Goal: Task Accomplishment & Management: Complete application form

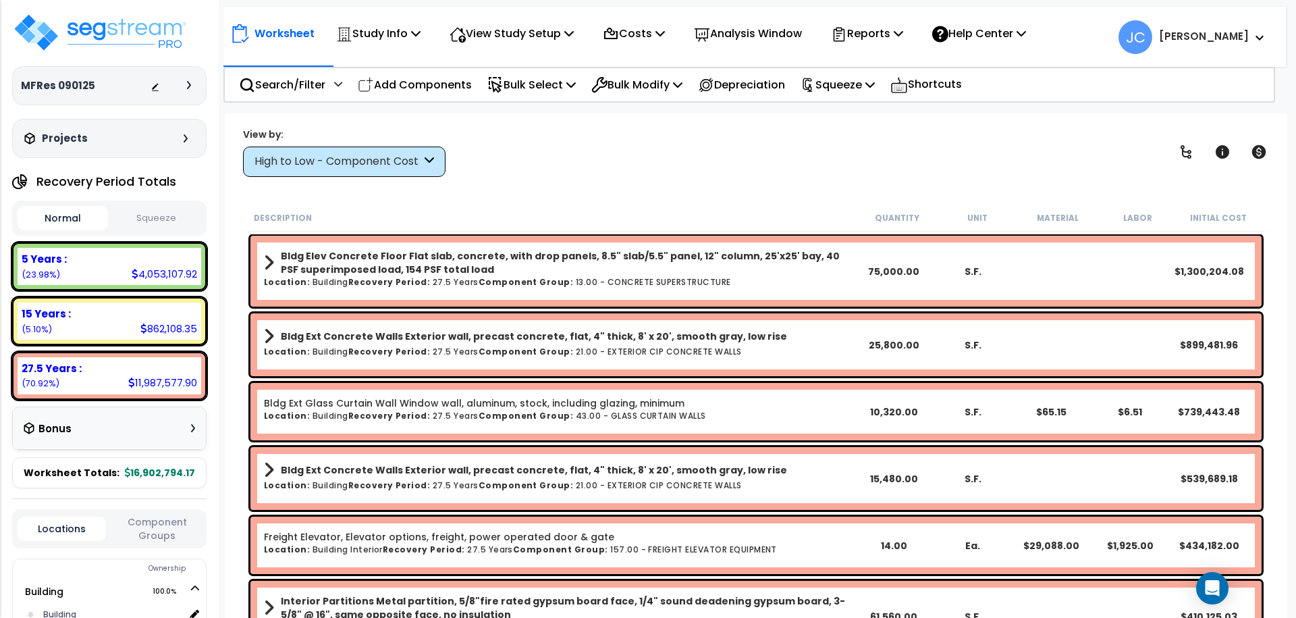
click at [392, 147] on div "High to Low - Component Cost" at bounding box center [344, 162] width 203 height 30
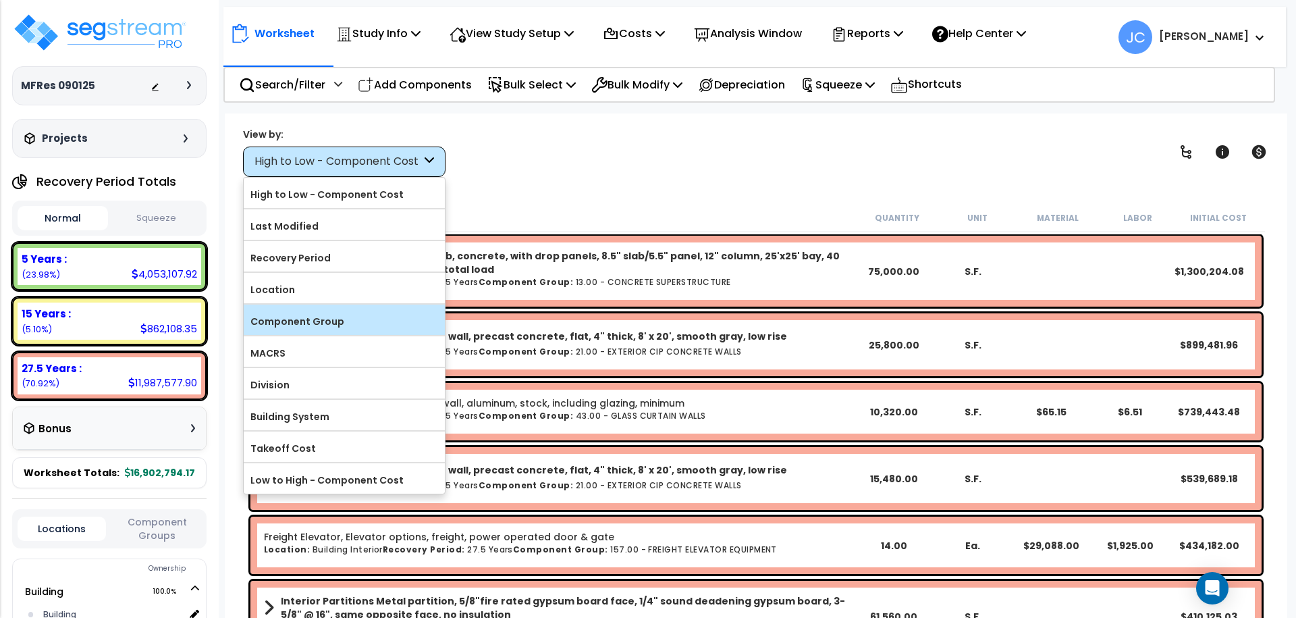
click at [311, 318] on label "Component Group" at bounding box center [344, 321] width 201 height 20
click at [0, 0] on input "Component Group" at bounding box center [0, 0] width 0 height 0
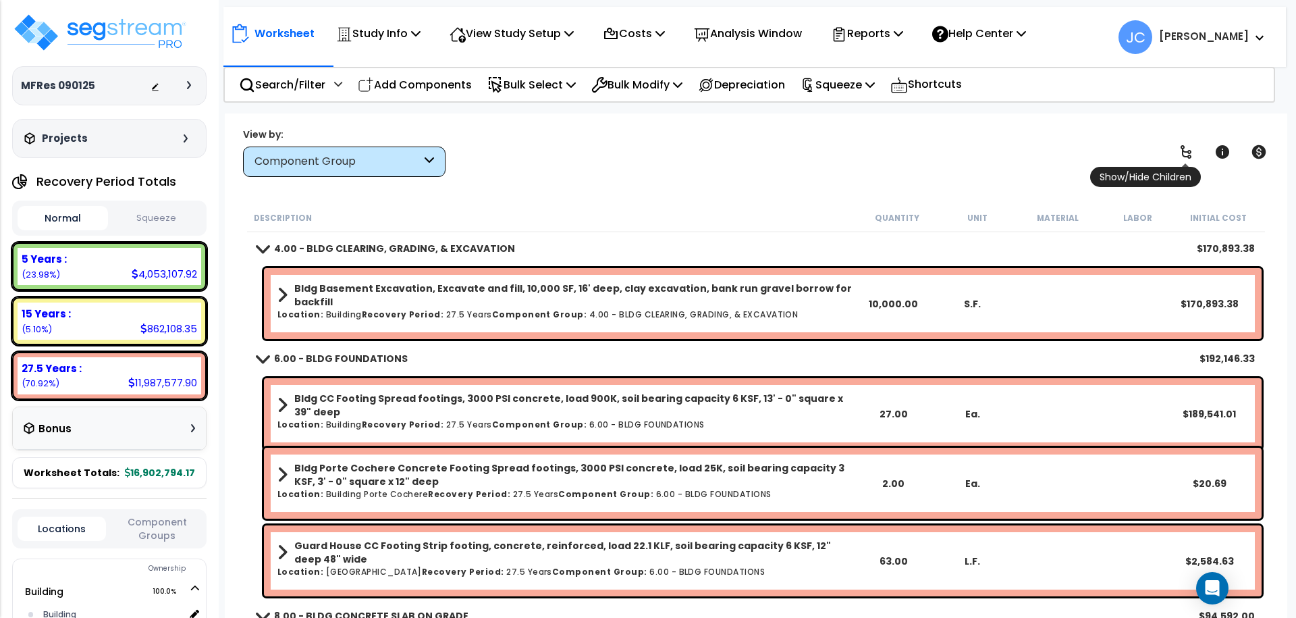
click at [1181, 153] on icon at bounding box center [1186, 152] width 16 height 16
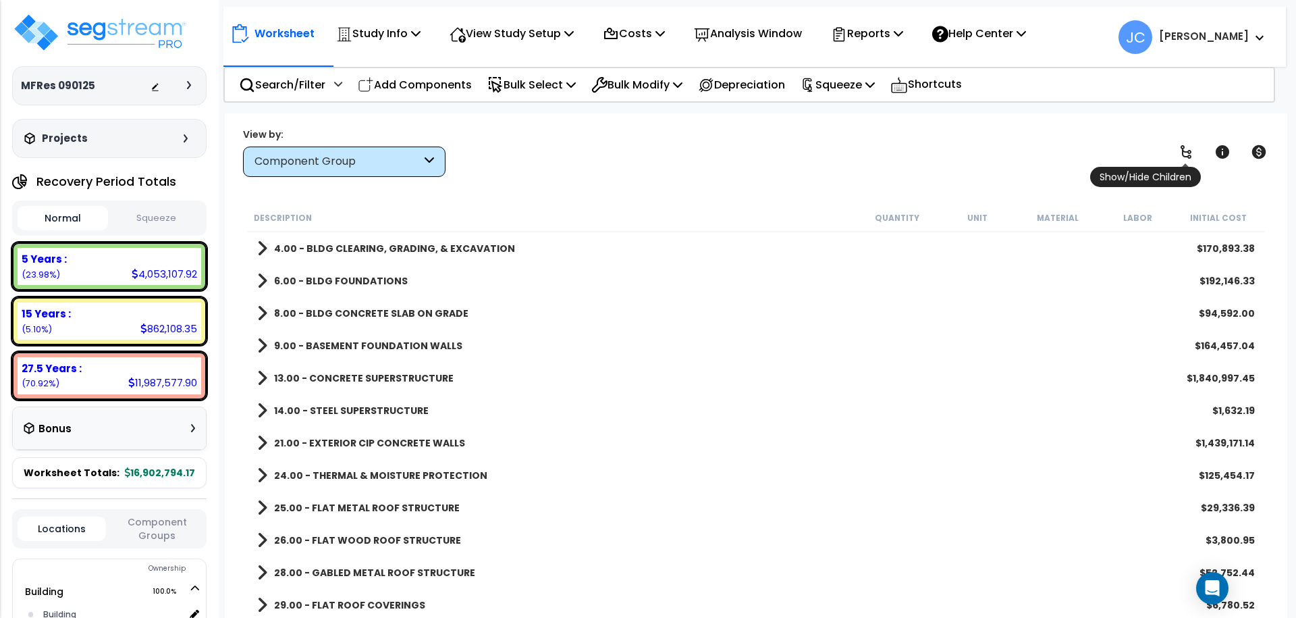
click at [1181, 153] on icon at bounding box center [1186, 152] width 16 height 16
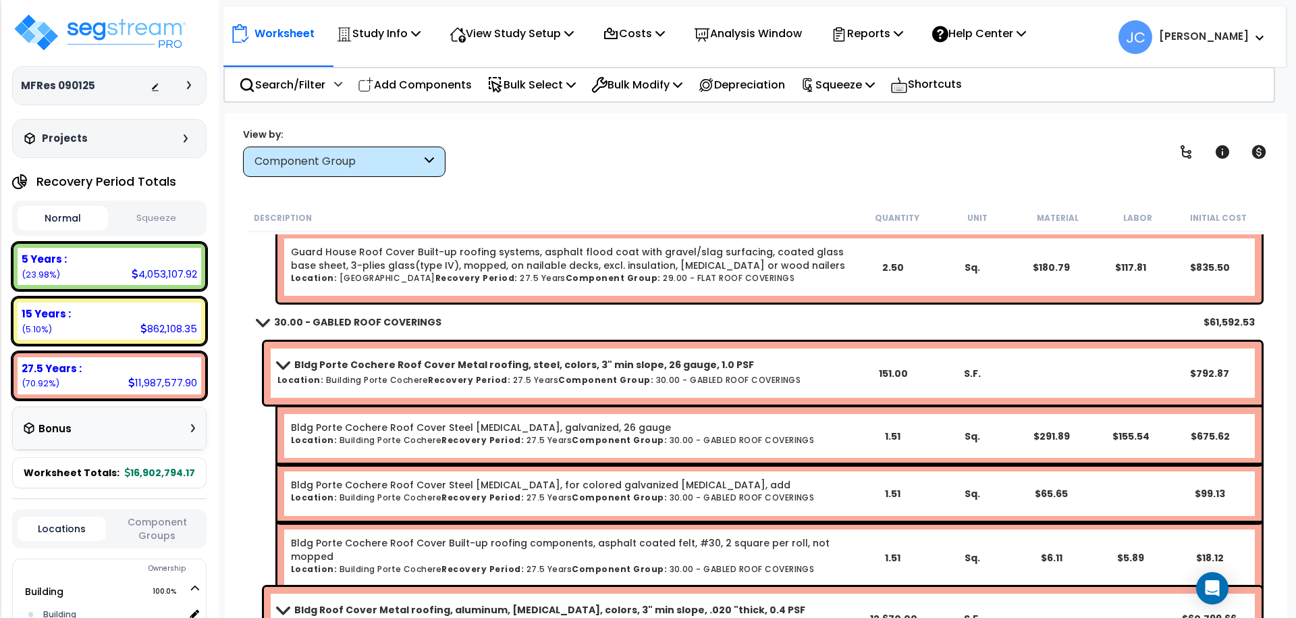
scroll to position [8889, 0]
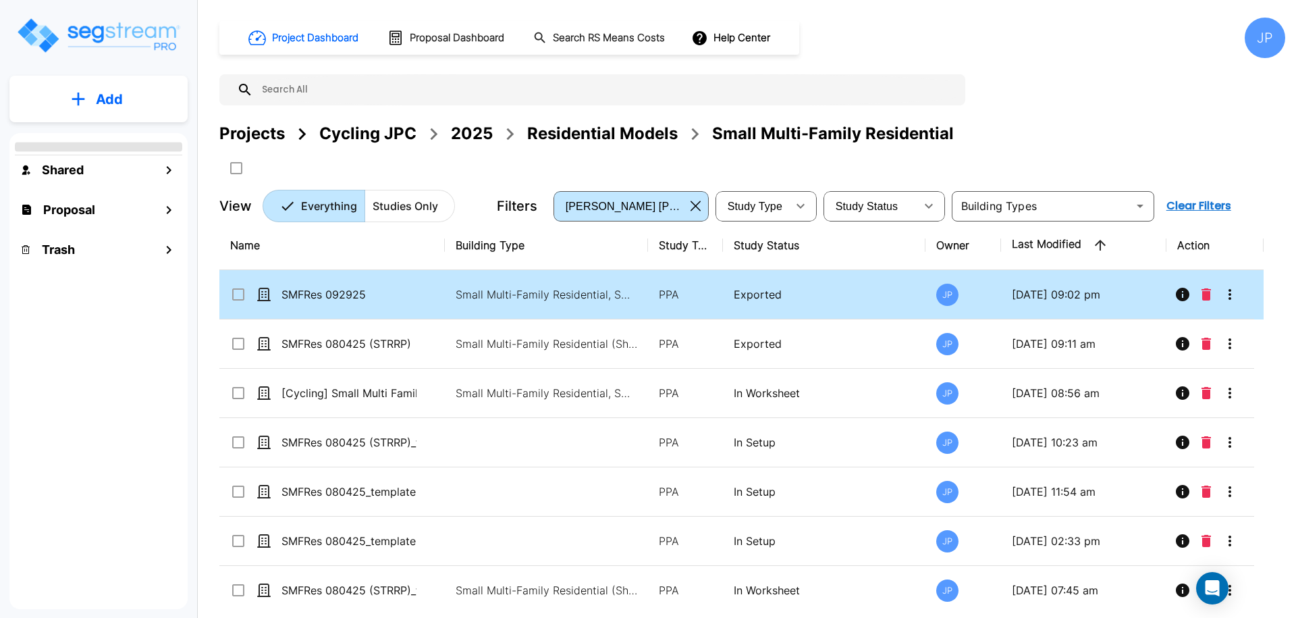
click at [1181, 296] on icon "Info" at bounding box center [1183, 295] width 14 height 14
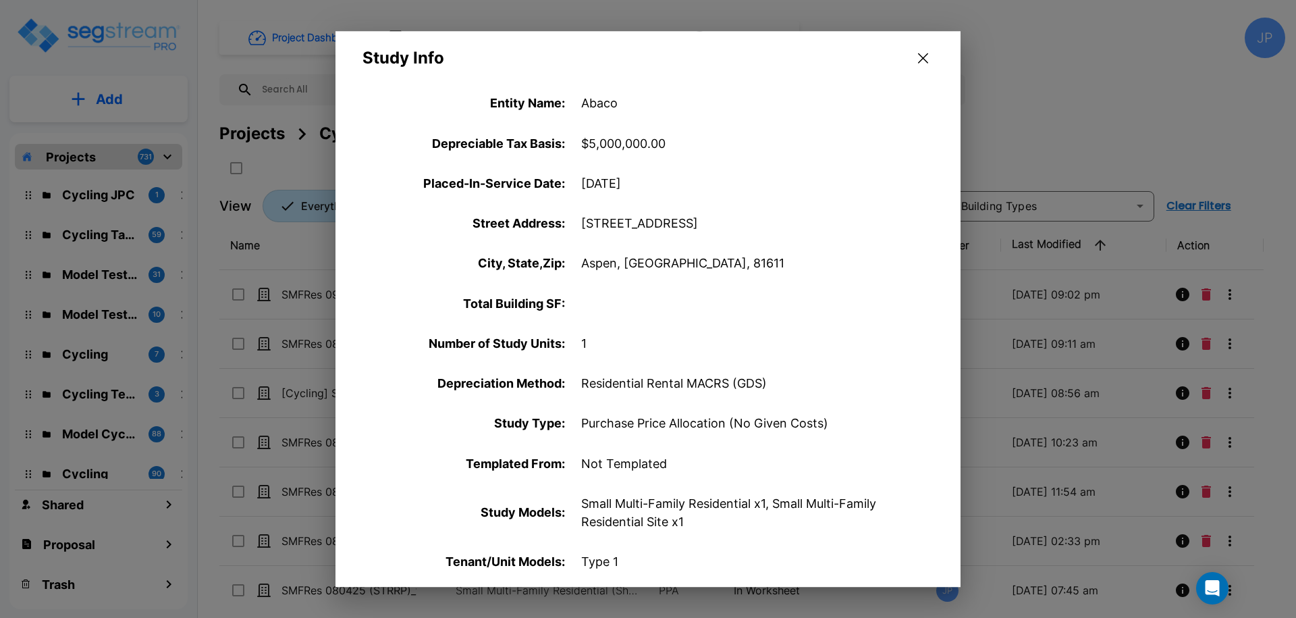
scroll to position [36, 0]
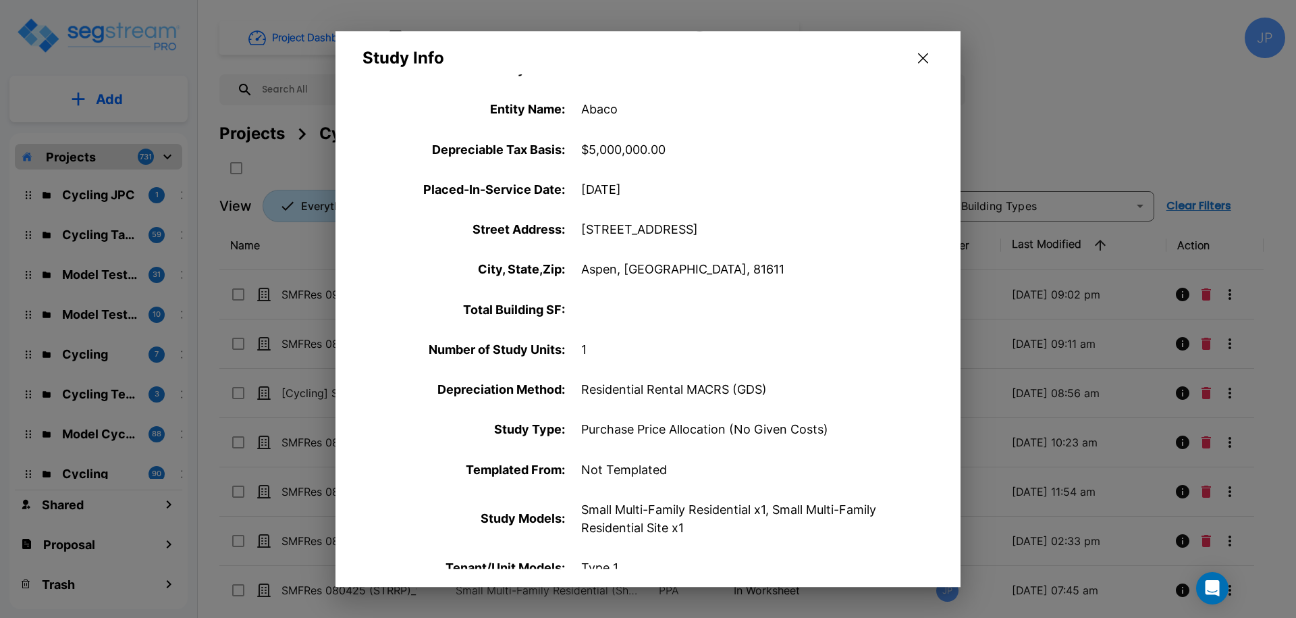
click at [924, 59] on icon "button" at bounding box center [923, 58] width 10 height 10
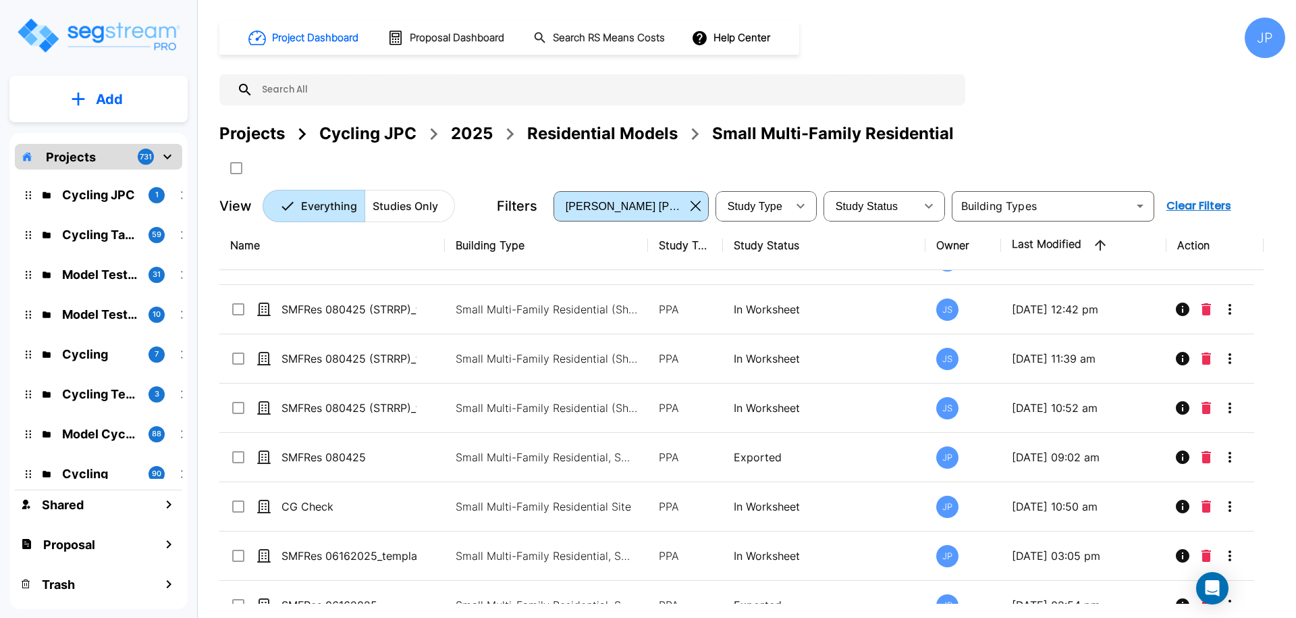
scroll to position [451, 0]
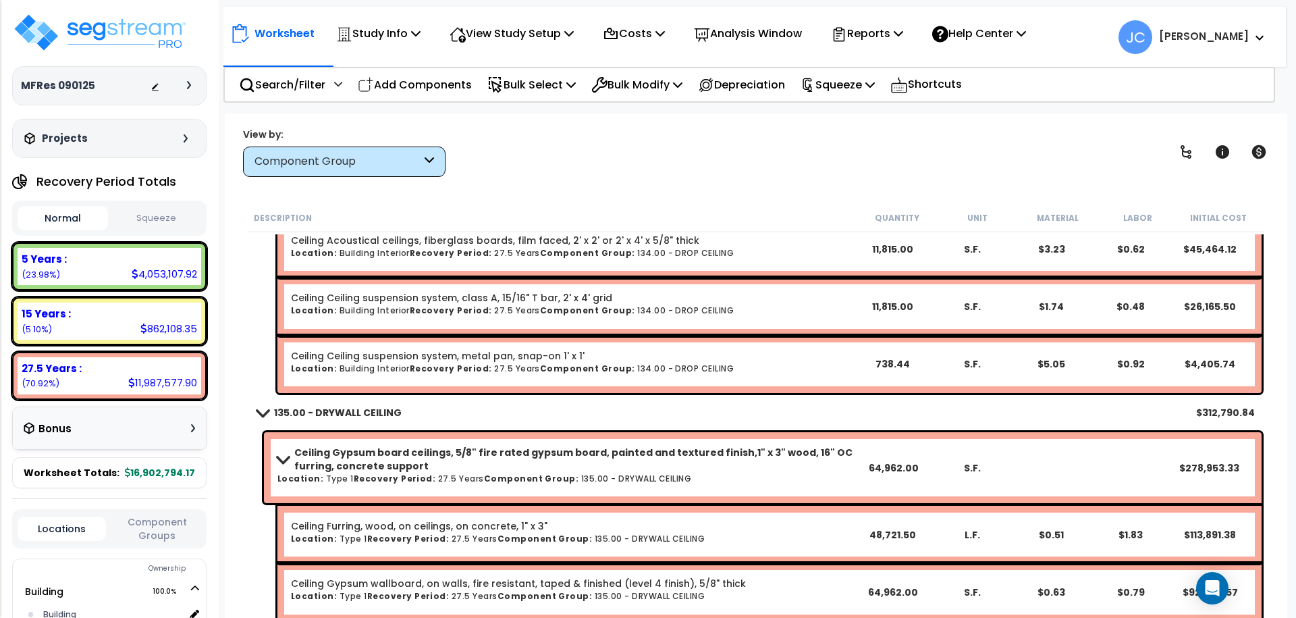
scroll to position [33189, 0]
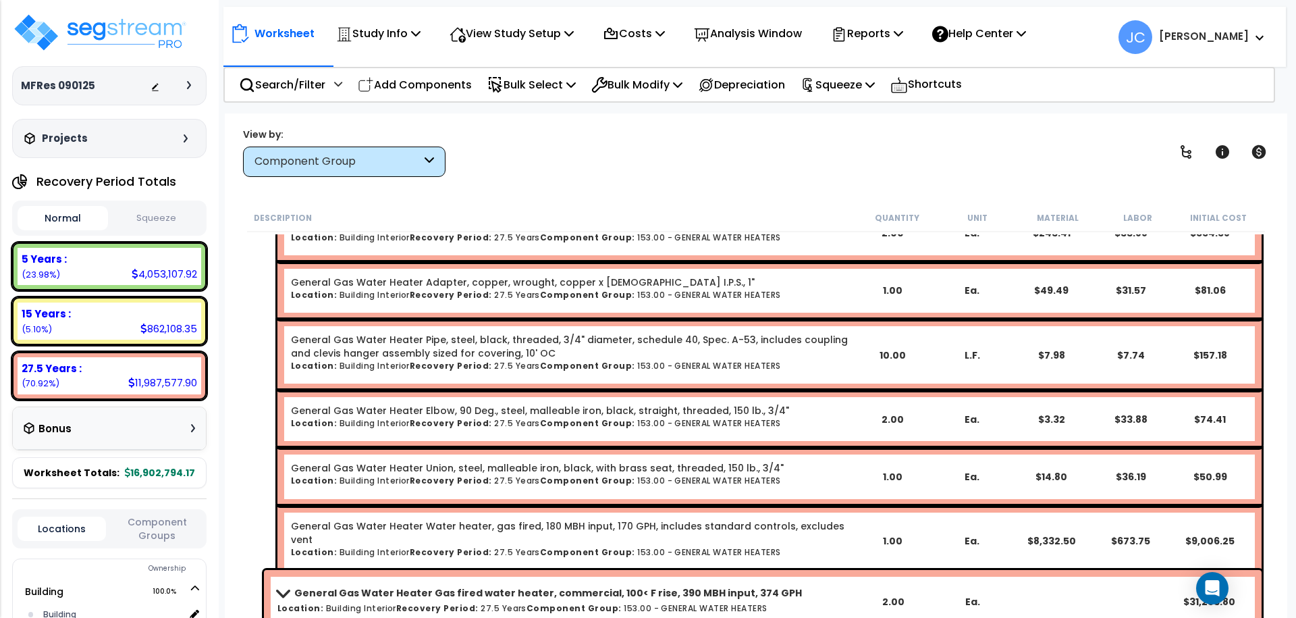
scroll to position [53968, 0]
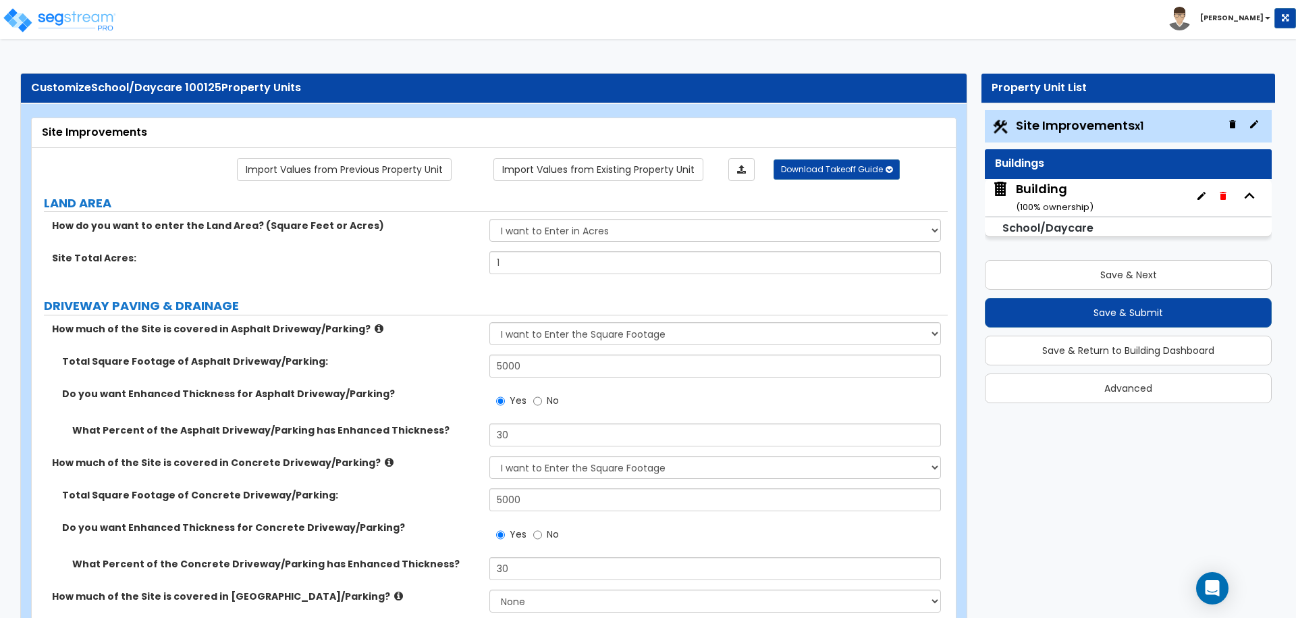
select select "2"
select select "3"
select select "2"
select select "1"
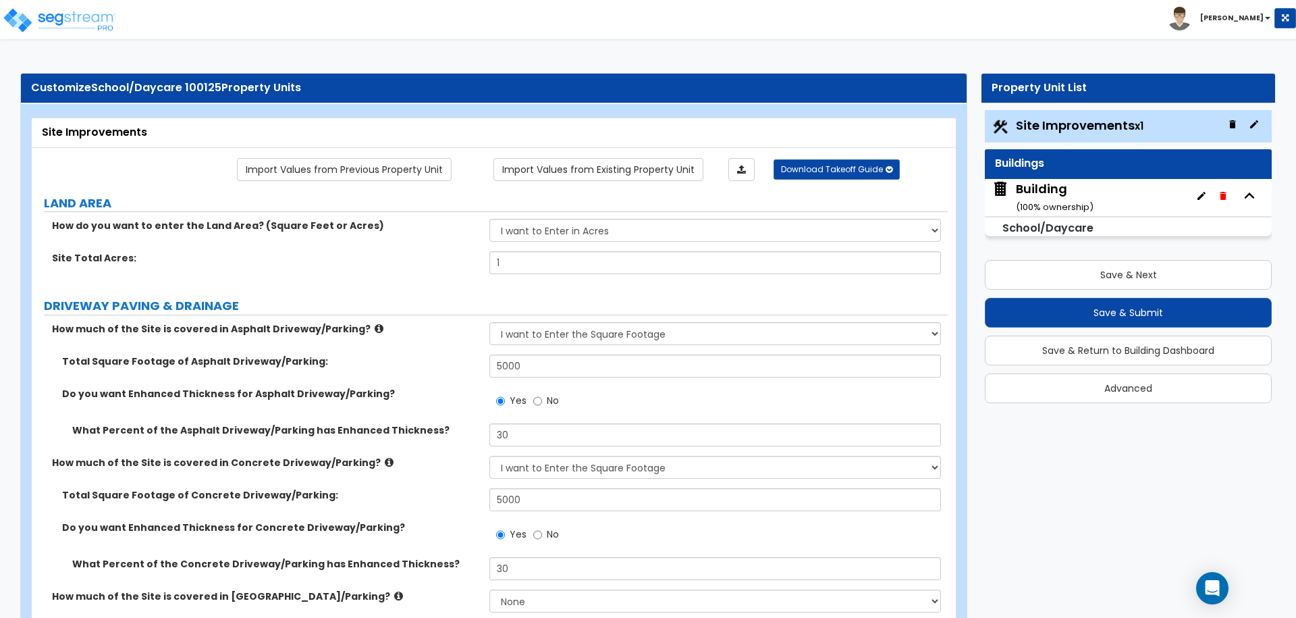
select select "1"
select select "2"
select select "4"
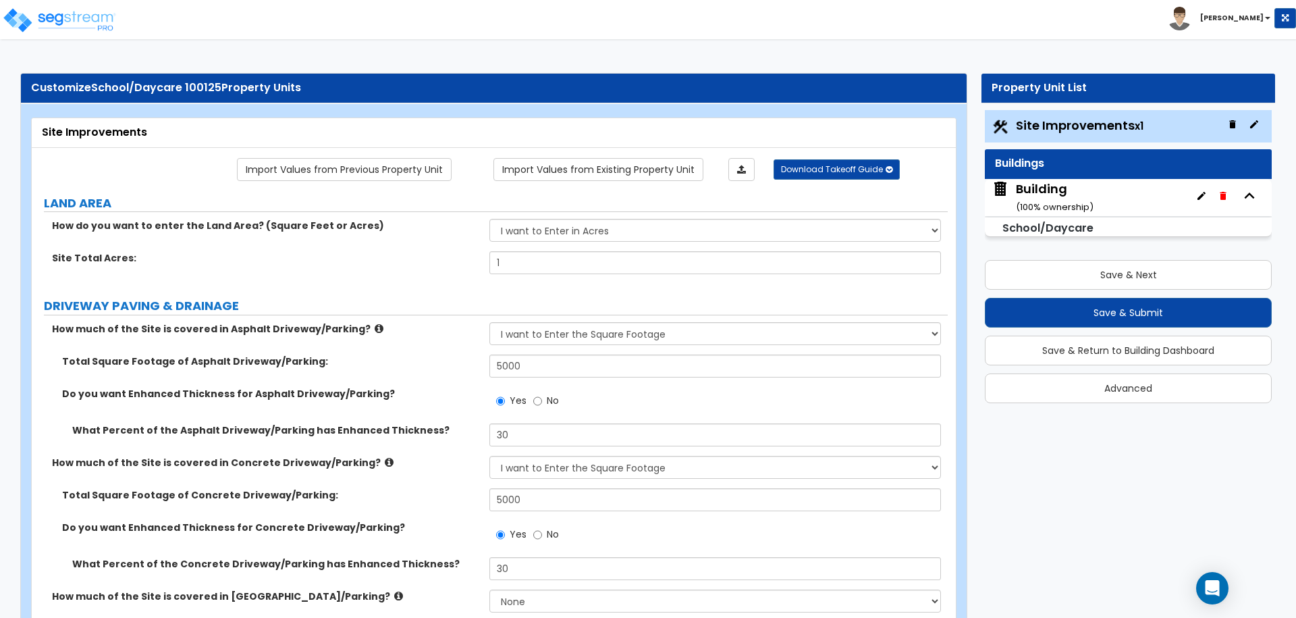
select select "2"
select select "1"
select select "2"
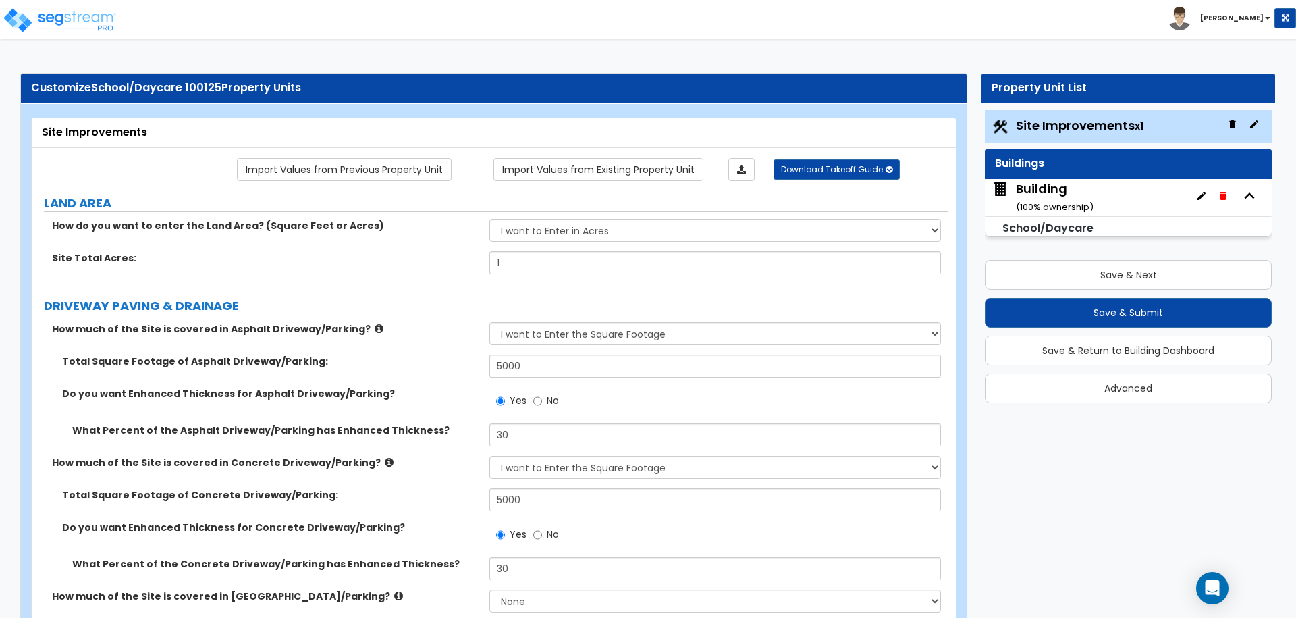
select select "2"
select select "1"
select select "2"
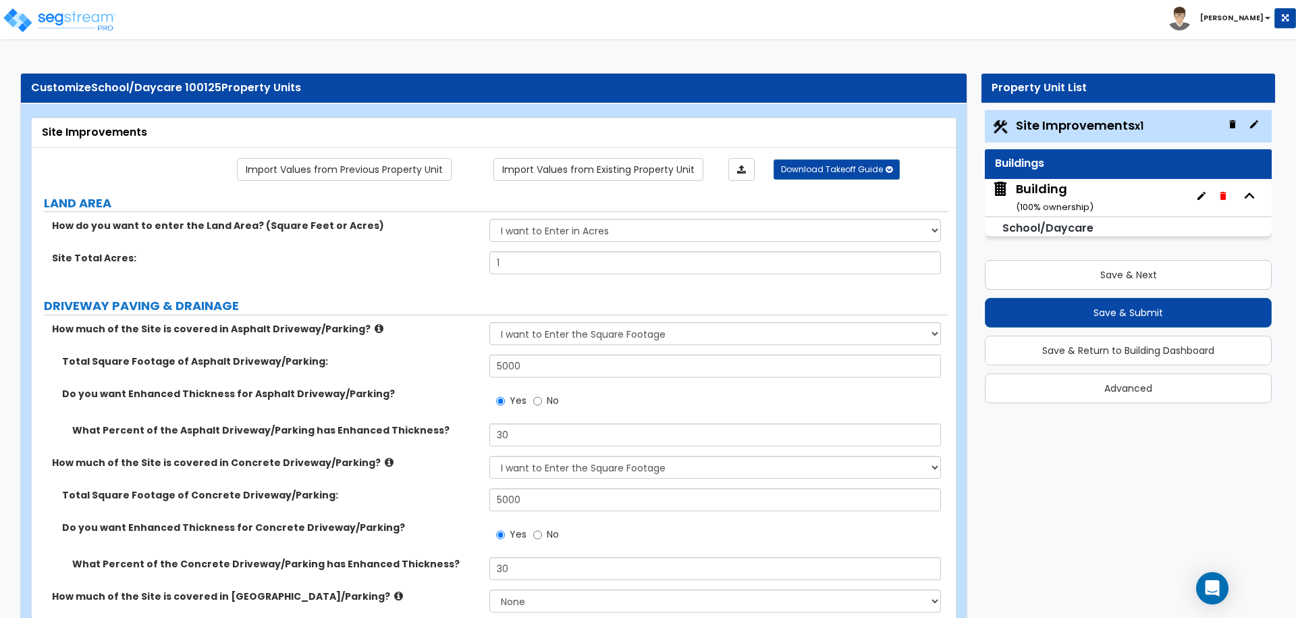
select select "3"
select select "2"
select select "6"
select select "11"
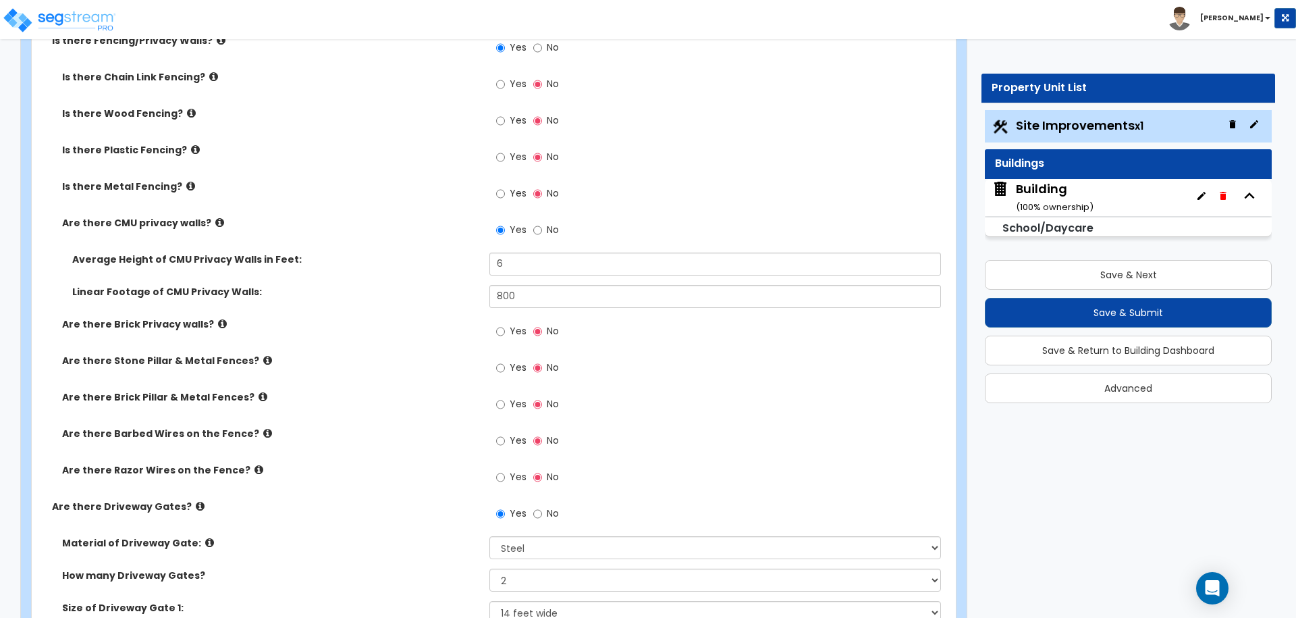
scroll to position [2955, 0]
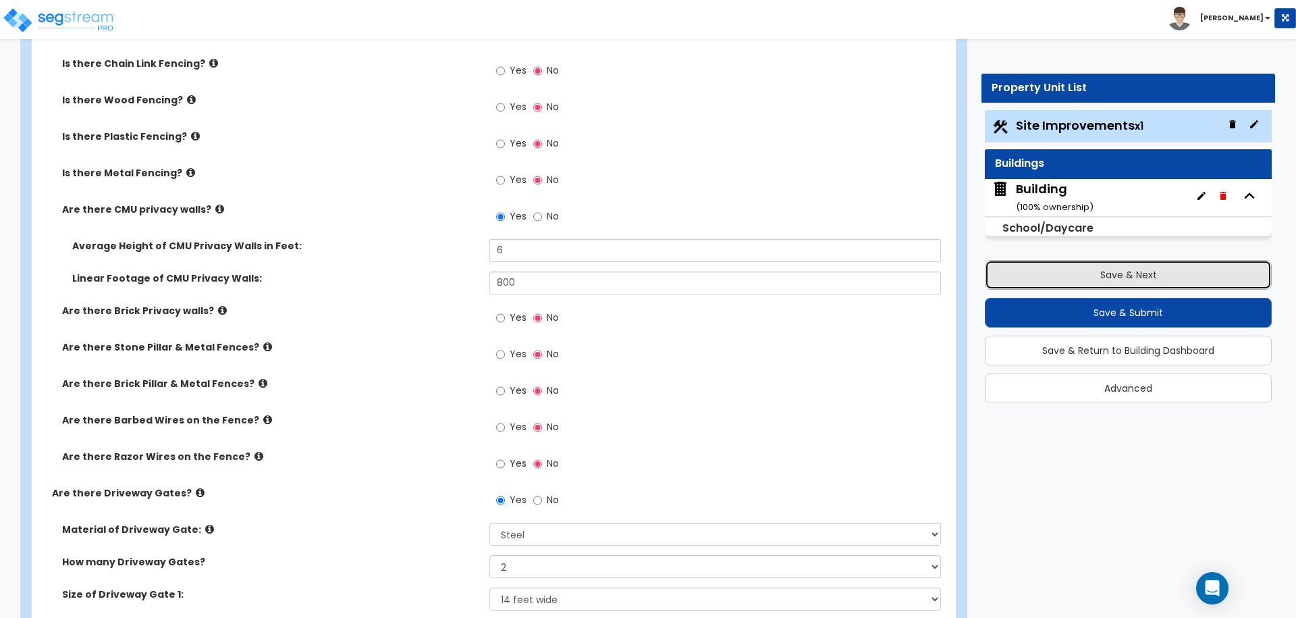
click at [1056, 269] on button "Save & Next" at bounding box center [1128, 275] width 287 height 30
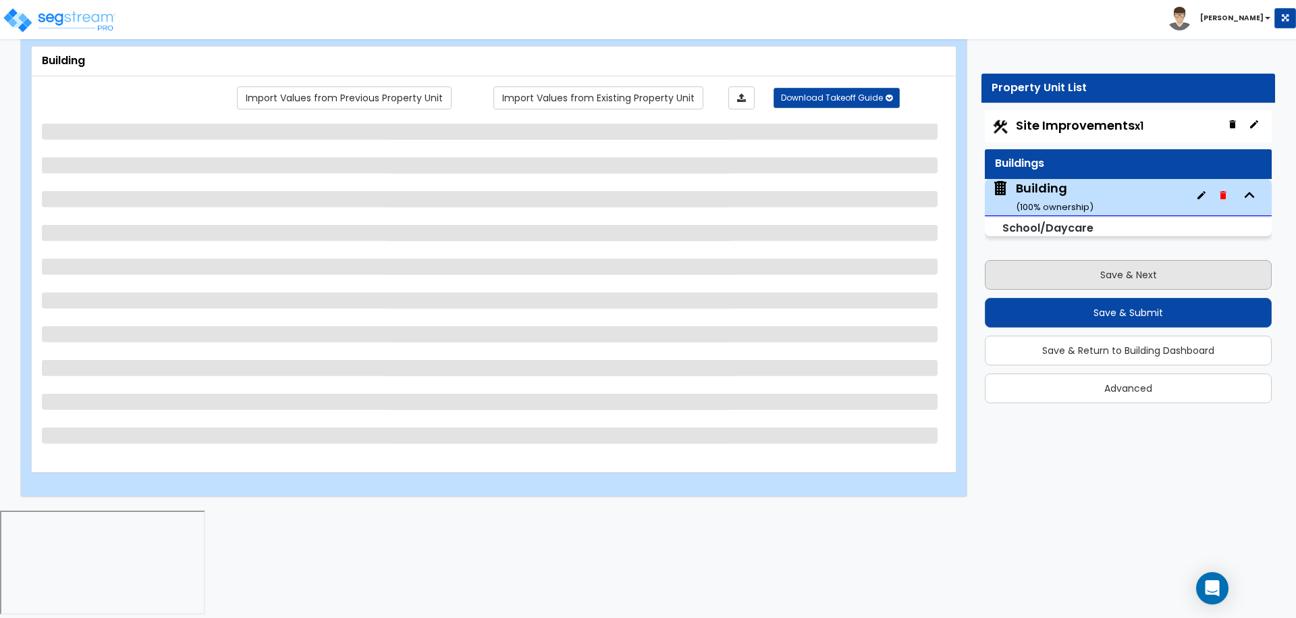
scroll to position [0, 0]
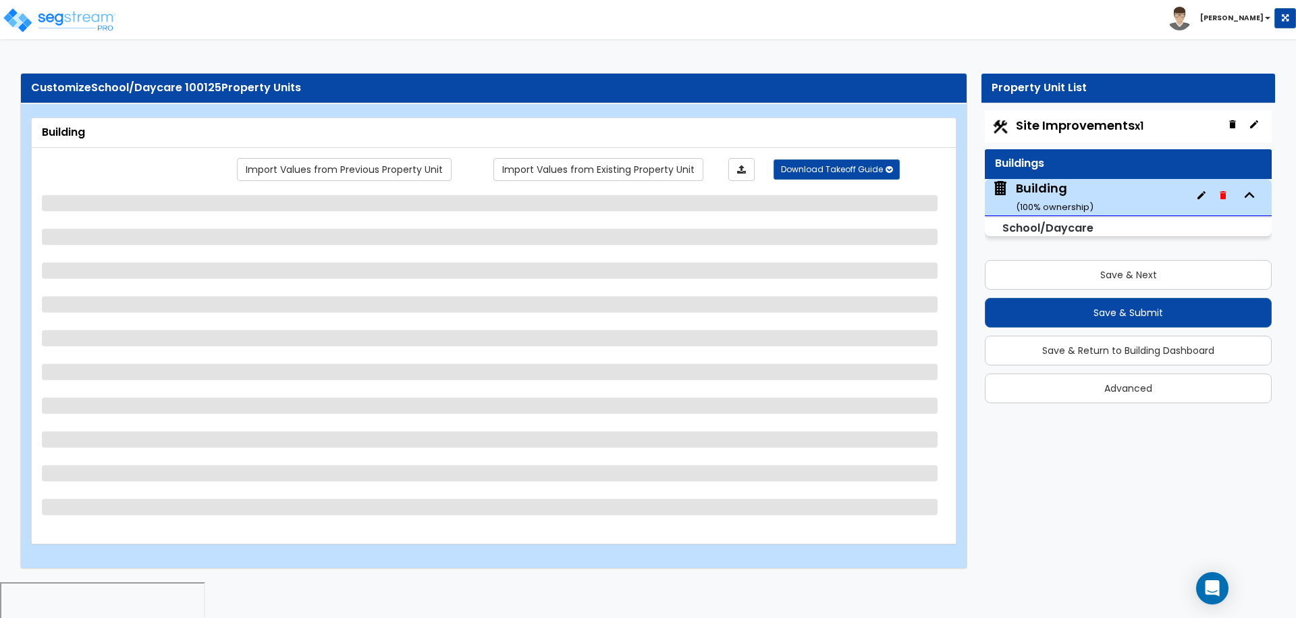
select select "3"
select select "2"
select select "1"
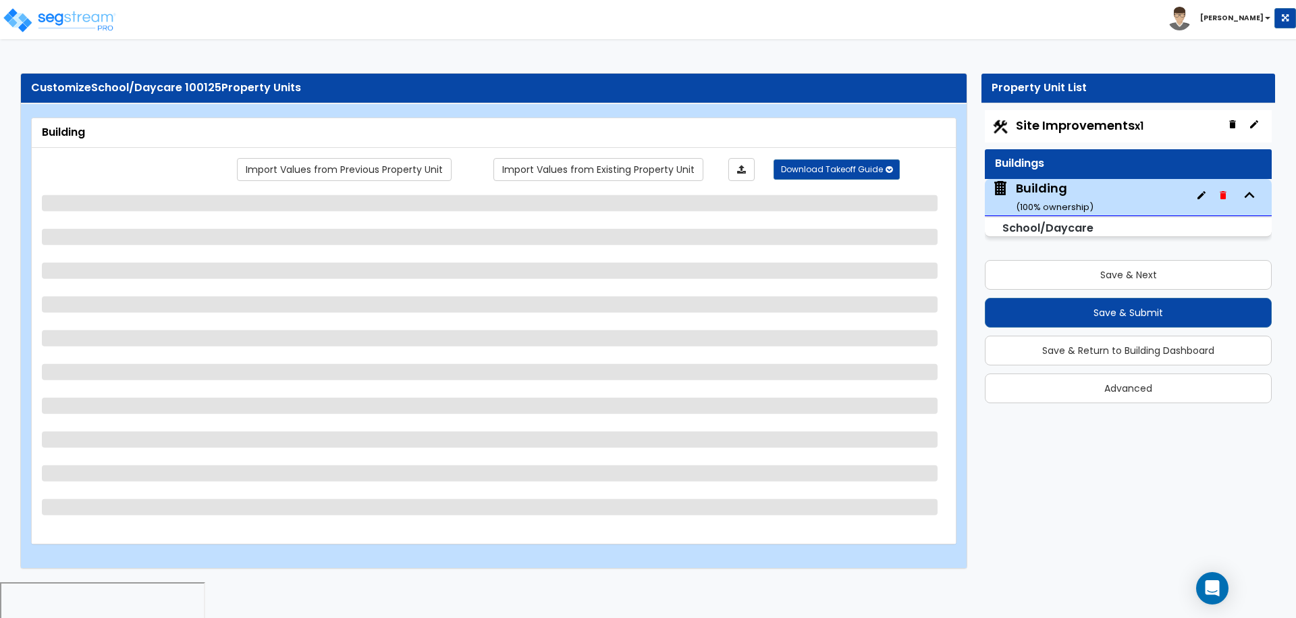
select select "1"
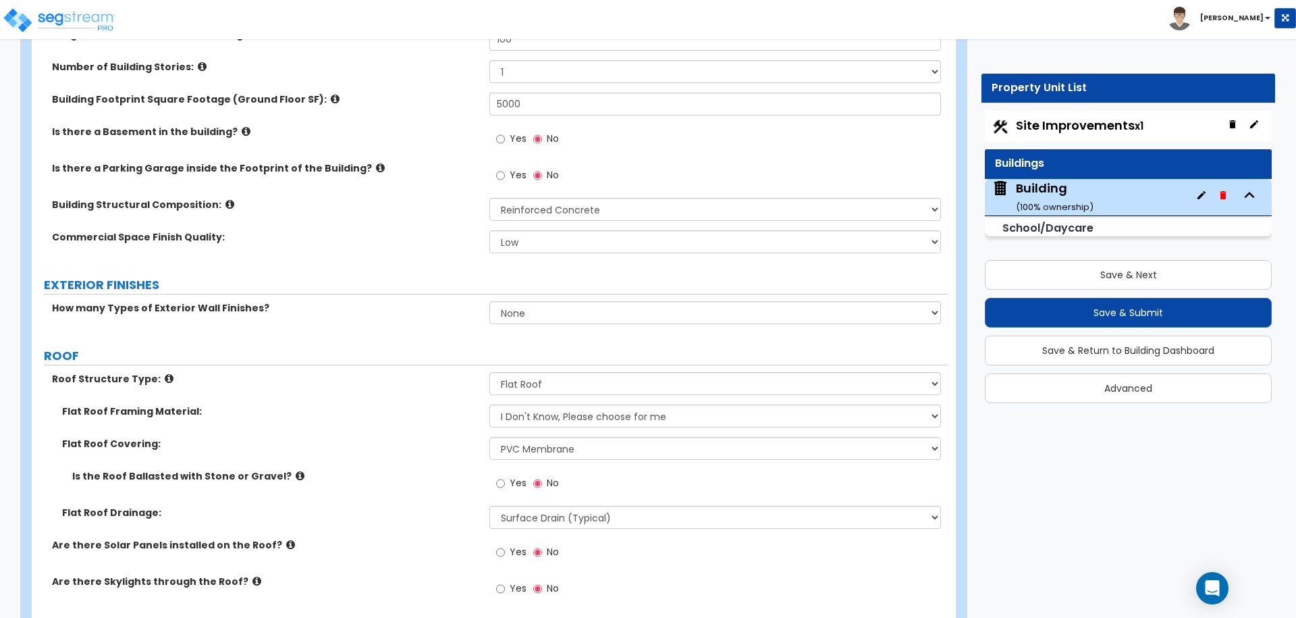
scroll to position [436, 0]
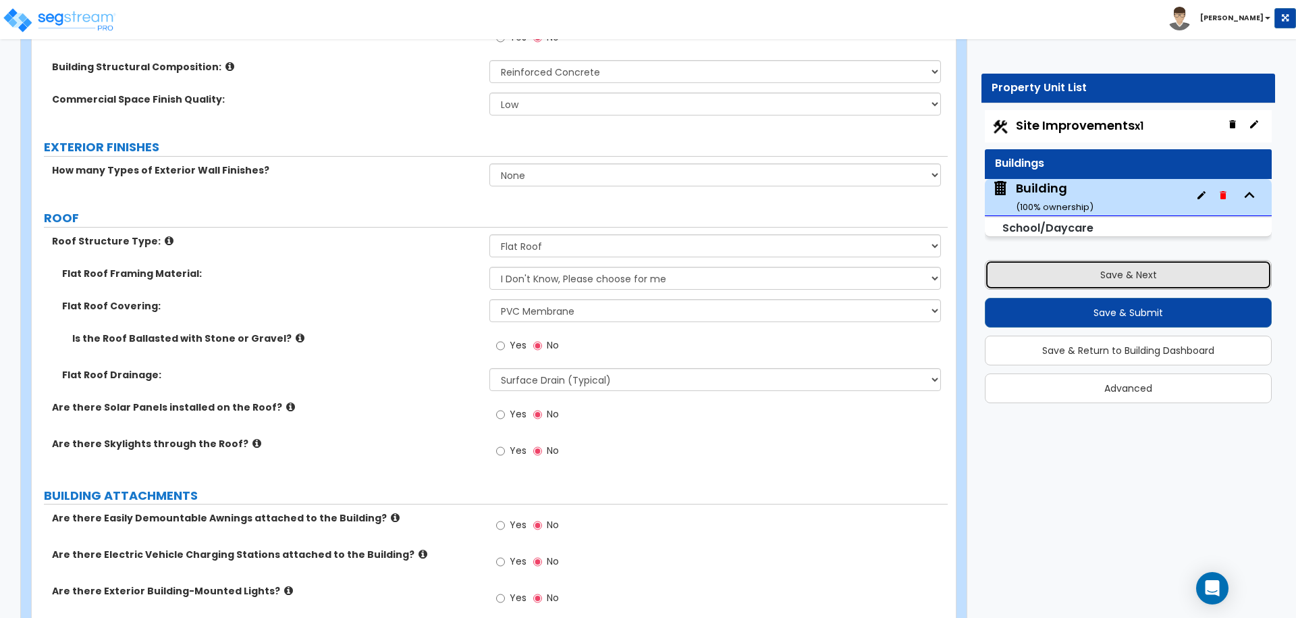
click at [1038, 268] on button "Save & Next" at bounding box center [1128, 275] width 287 height 30
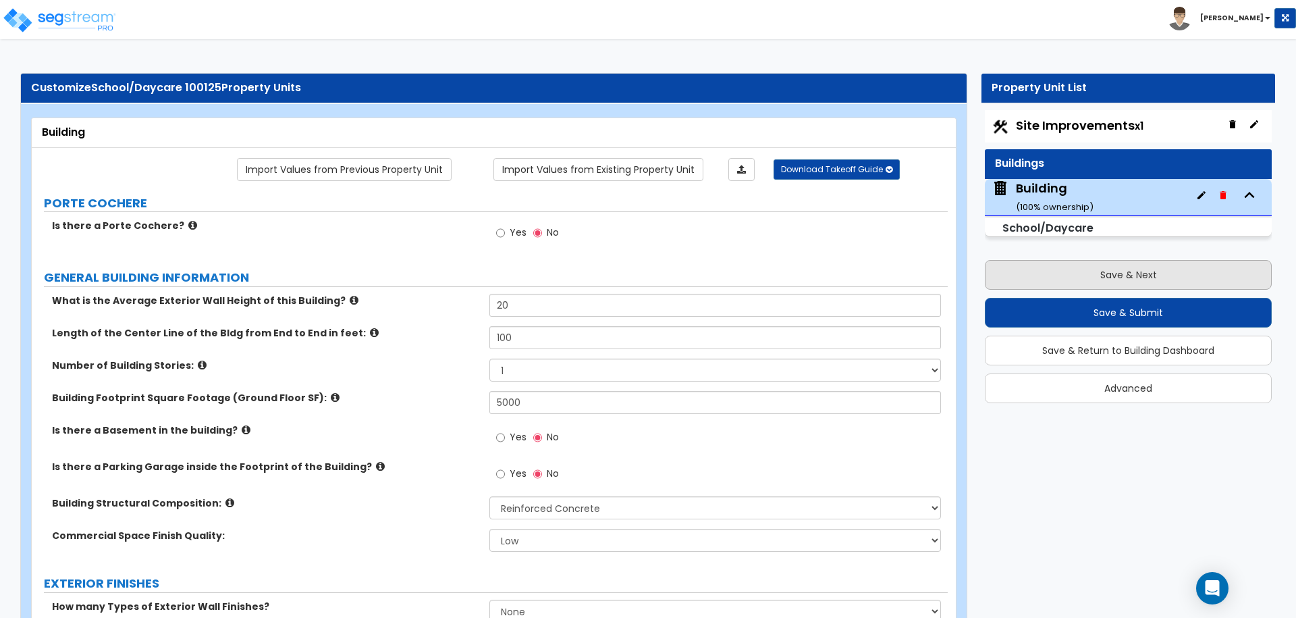
select select "2"
select select "3"
select select "2"
select select "1"
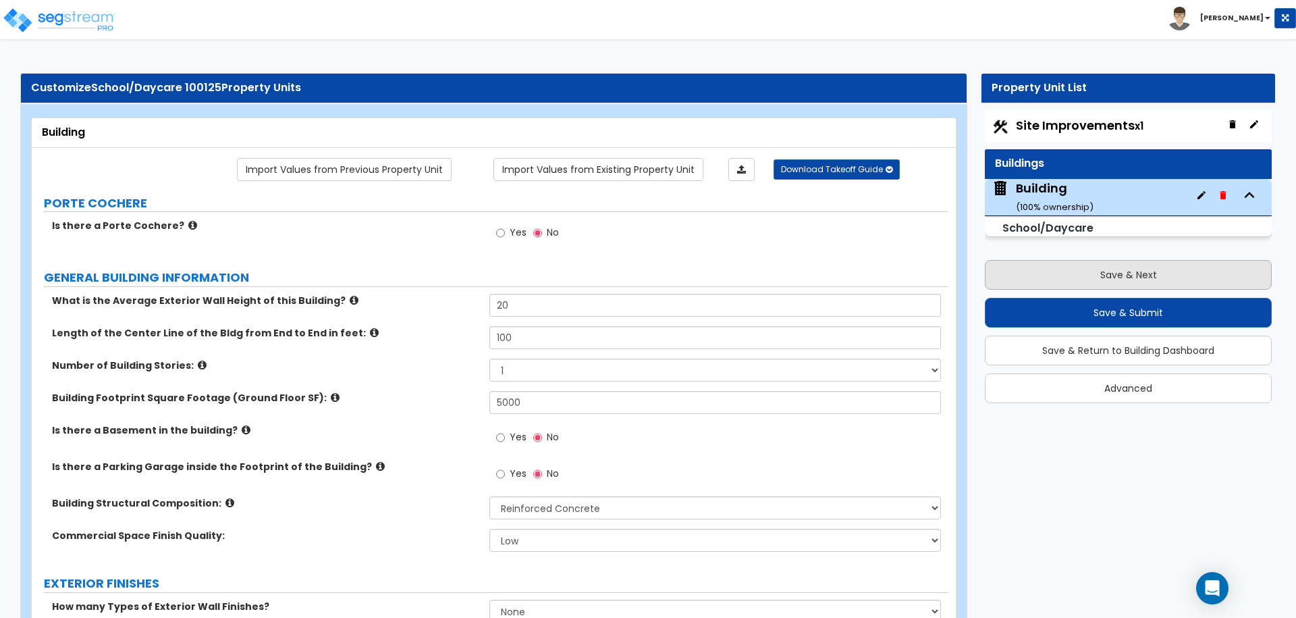
select select "1"
select select "2"
select select "4"
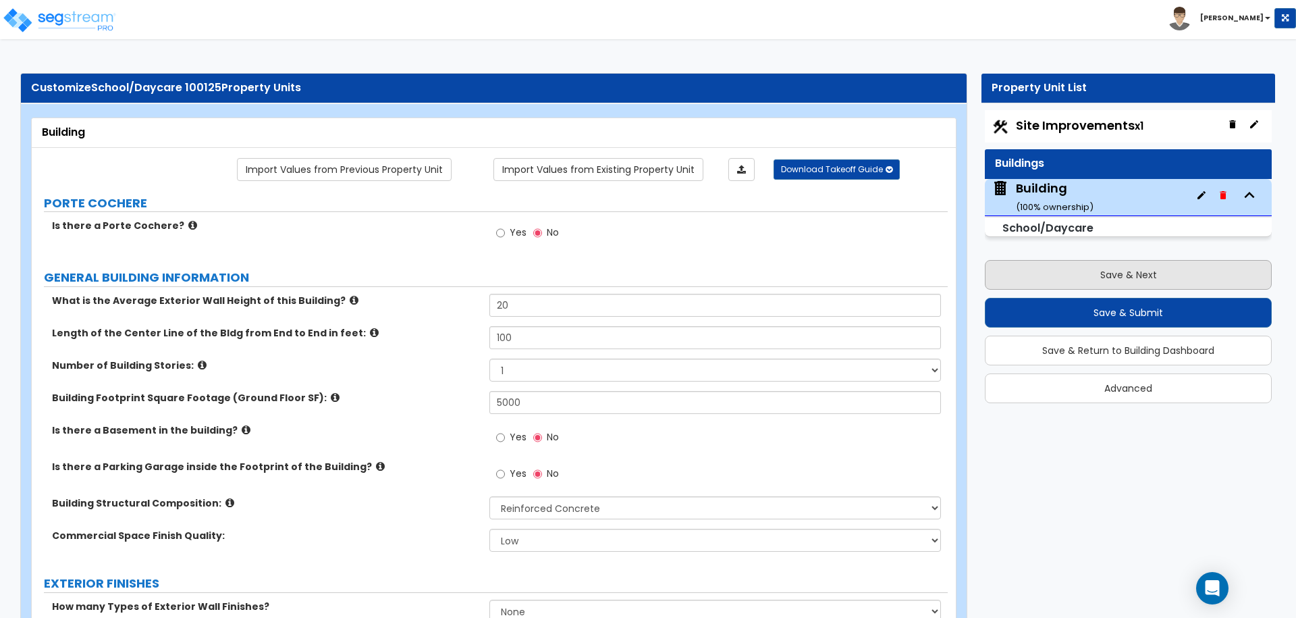
select select "2"
select select "1"
select select "2"
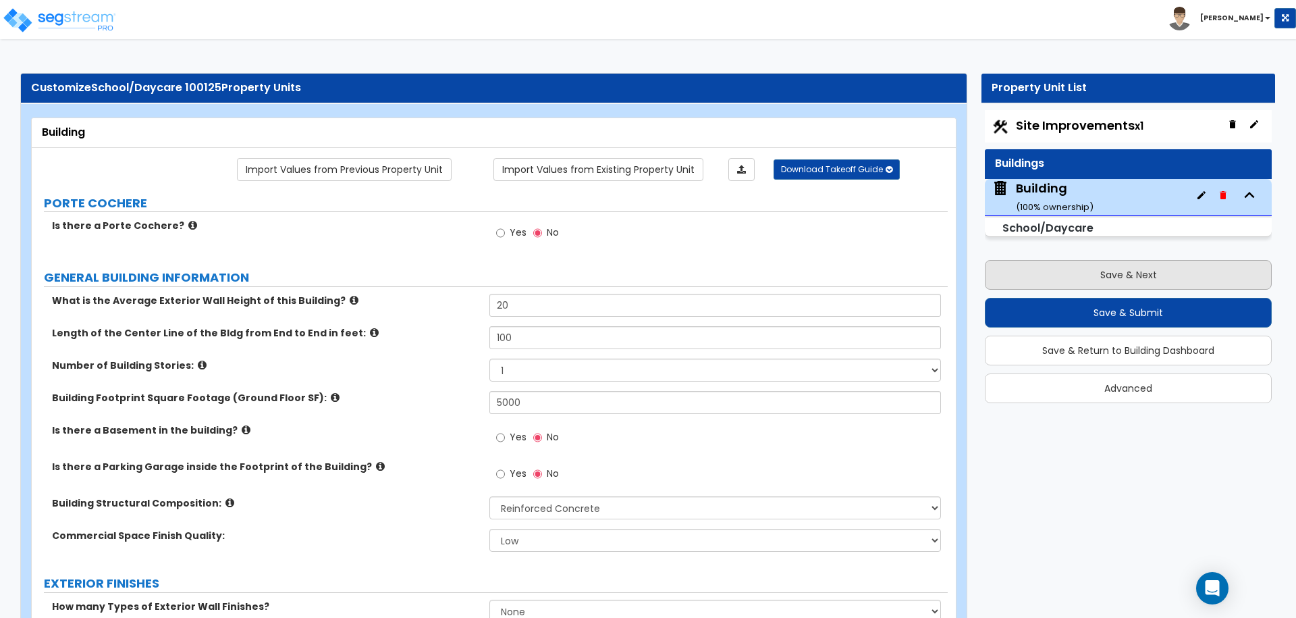
select select "2"
select select "1"
select select "2"
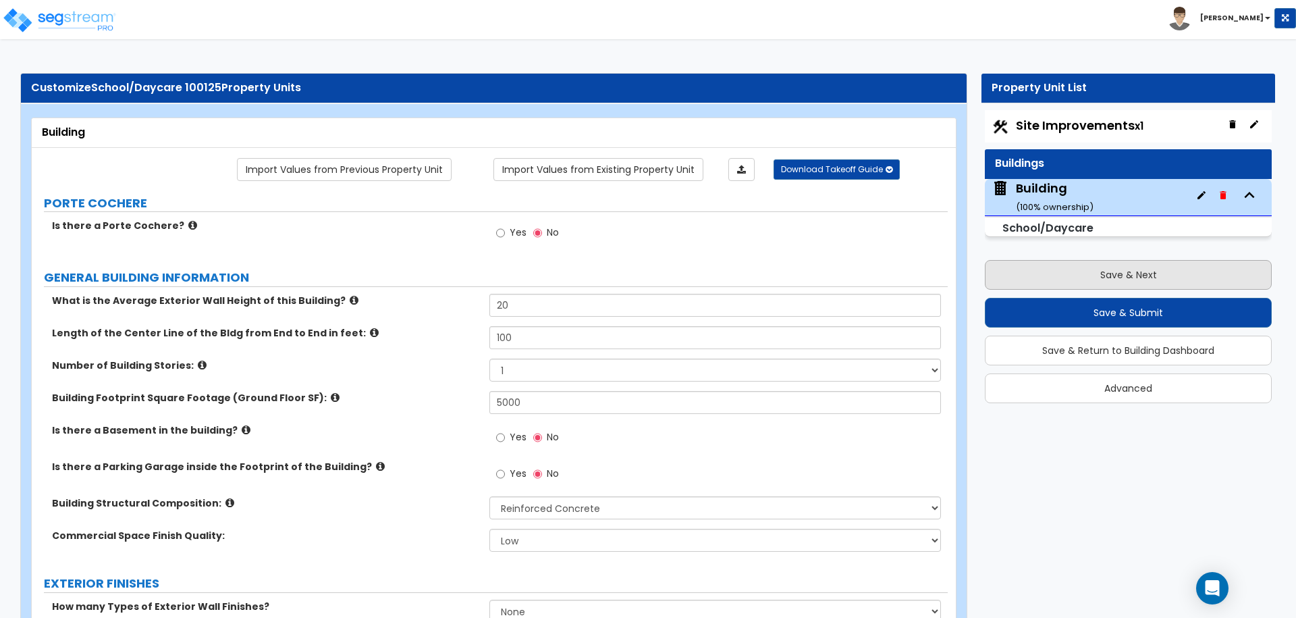
select select "3"
select select "2"
select select "6"
select select "11"
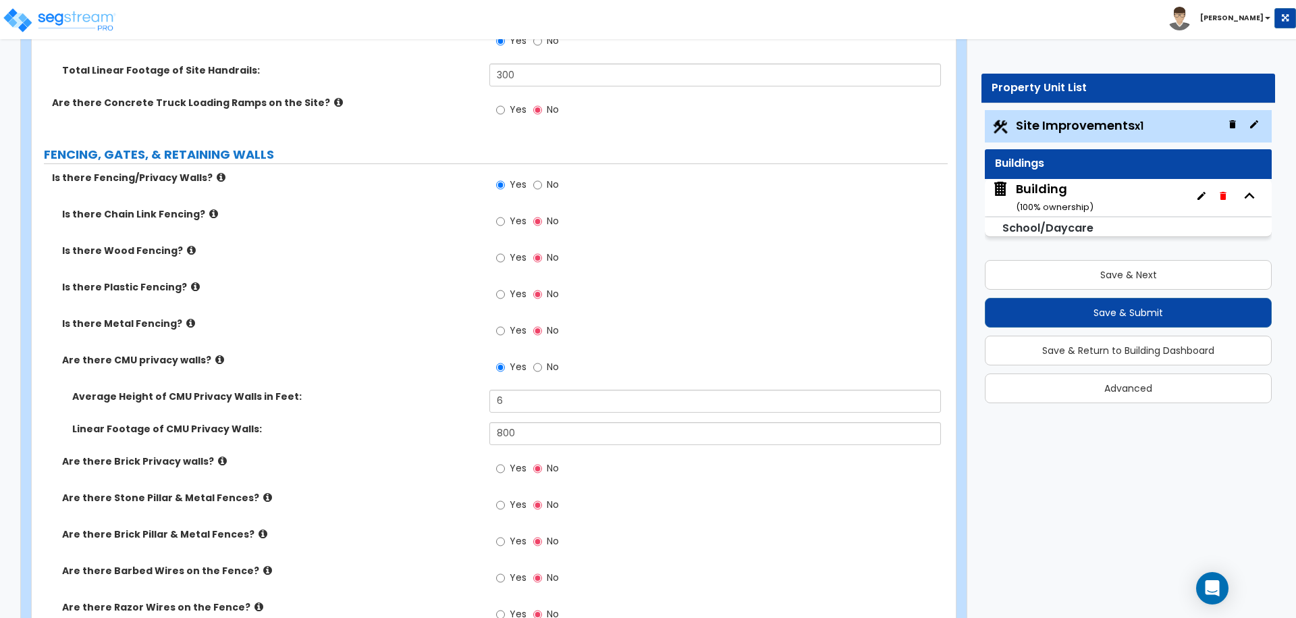
scroll to position [2862, 0]
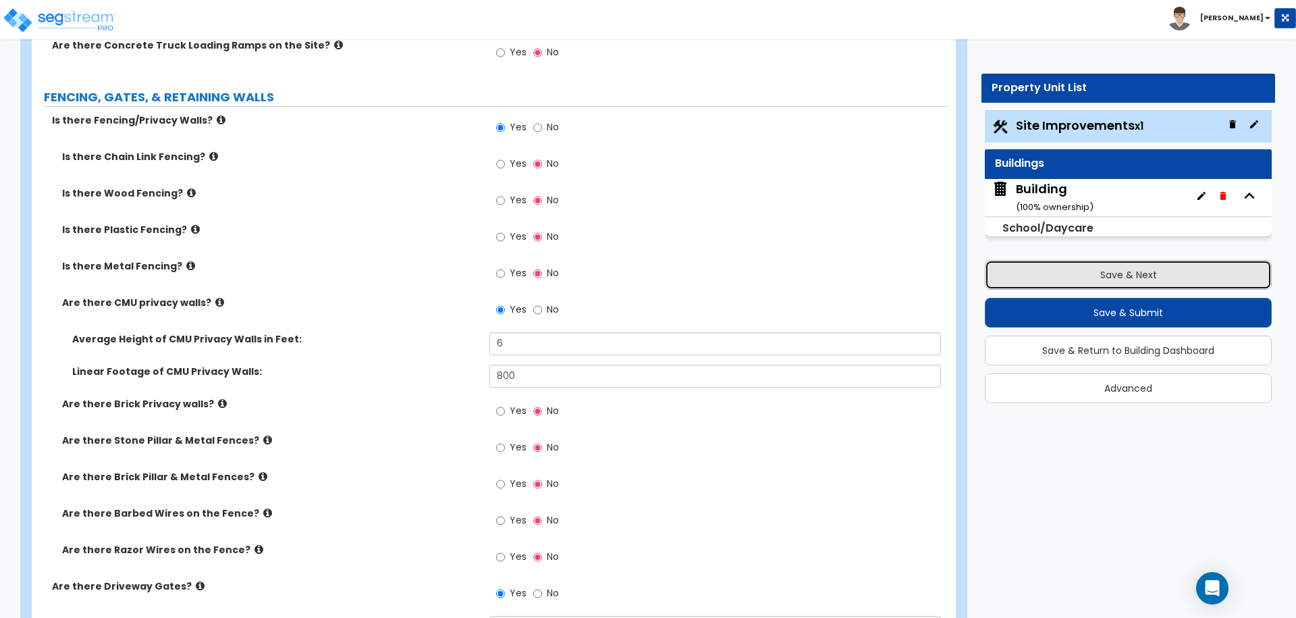
click at [1126, 275] on button "Save & Next" at bounding box center [1128, 275] width 287 height 30
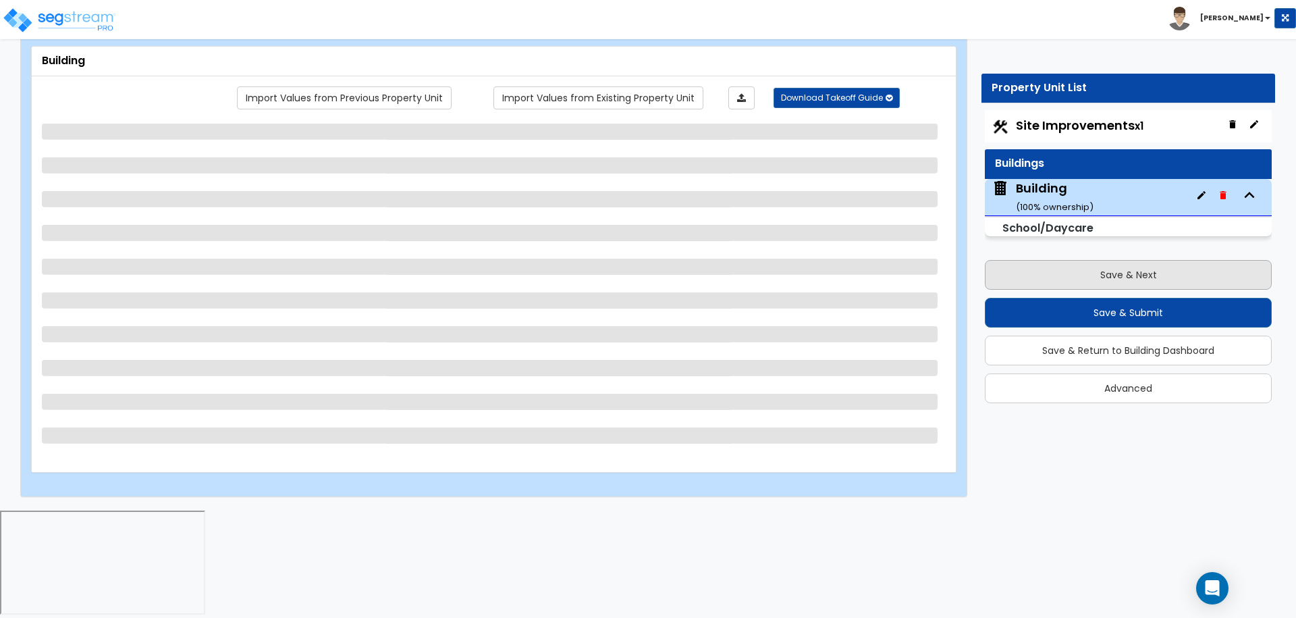
scroll to position [0, 0]
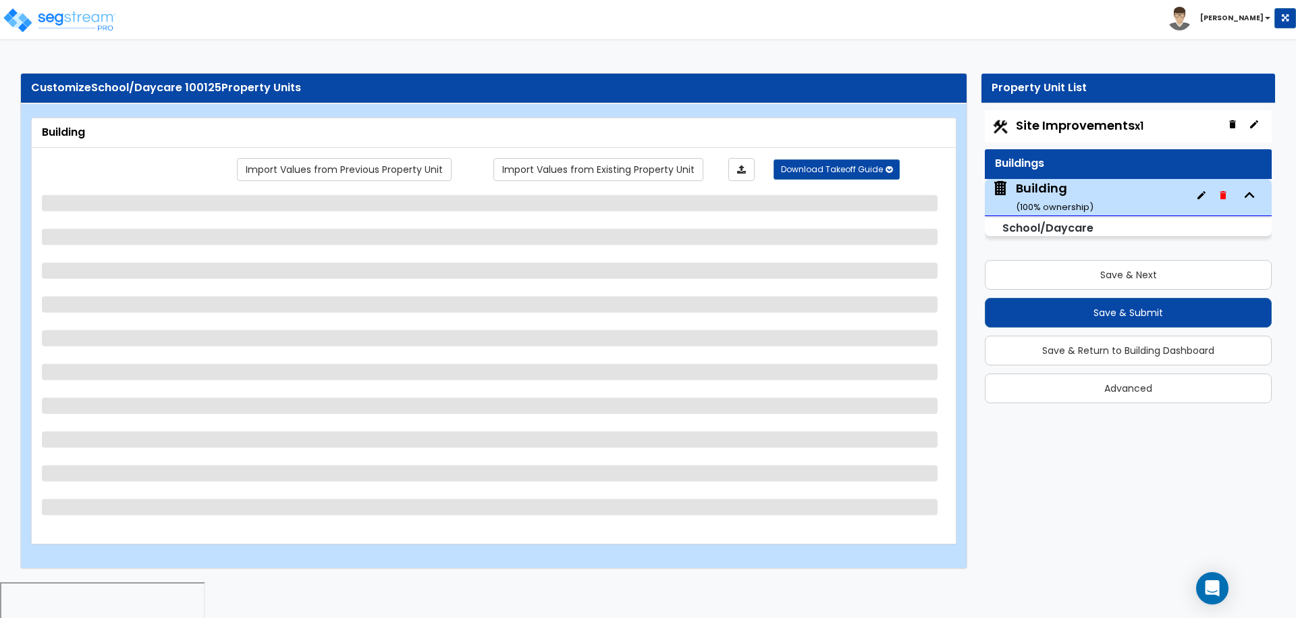
select select "3"
select select "2"
select select "1"
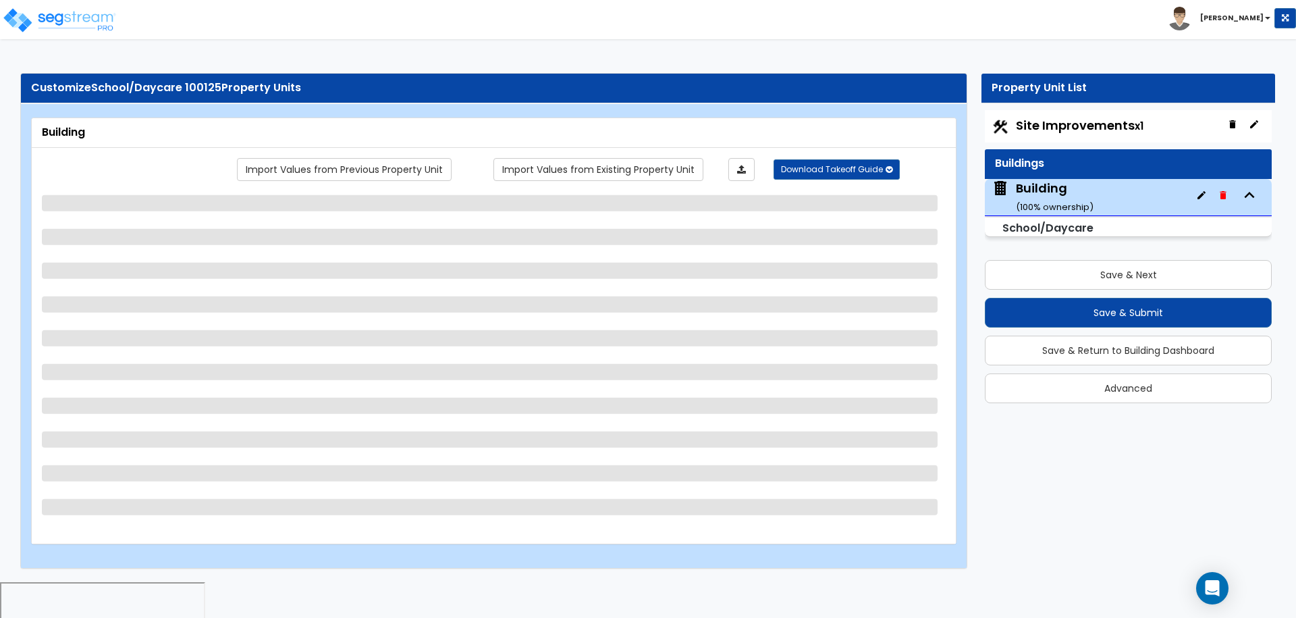
select select "1"
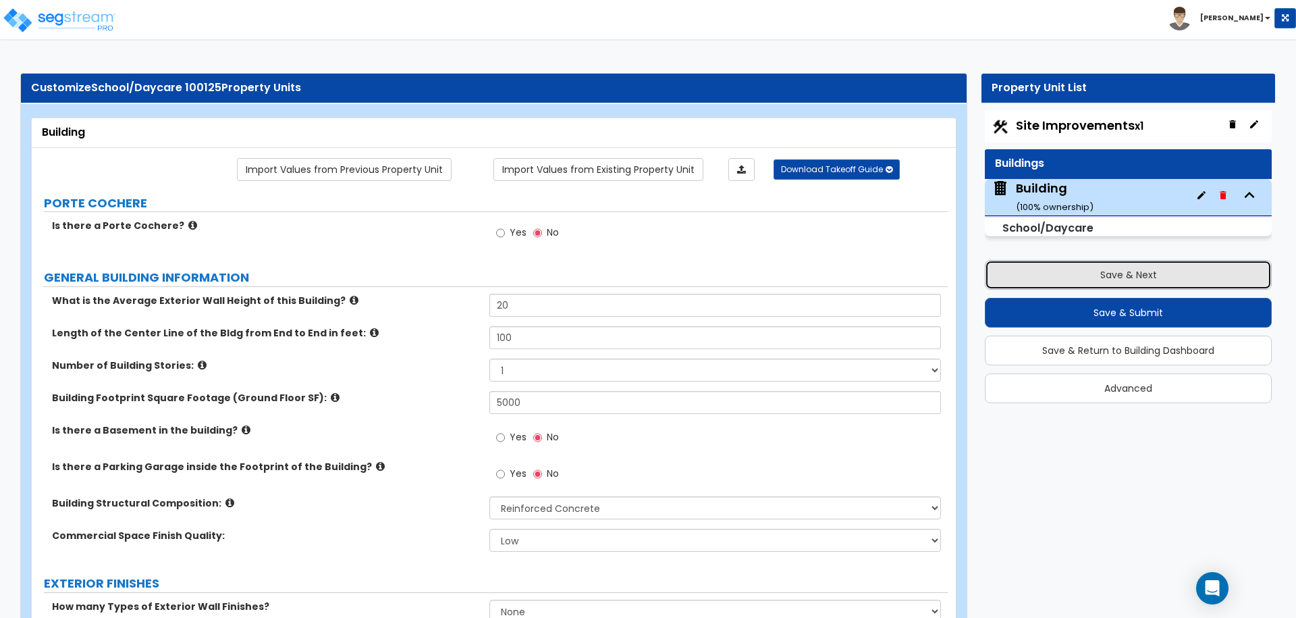
click at [1039, 268] on button "Save & Next" at bounding box center [1128, 275] width 287 height 30
select select "2"
select select "3"
select select "2"
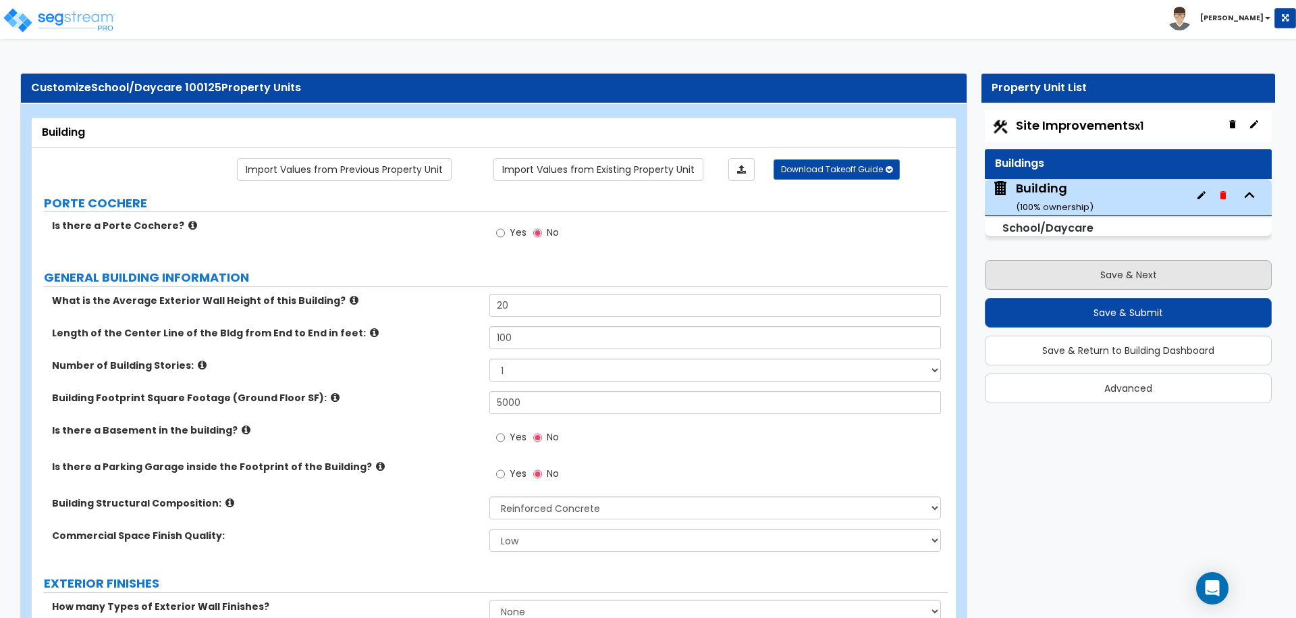
select select "1"
select select "2"
select select "4"
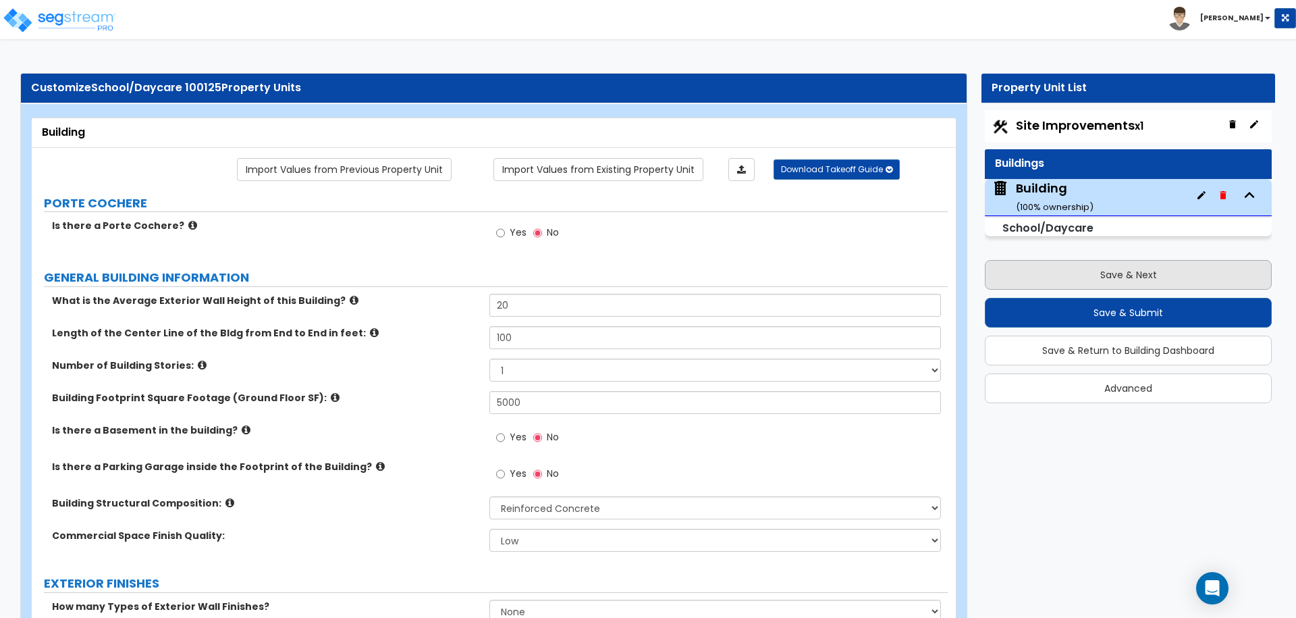
select select "2"
select select "1"
select select "2"
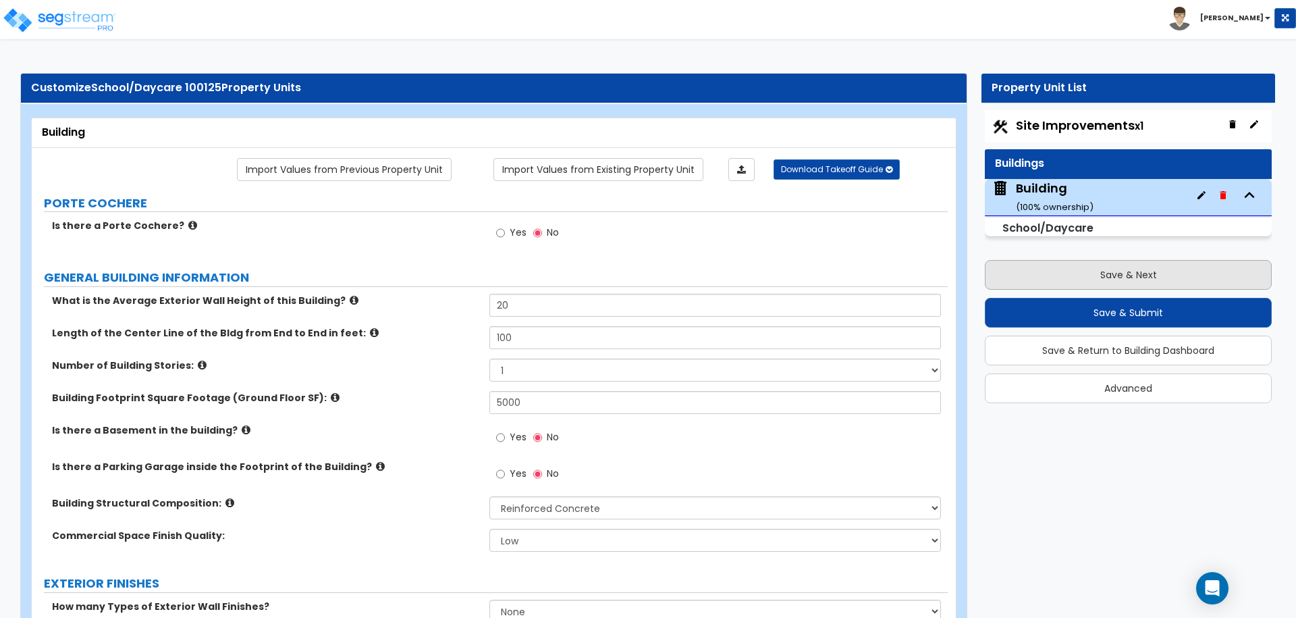
select select "2"
select select "1"
select select "2"
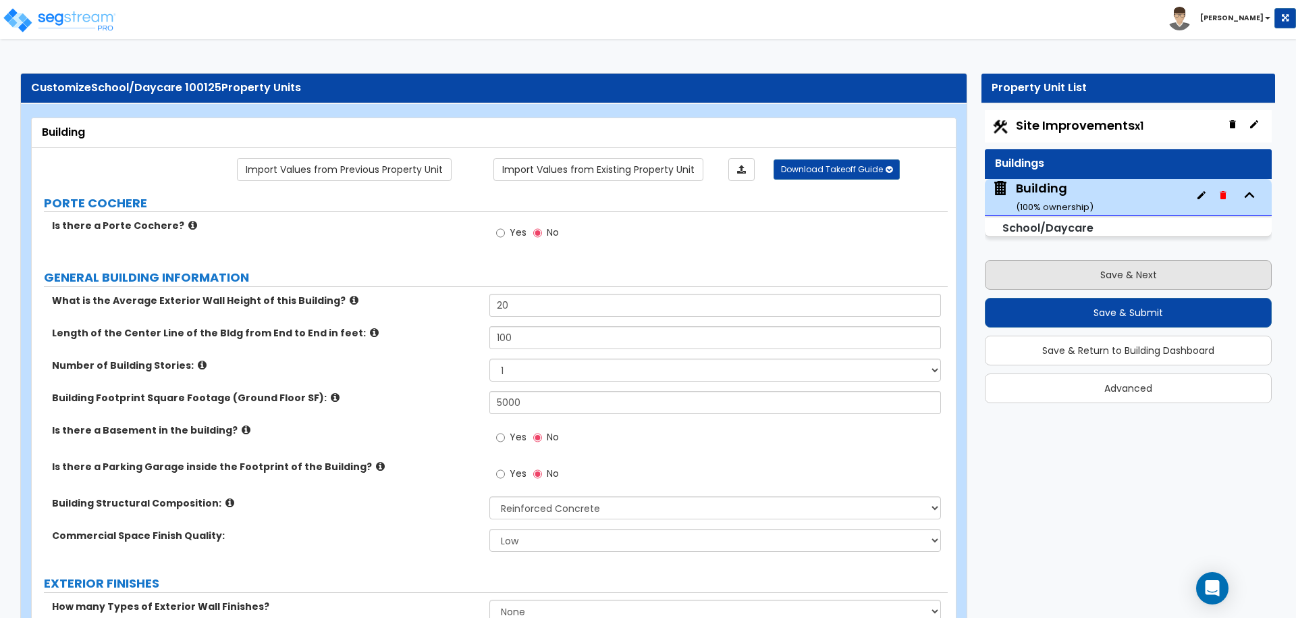
select select "3"
select select "2"
select select "6"
select select "11"
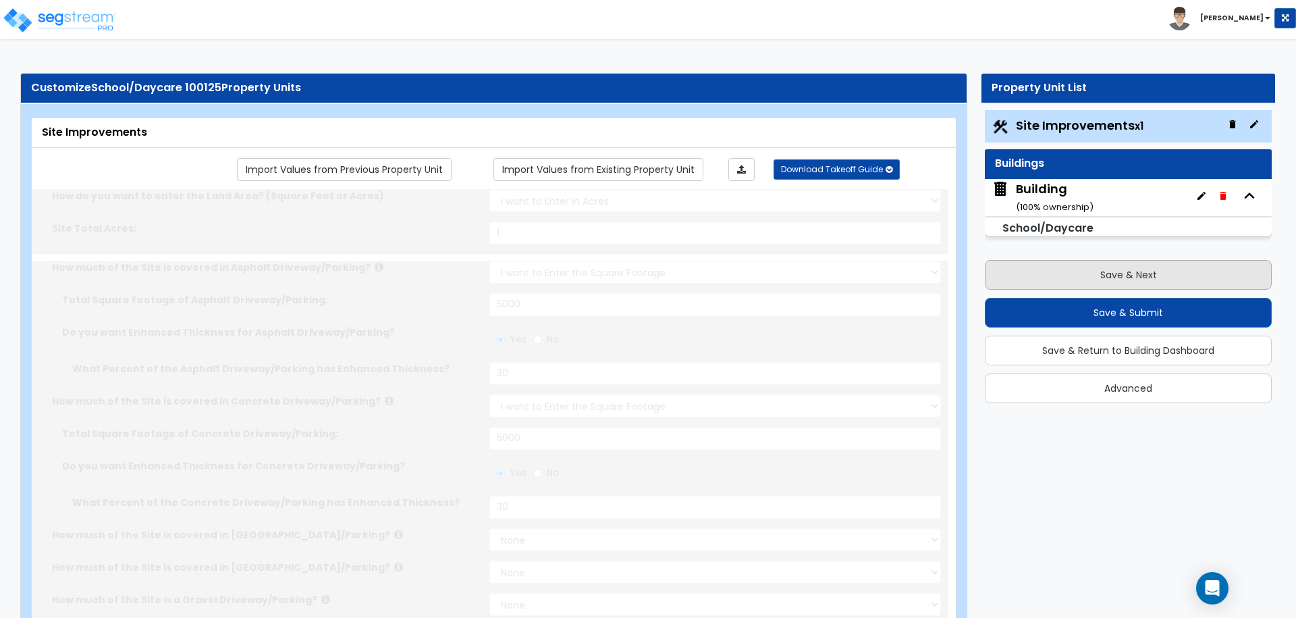
radio input "true"
select select "1"
type input "30"
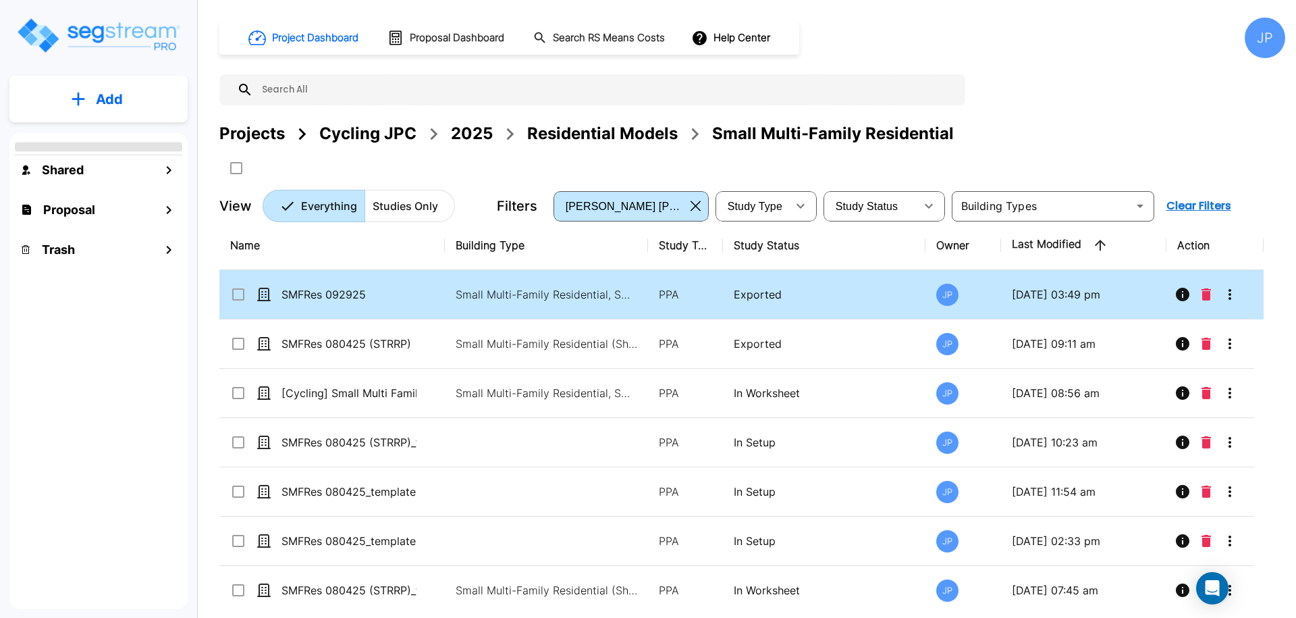
click at [1185, 294] on icon "Info" at bounding box center [1183, 295] width 14 height 14
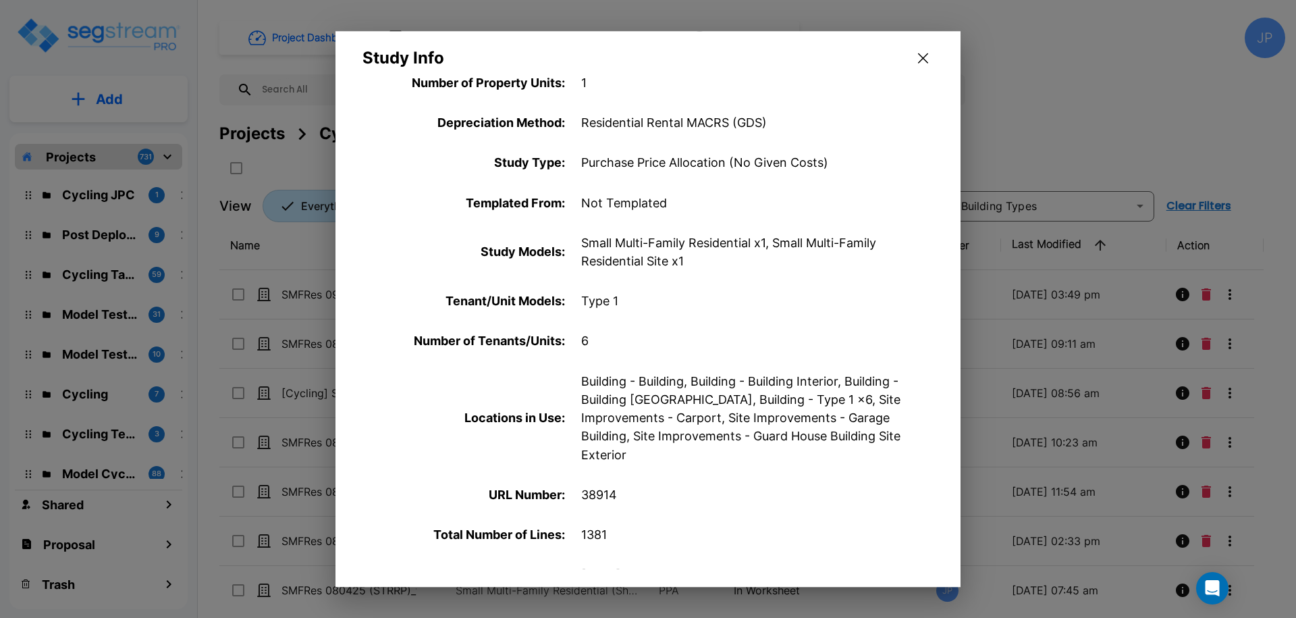
scroll to position [304, 0]
click at [922, 57] on icon "button" at bounding box center [923, 58] width 10 height 10
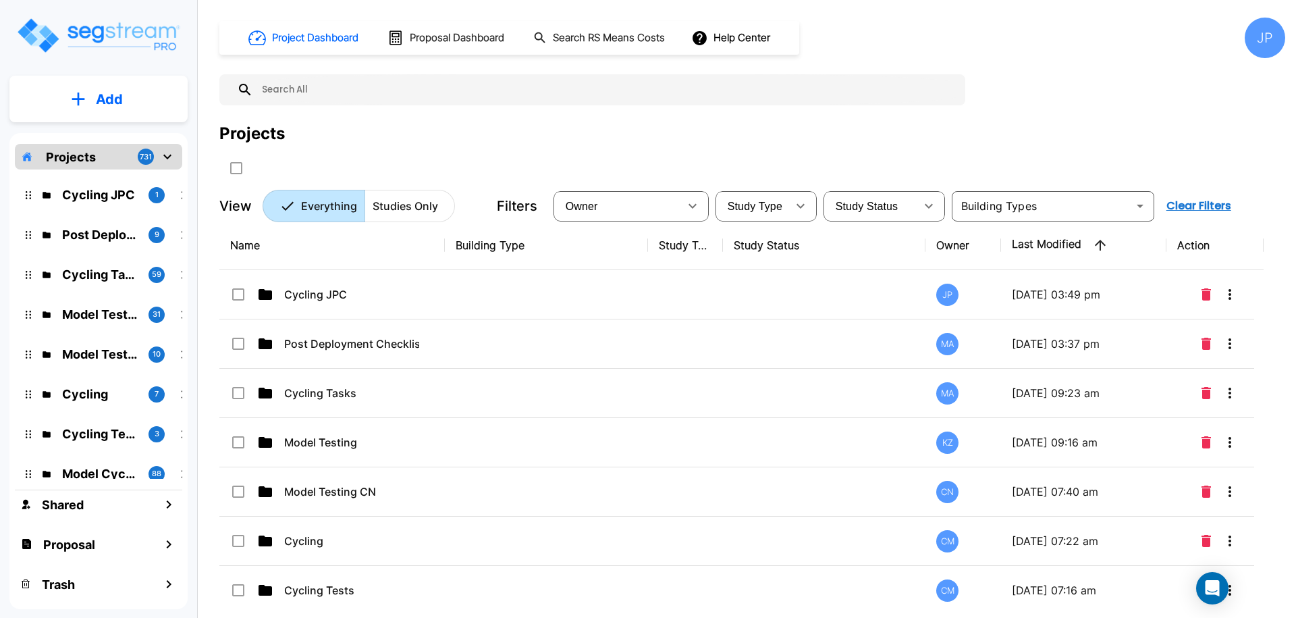
click at [438, 294] on td "Cycling JPC" at bounding box center [332, 294] width 226 height 49
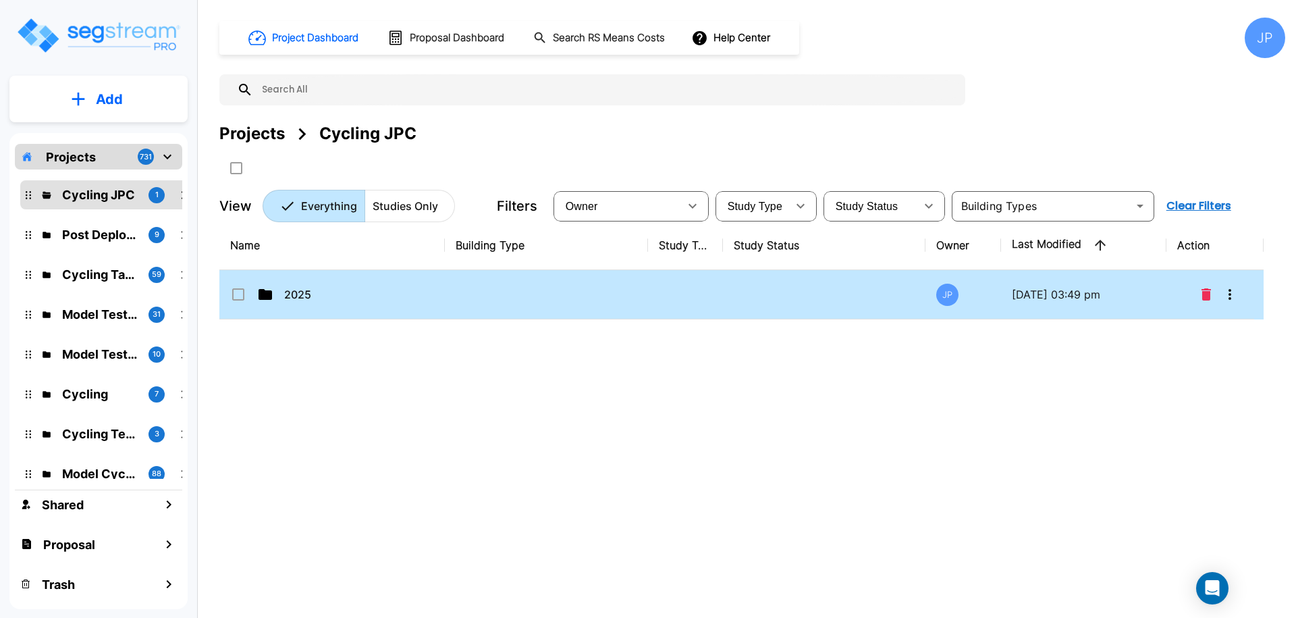
click at [566, 290] on td at bounding box center [546, 294] width 203 height 49
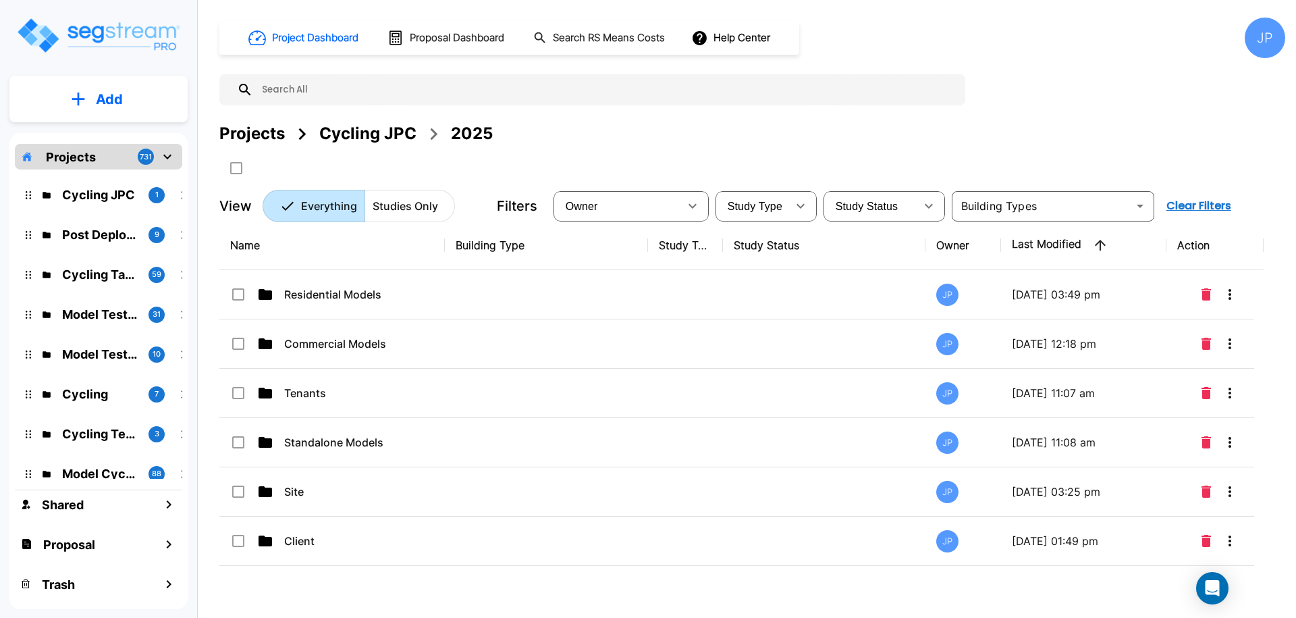
click at [669, 304] on td at bounding box center [685, 294] width 75 height 49
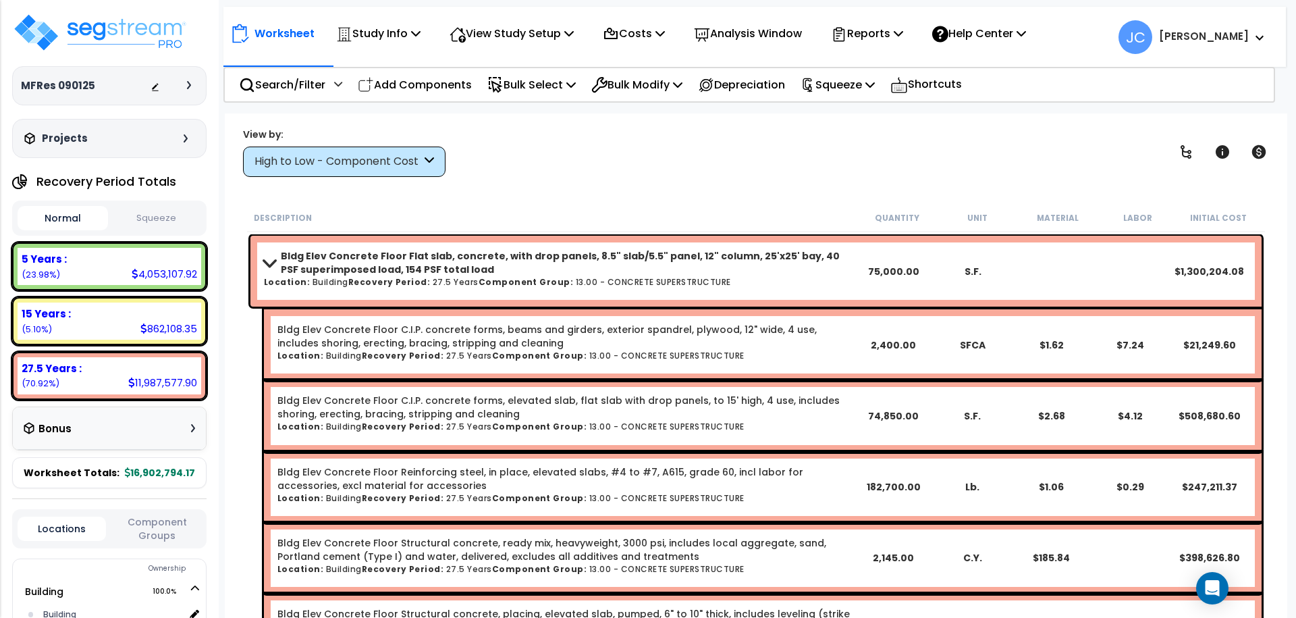
click at [382, 161] on div "High to Low - Component Cost" at bounding box center [338, 162] width 167 height 16
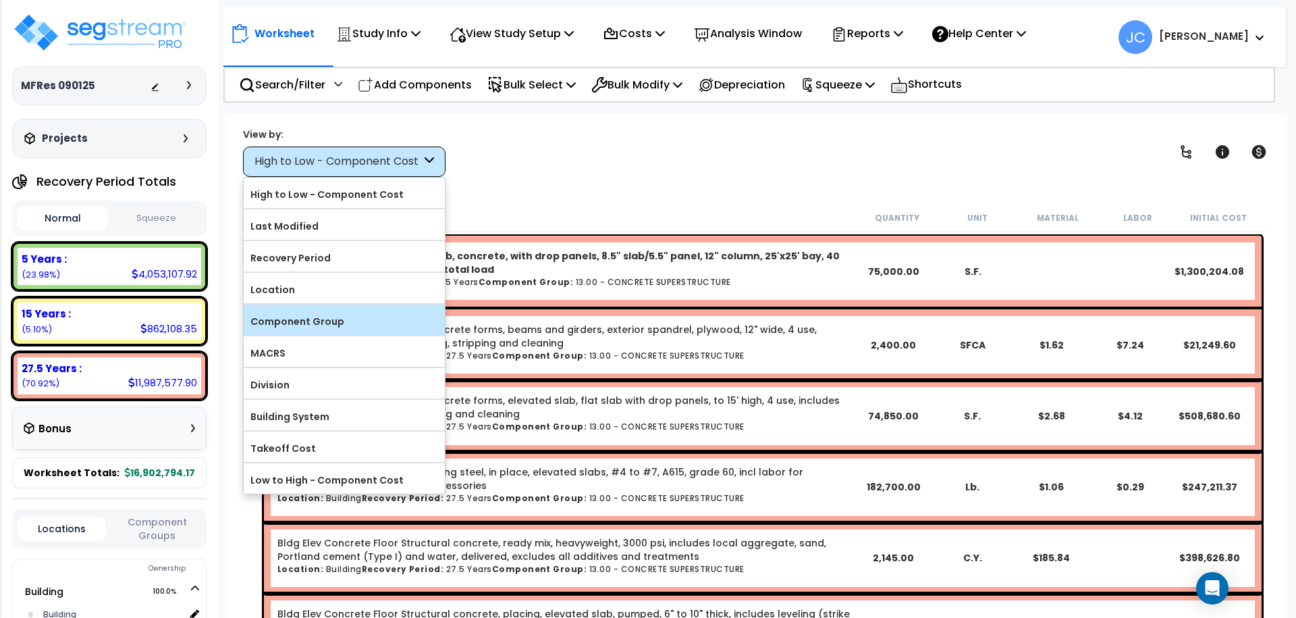
click at [354, 319] on label "Component Group" at bounding box center [344, 321] width 201 height 20
click at [0, 0] on input "Component Group" at bounding box center [0, 0] width 0 height 0
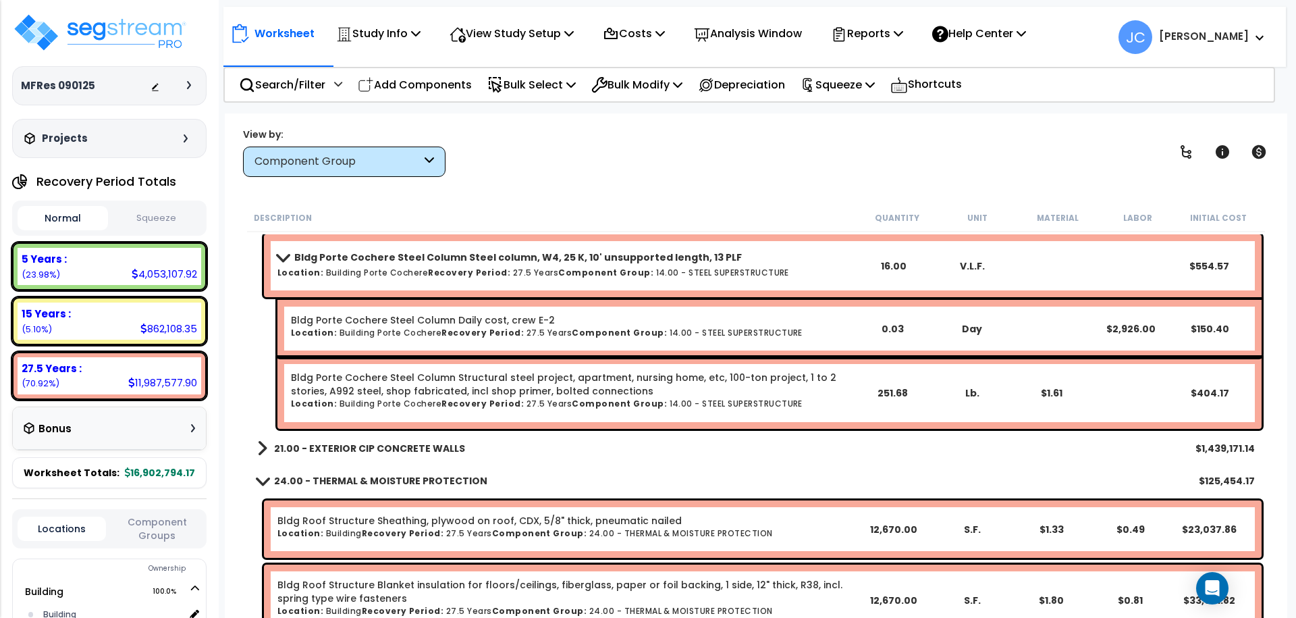
scroll to position [5725, 0]
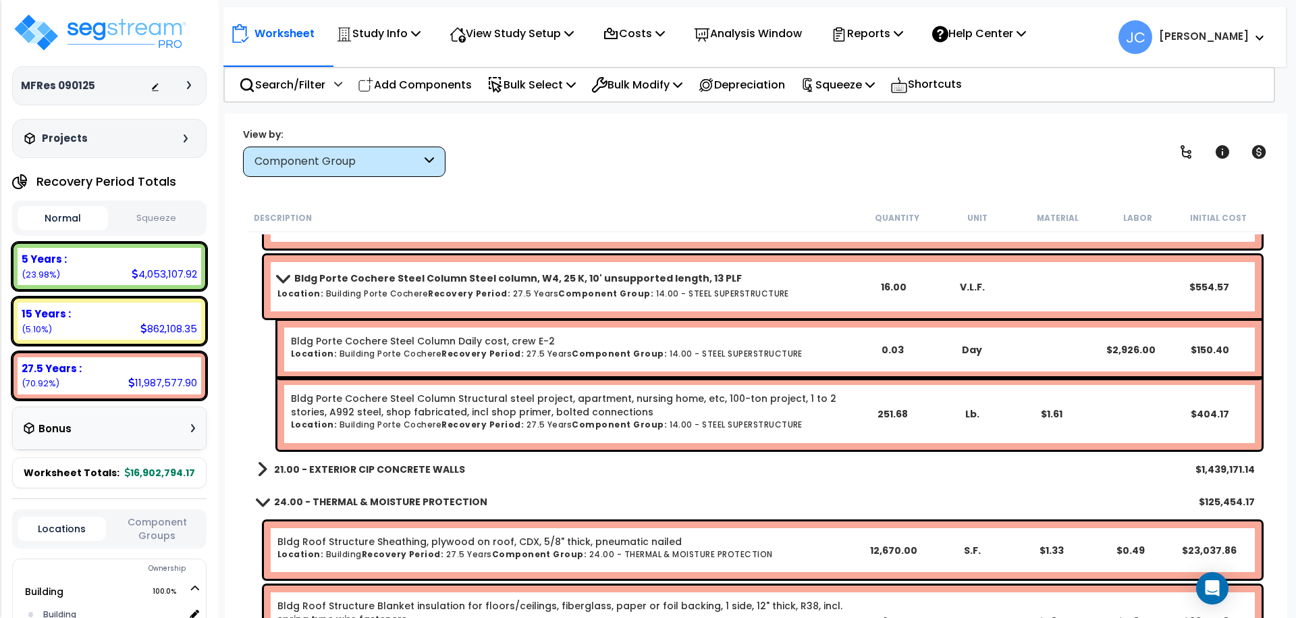
click at [351, 463] on b "21.00 - EXTERIOR CIP CONCRETE WALLS" at bounding box center [369, 470] width 191 height 14
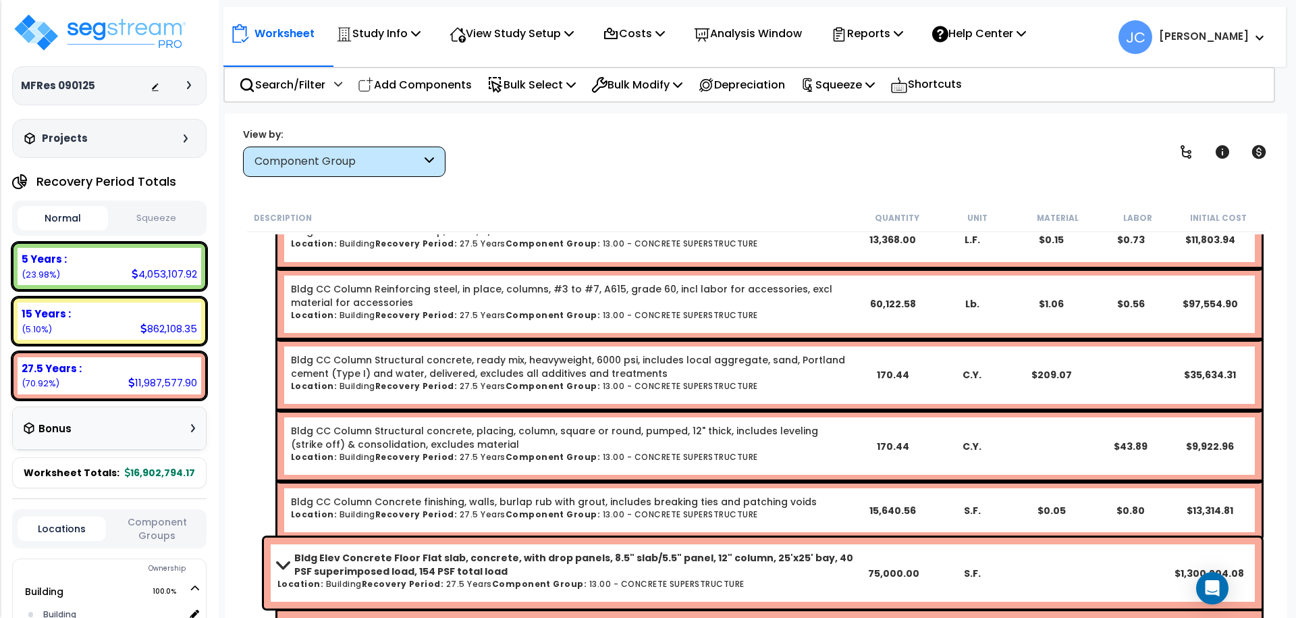
scroll to position [4635, 0]
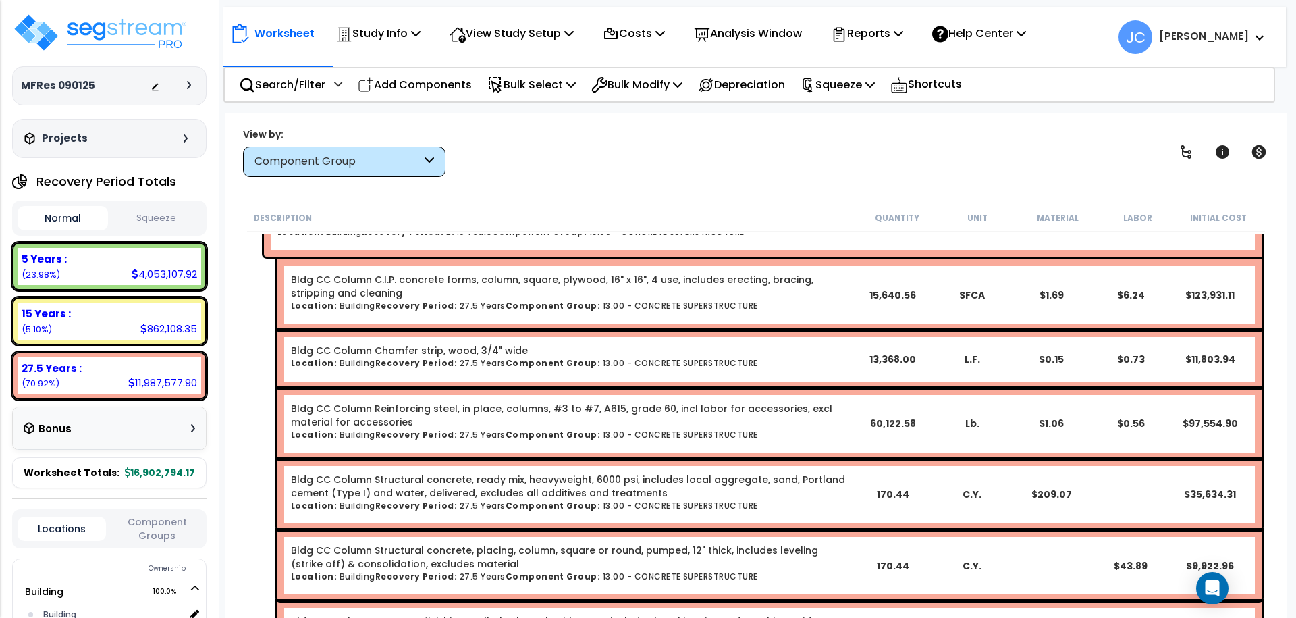
click at [1224, 33] on b "[PERSON_NAME]" at bounding box center [1204, 36] width 90 height 14
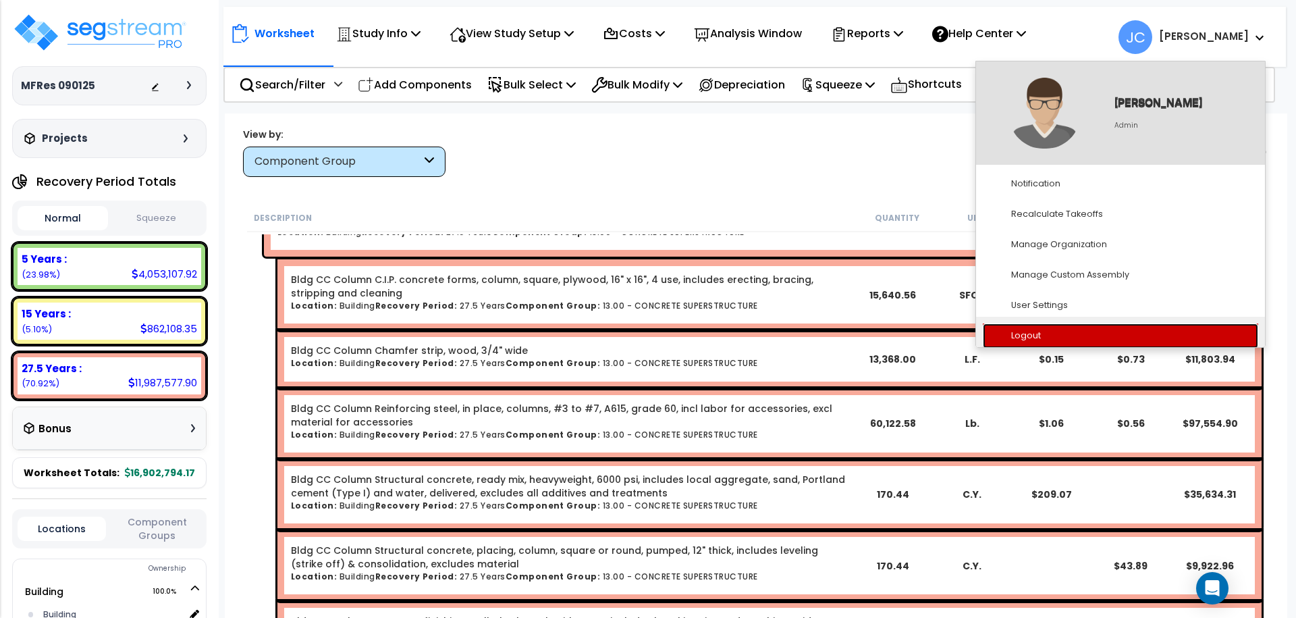
click at [1065, 333] on link "Logout" at bounding box center [1120, 335] width 275 height 25
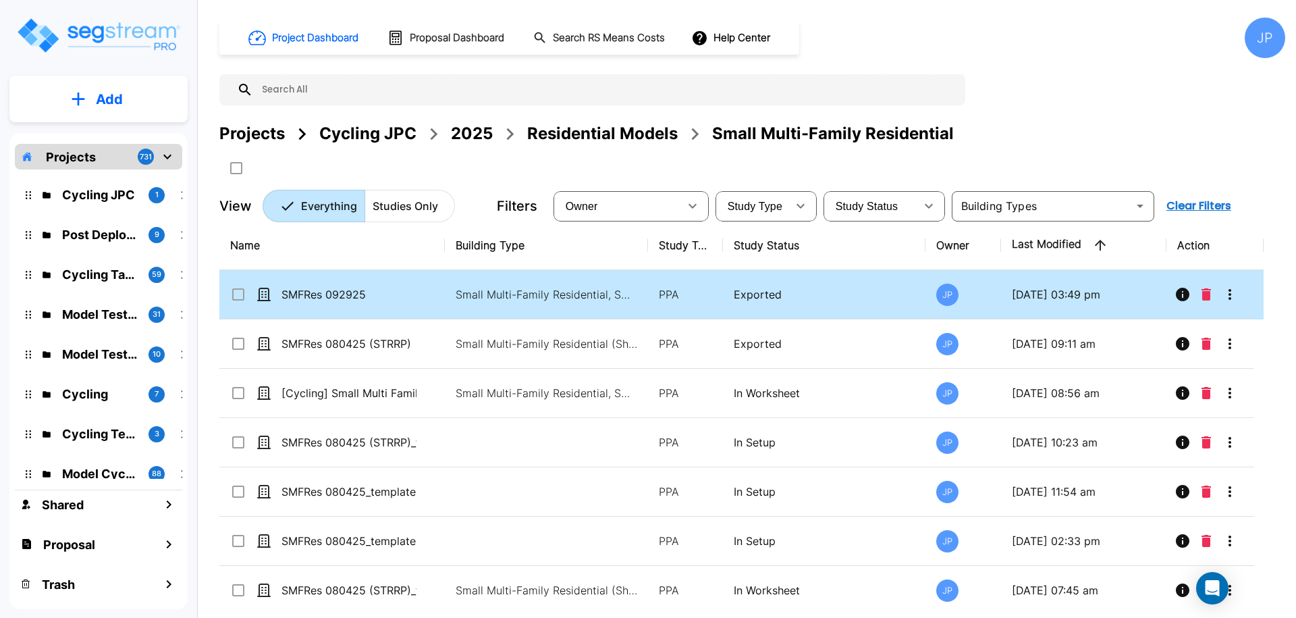
click at [1182, 295] on icon "Info" at bounding box center [1183, 295] width 14 height 14
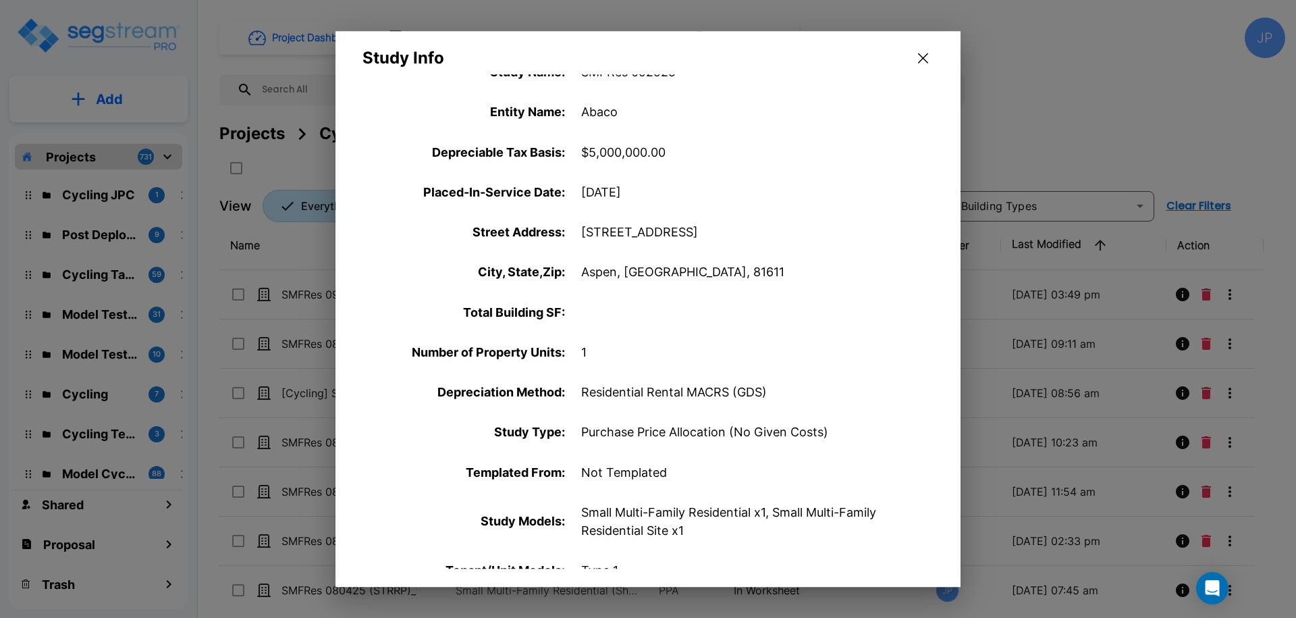
scroll to position [31, 0]
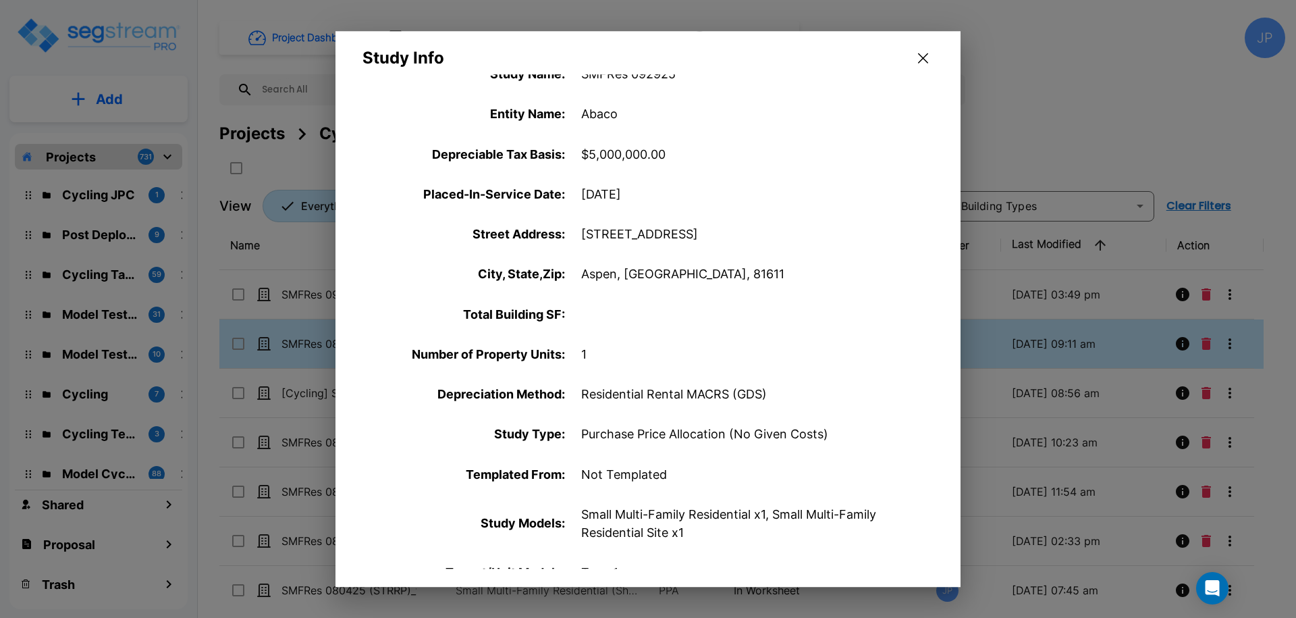
click at [926, 59] on icon "button" at bounding box center [923, 58] width 10 height 11
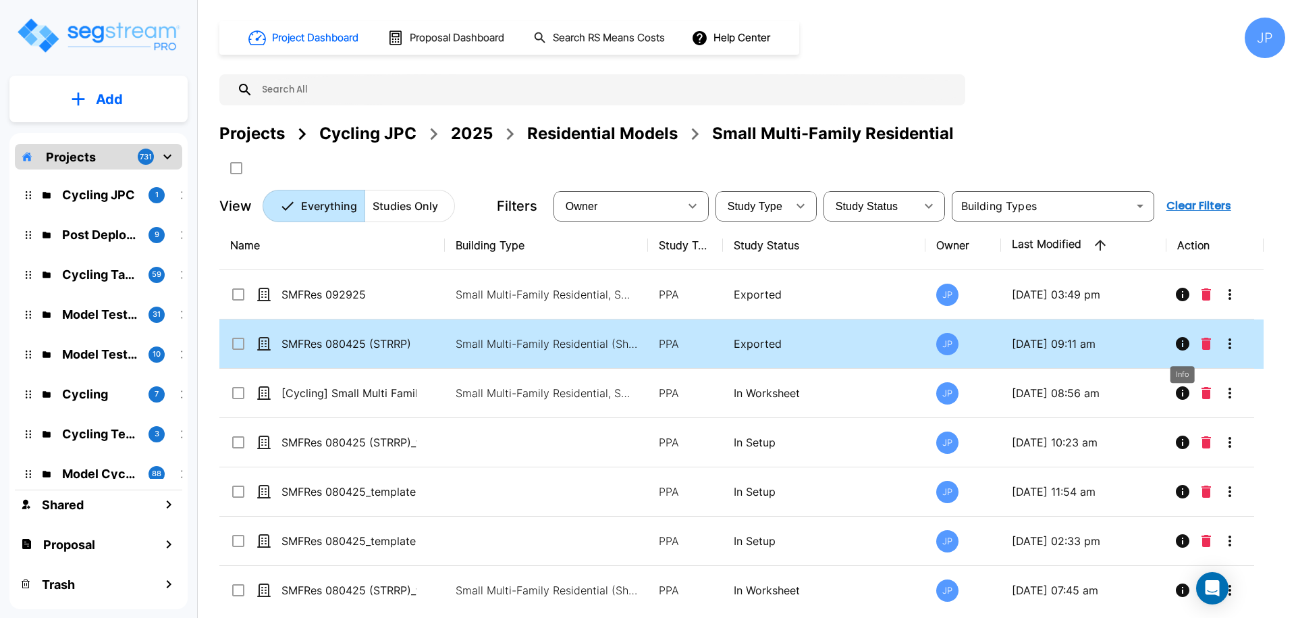
click at [1176, 340] on icon "Info" at bounding box center [1183, 344] width 16 height 16
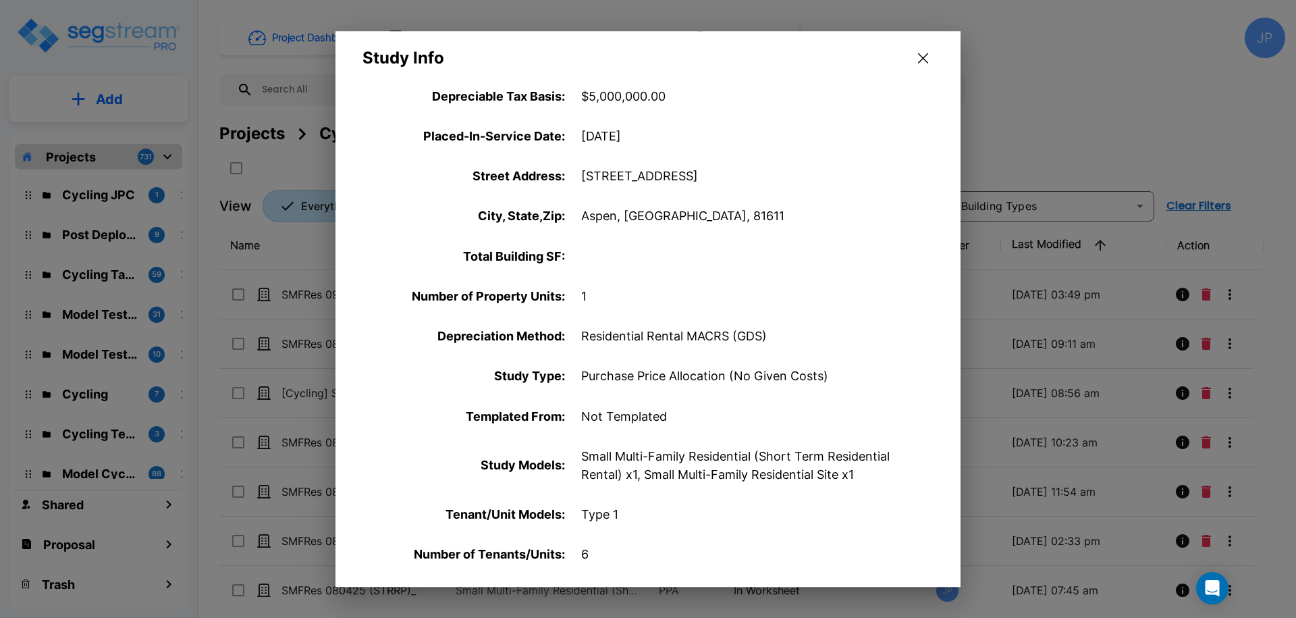
scroll to position [92, 0]
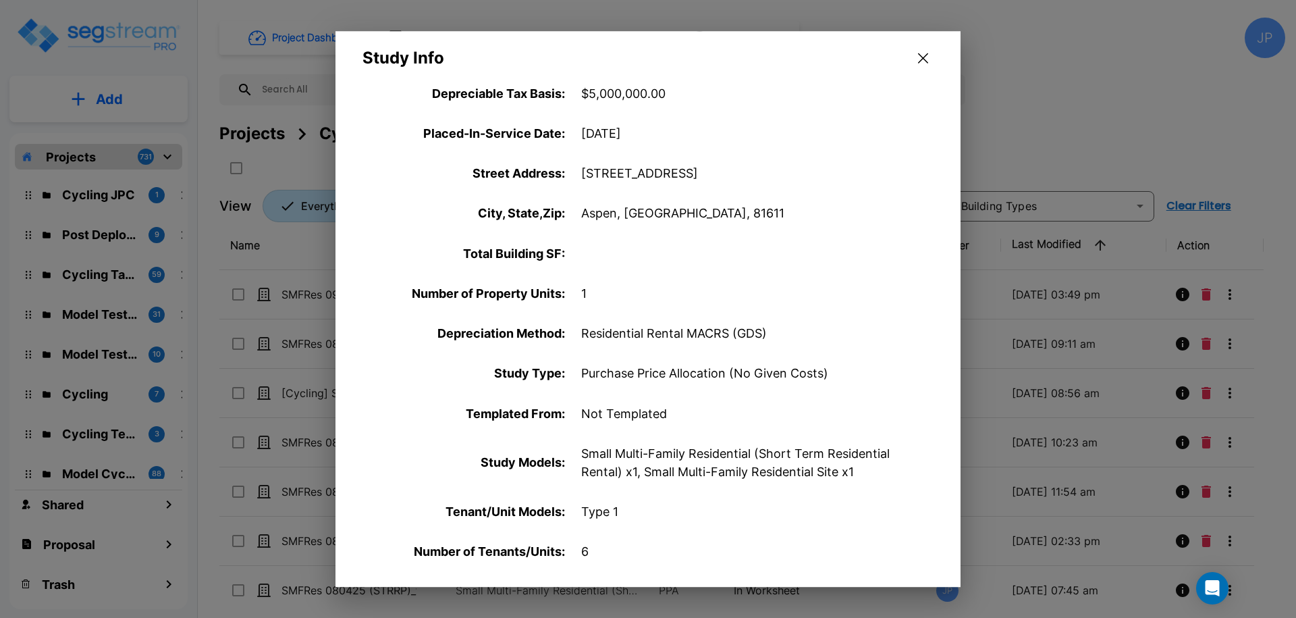
click at [927, 58] on icon "button" at bounding box center [923, 58] width 10 height 11
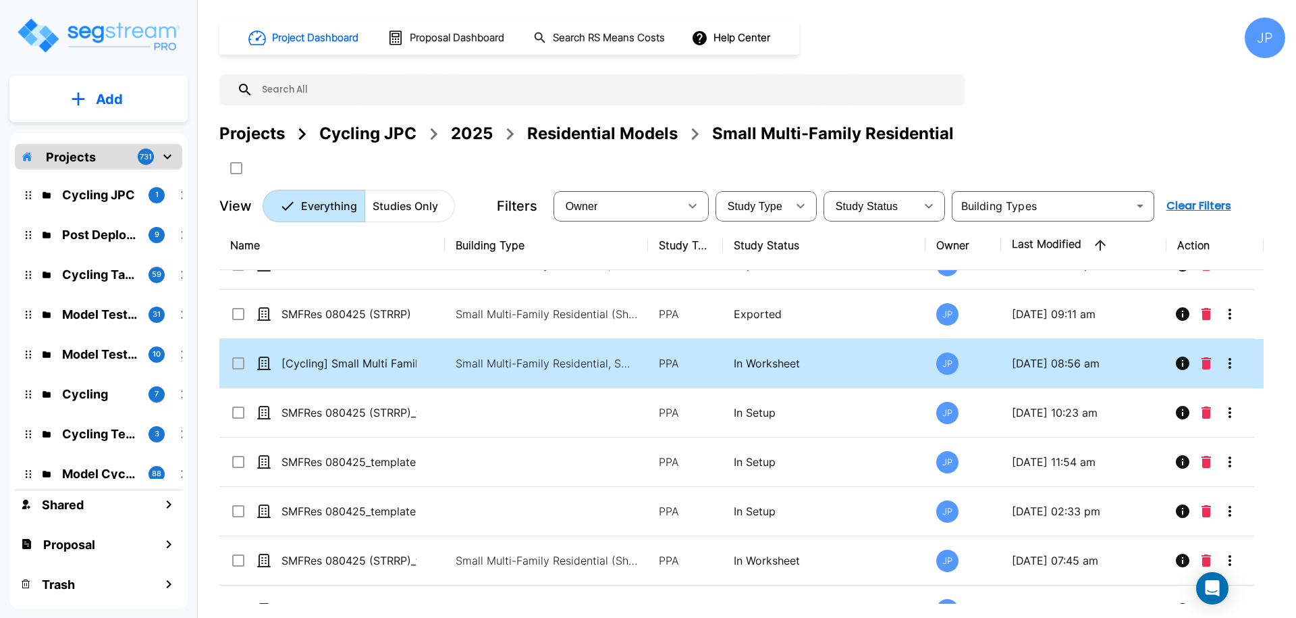
scroll to position [34, 0]
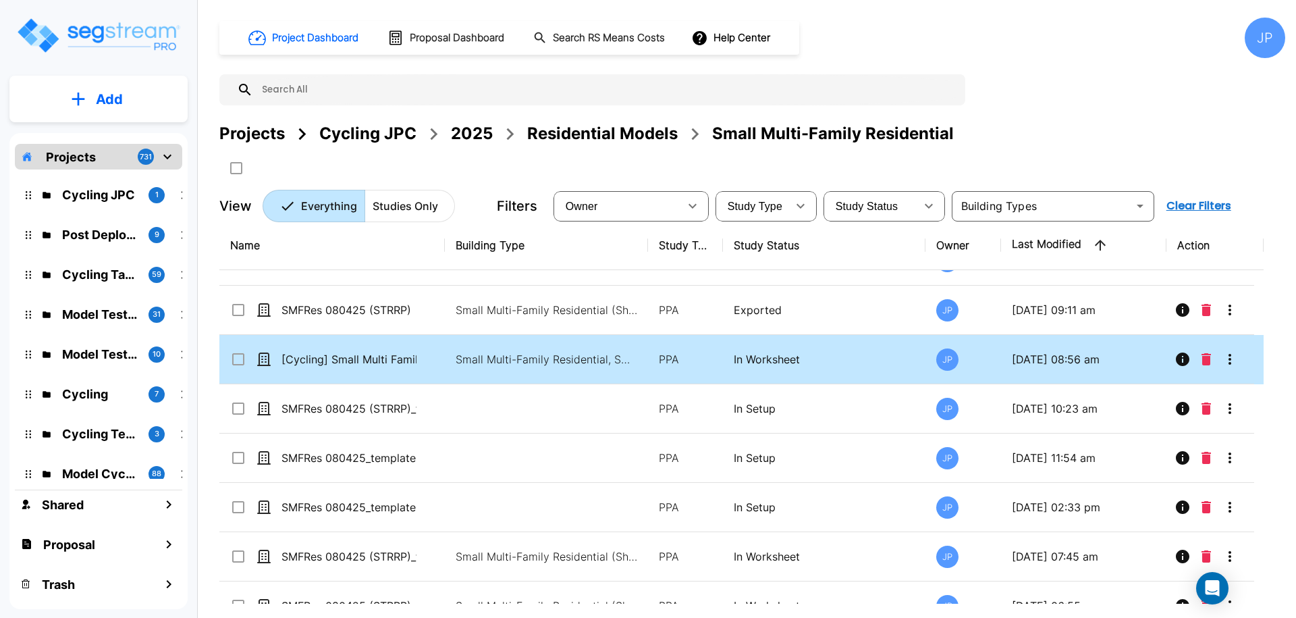
click at [1183, 352] on icon "Info" at bounding box center [1183, 359] width 14 height 14
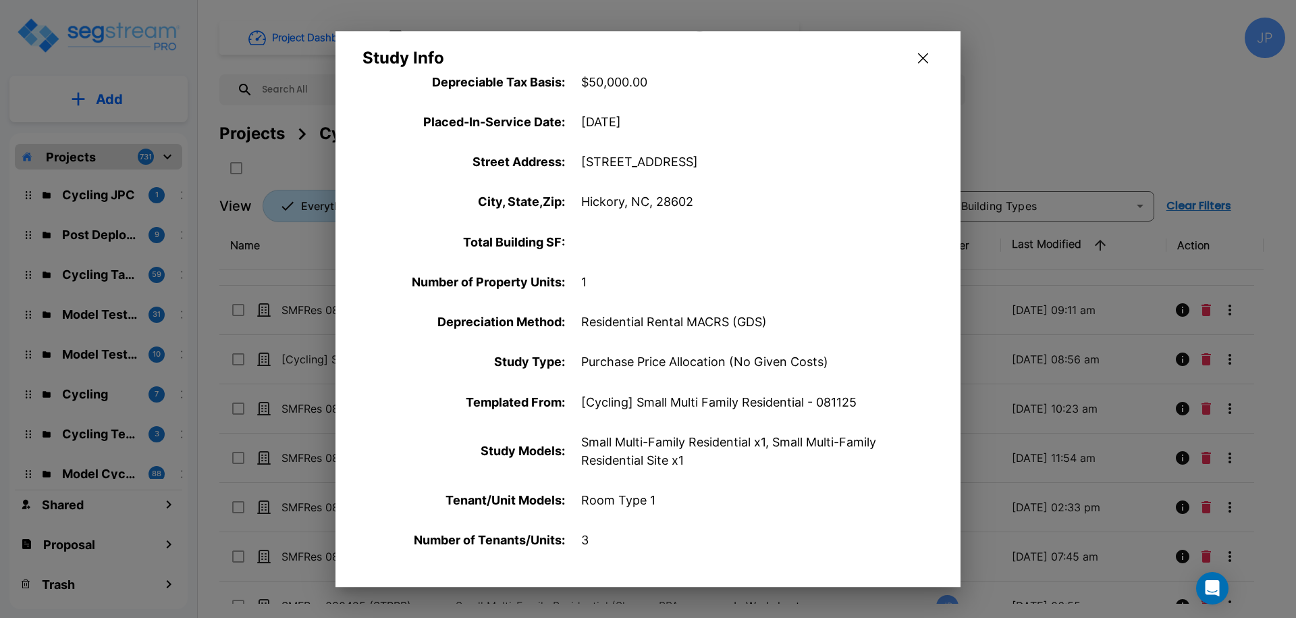
scroll to position [105, 0]
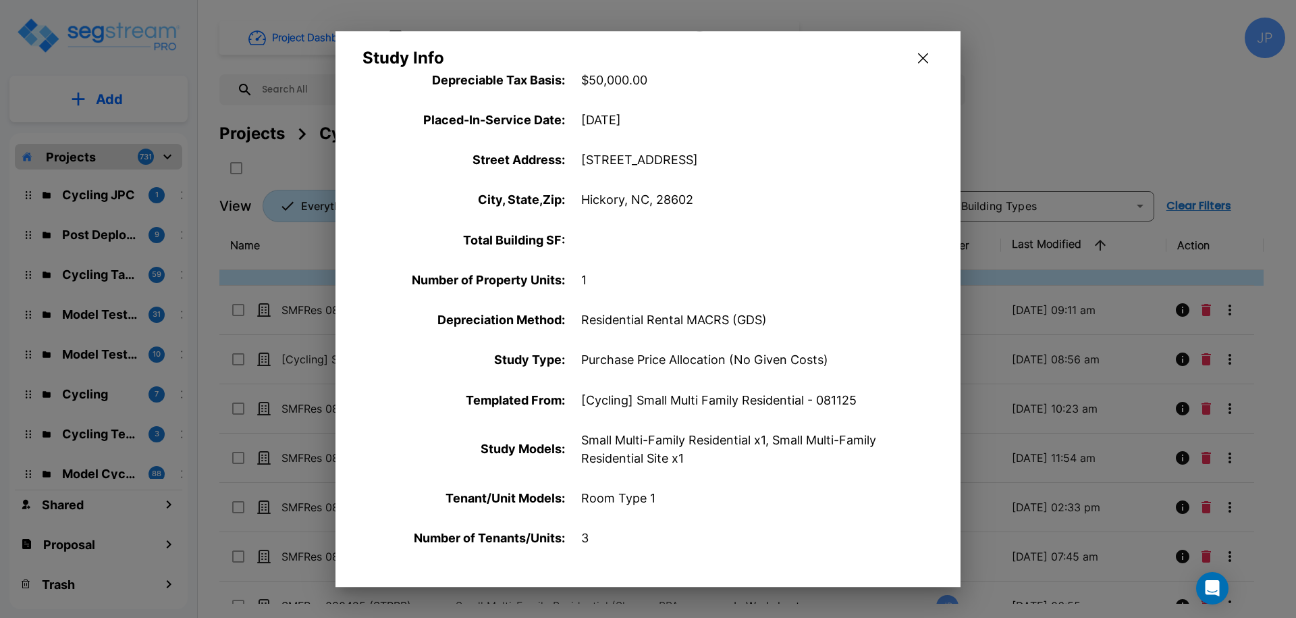
click at [924, 59] on icon "button" at bounding box center [923, 58] width 10 height 11
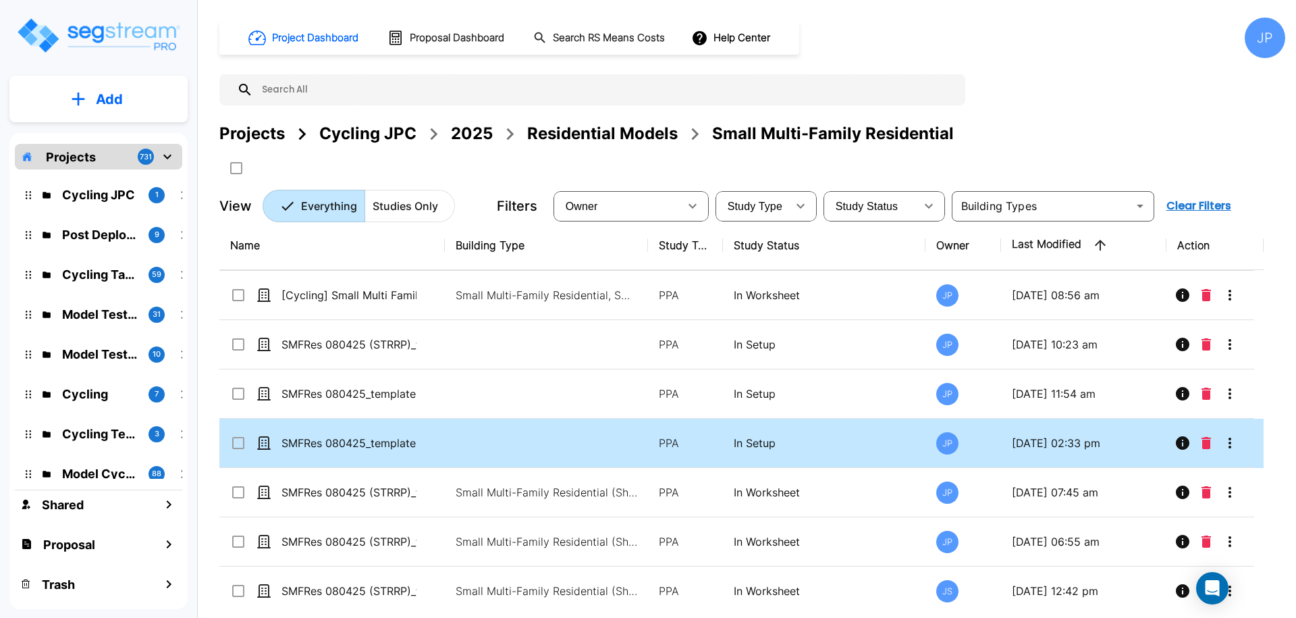
scroll to position [100, 0]
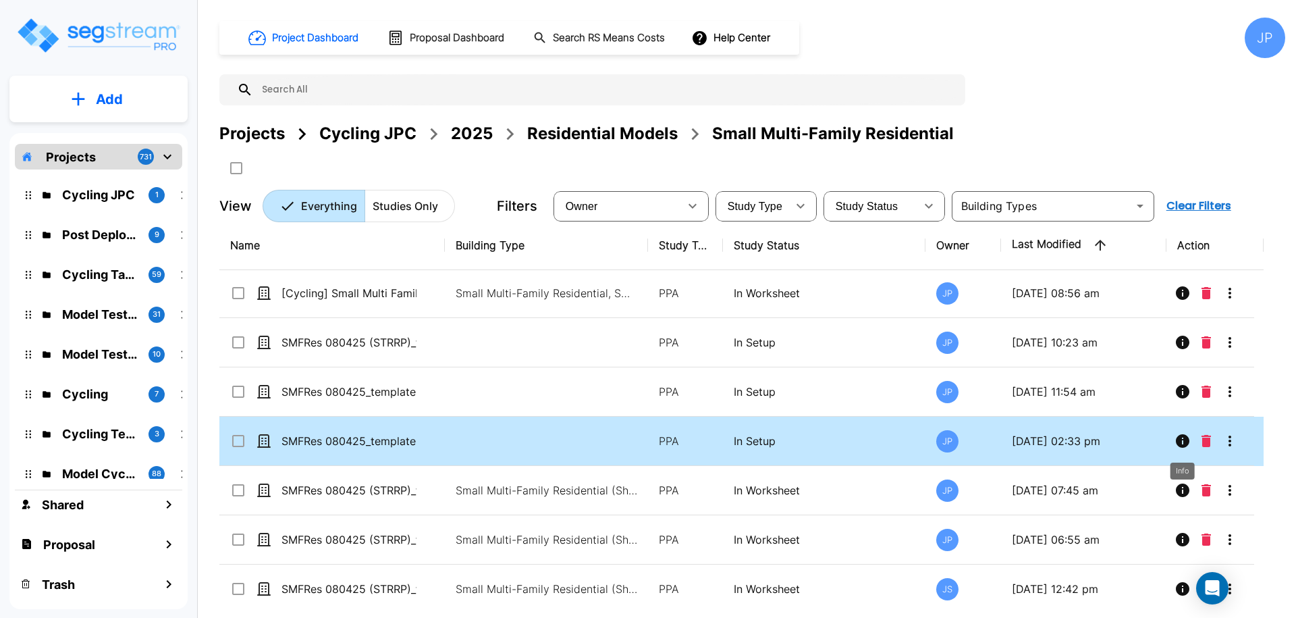
click at [1183, 442] on icon "Info" at bounding box center [1183, 441] width 16 height 16
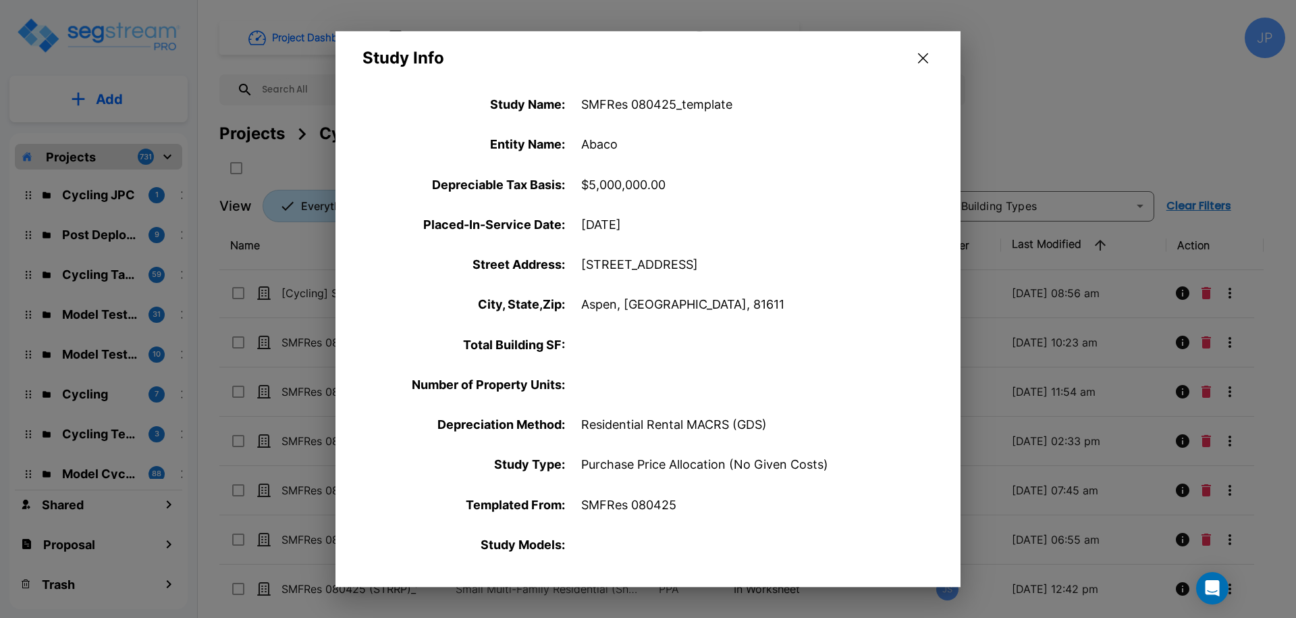
scroll to position [0, 0]
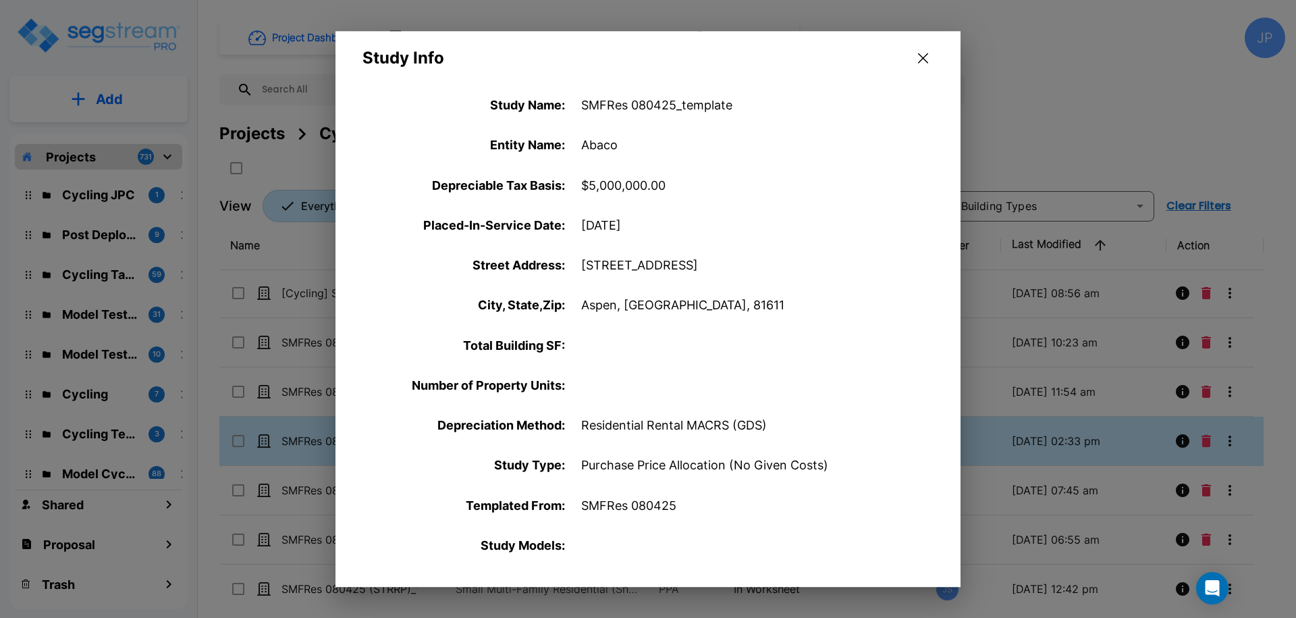
click at [928, 63] on button "button" at bounding box center [923, 58] width 21 height 22
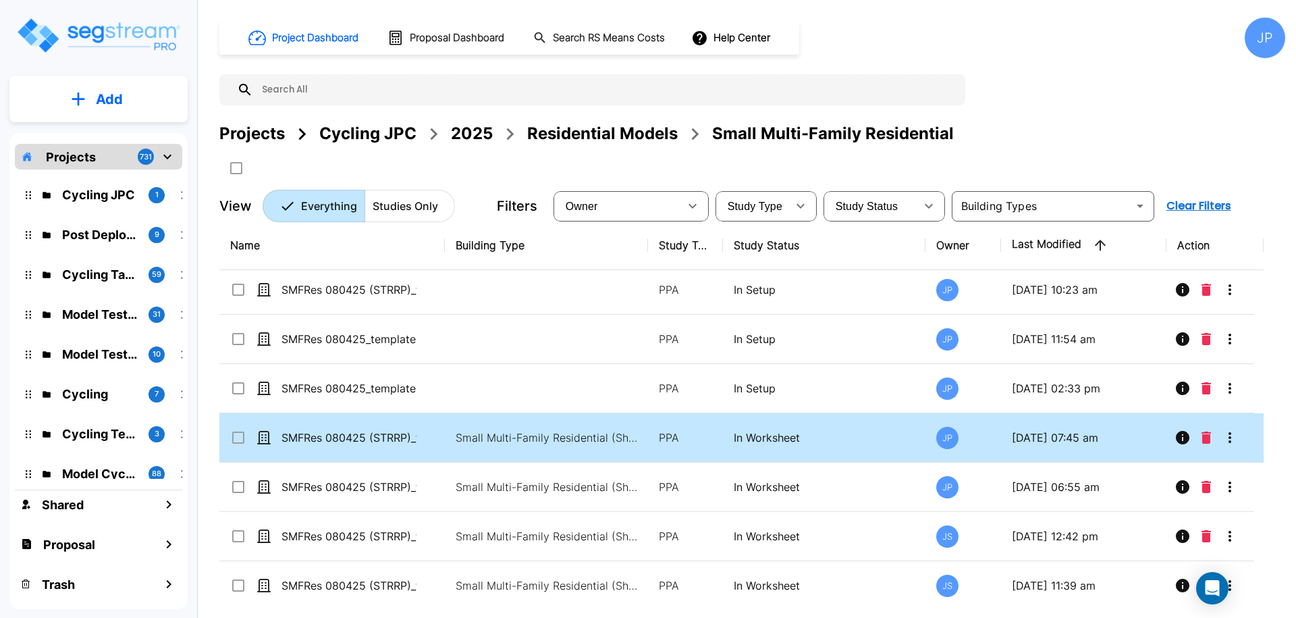
scroll to position [154, 0]
click at [1184, 434] on icon "Info" at bounding box center [1183, 436] width 14 height 14
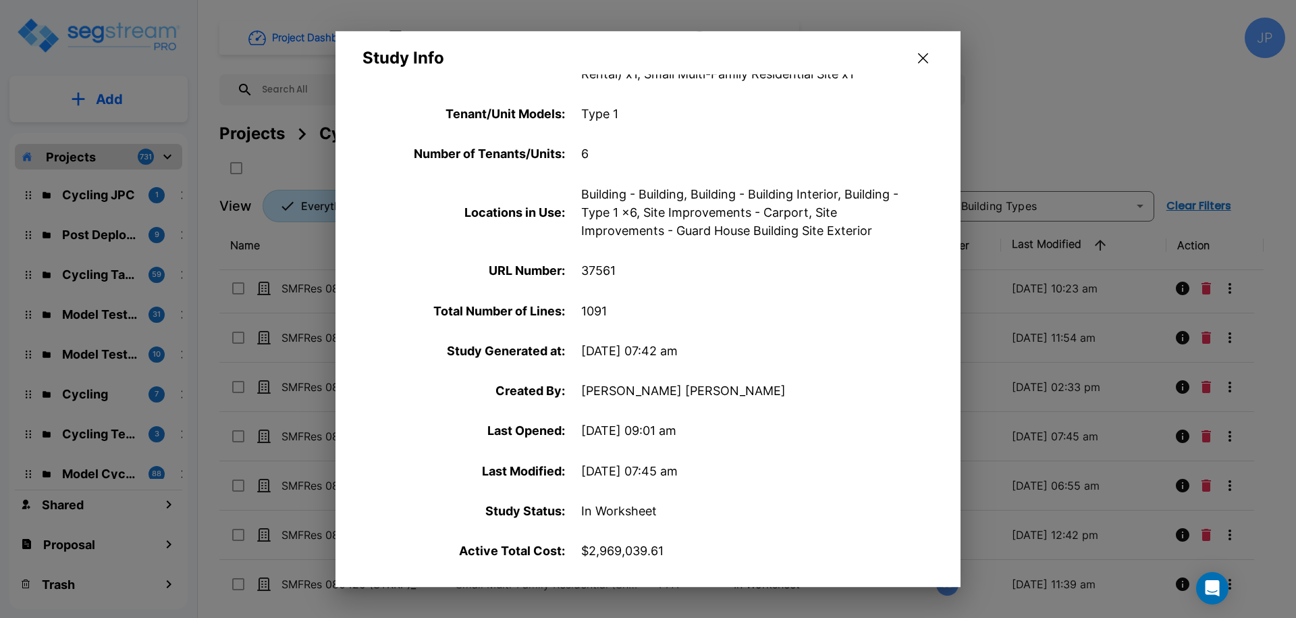
scroll to position [502, 0]
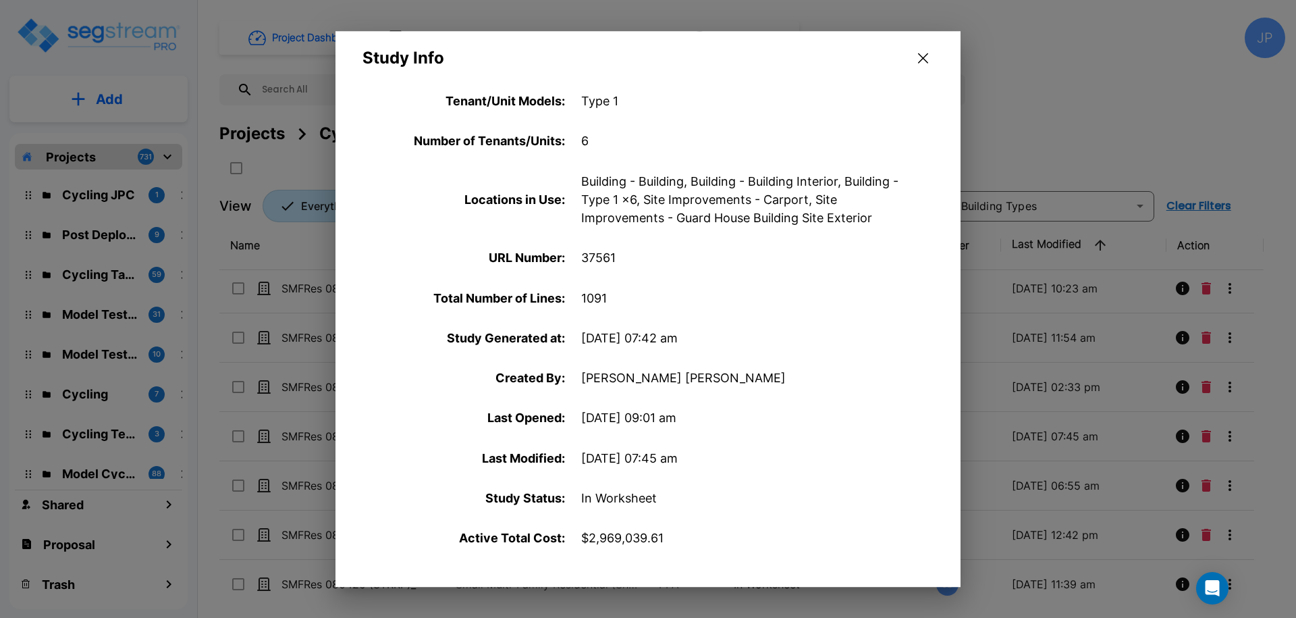
click at [920, 61] on icon "button" at bounding box center [923, 58] width 10 height 10
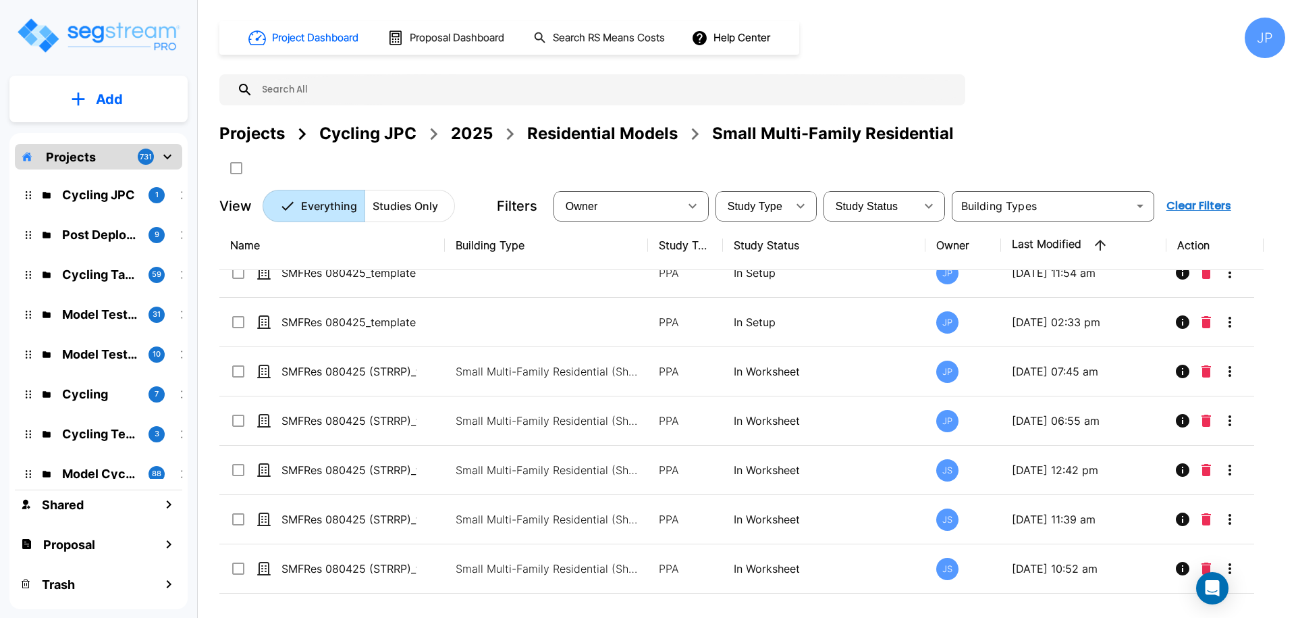
scroll to position [0, 0]
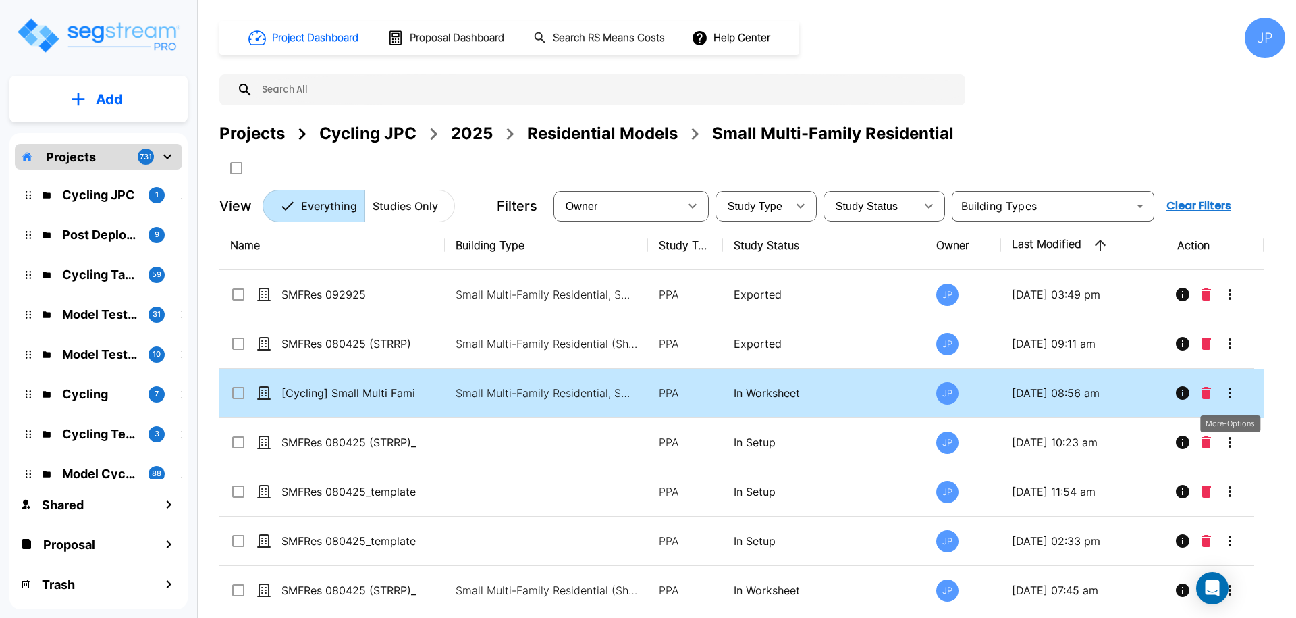
click at [1231, 392] on icon "More-Options" at bounding box center [1230, 393] width 3 height 11
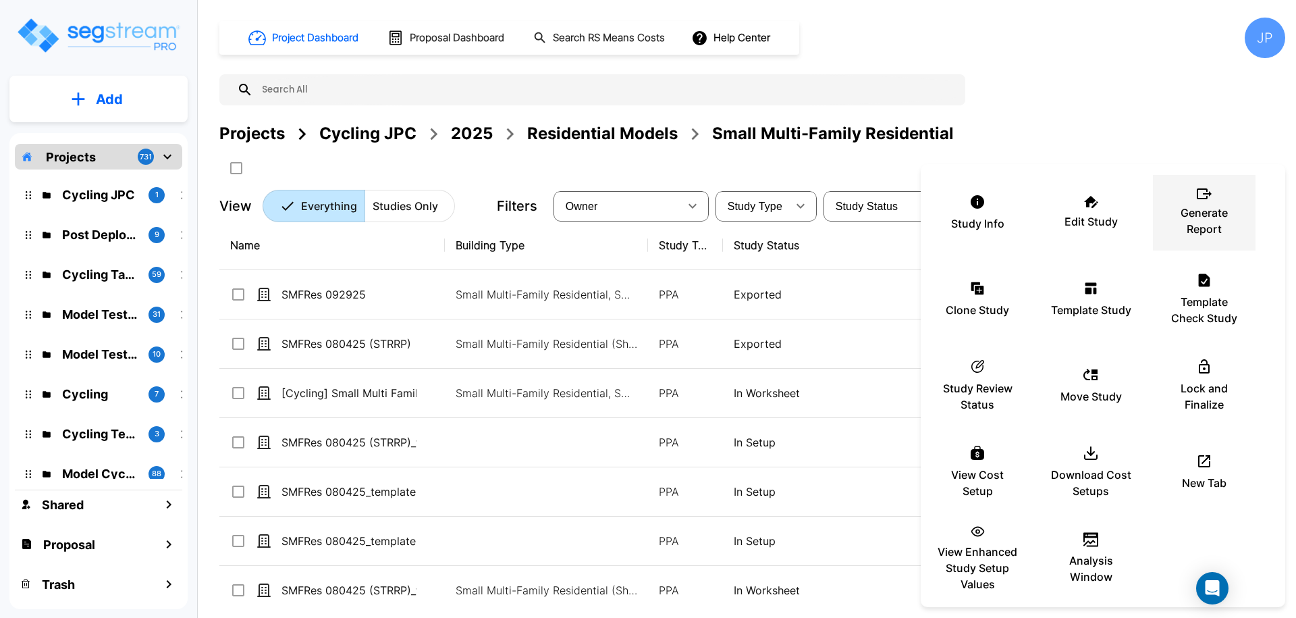
click at [1201, 221] on p "Generate Report" at bounding box center [1204, 221] width 81 height 32
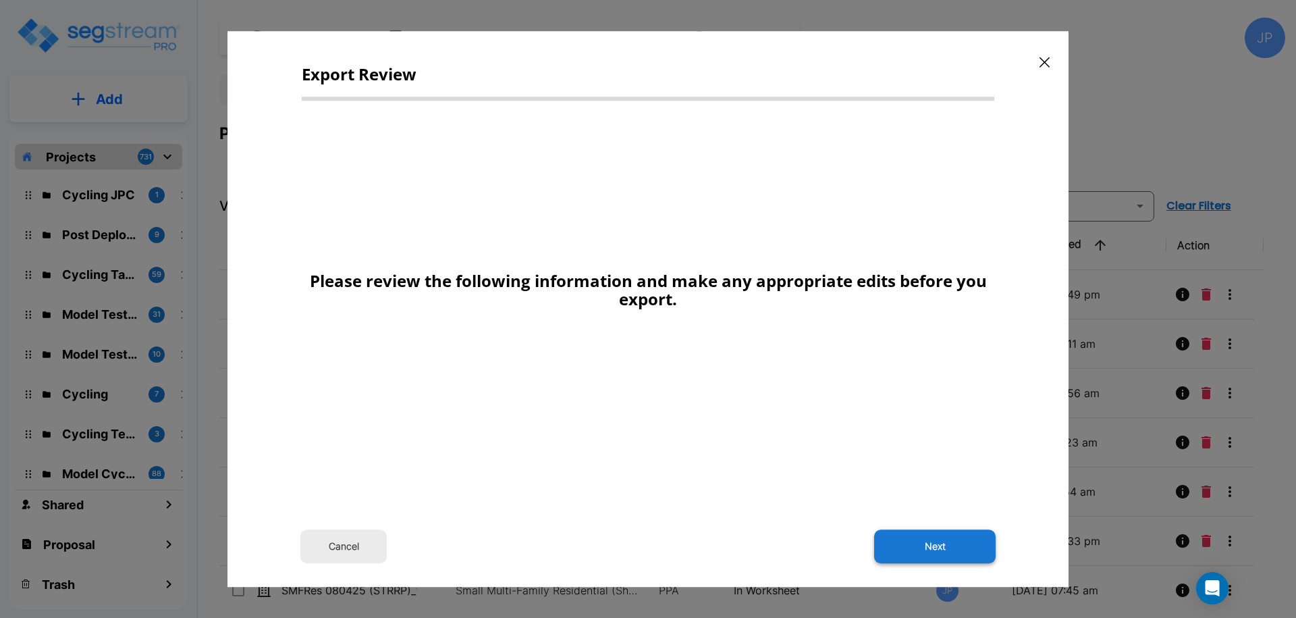
click at [937, 537] on button "Next" at bounding box center [935, 546] width 122 height 34
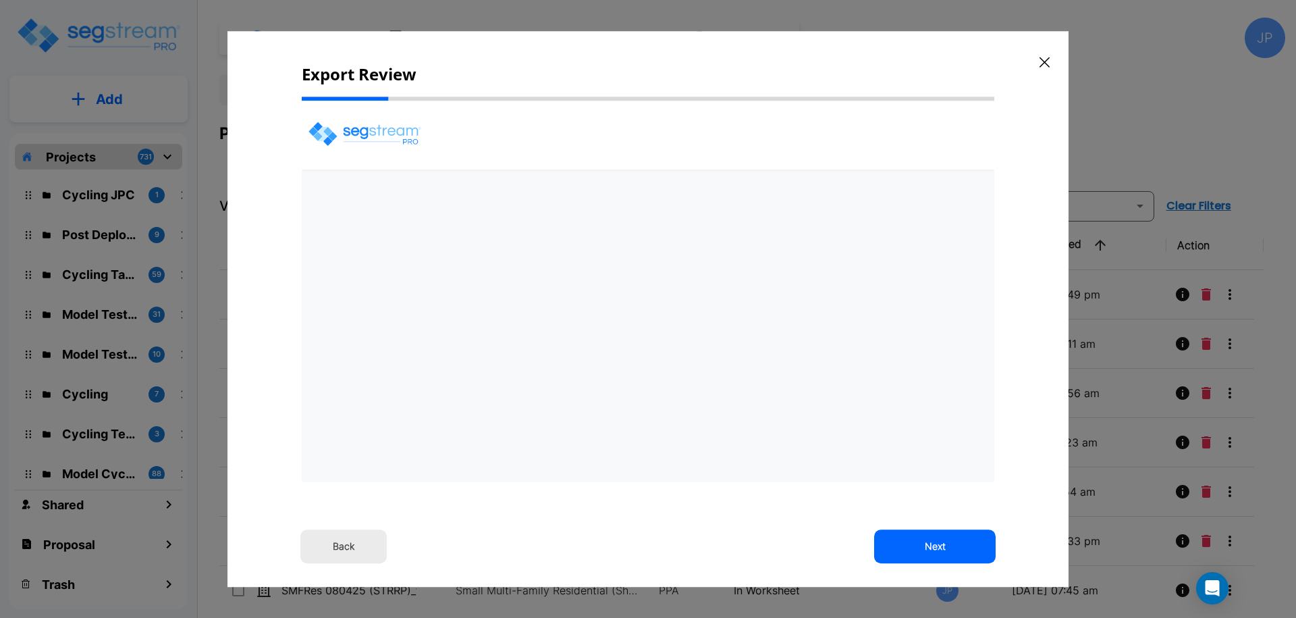
select select "2025"
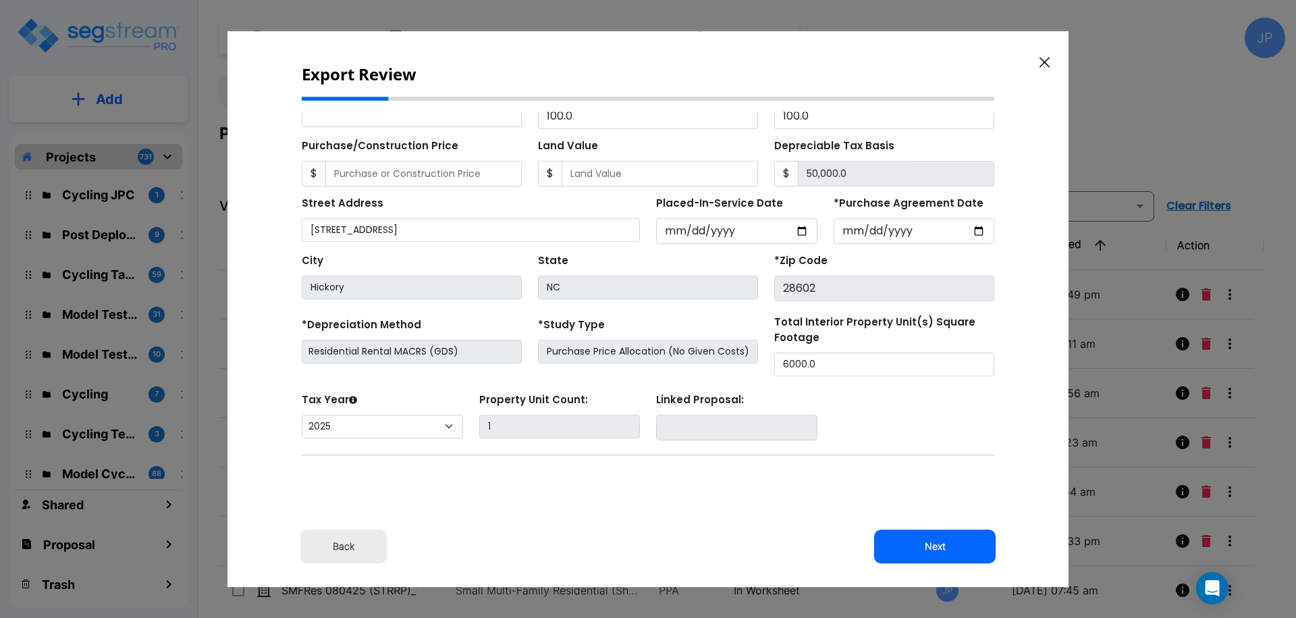
scroll to position [169, 0]
click at [939, 544] on button "Next" at bounding box center [935, 546] width 122 height 34
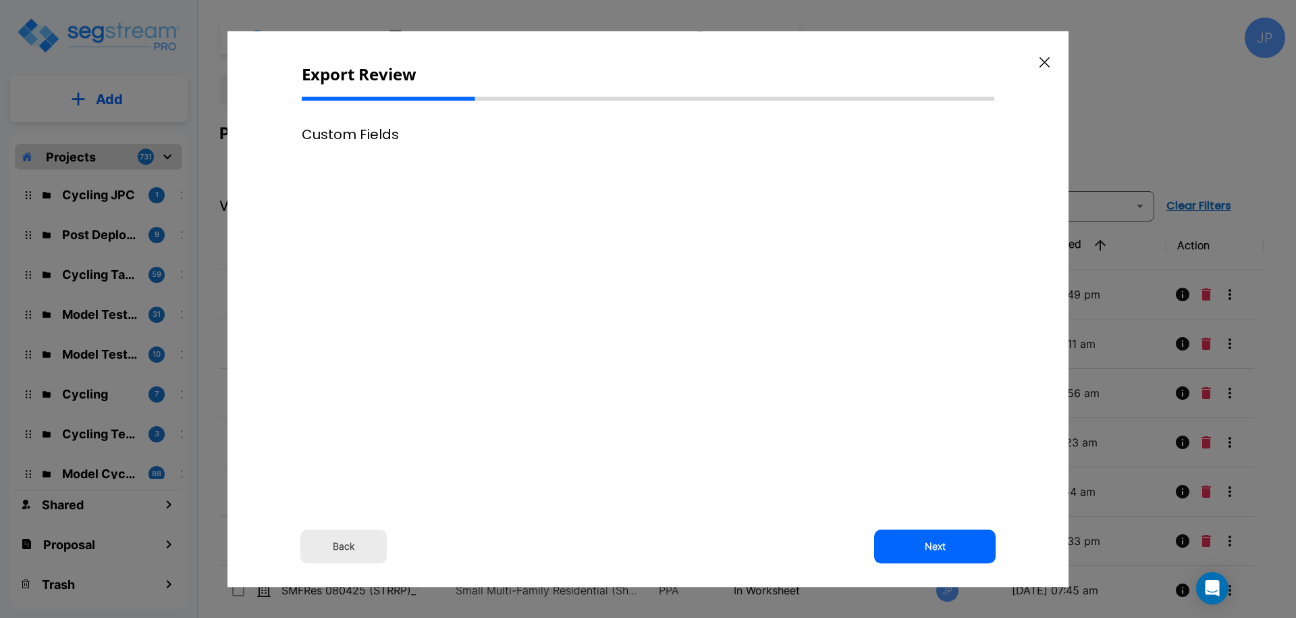
scroll to position [0, 0]
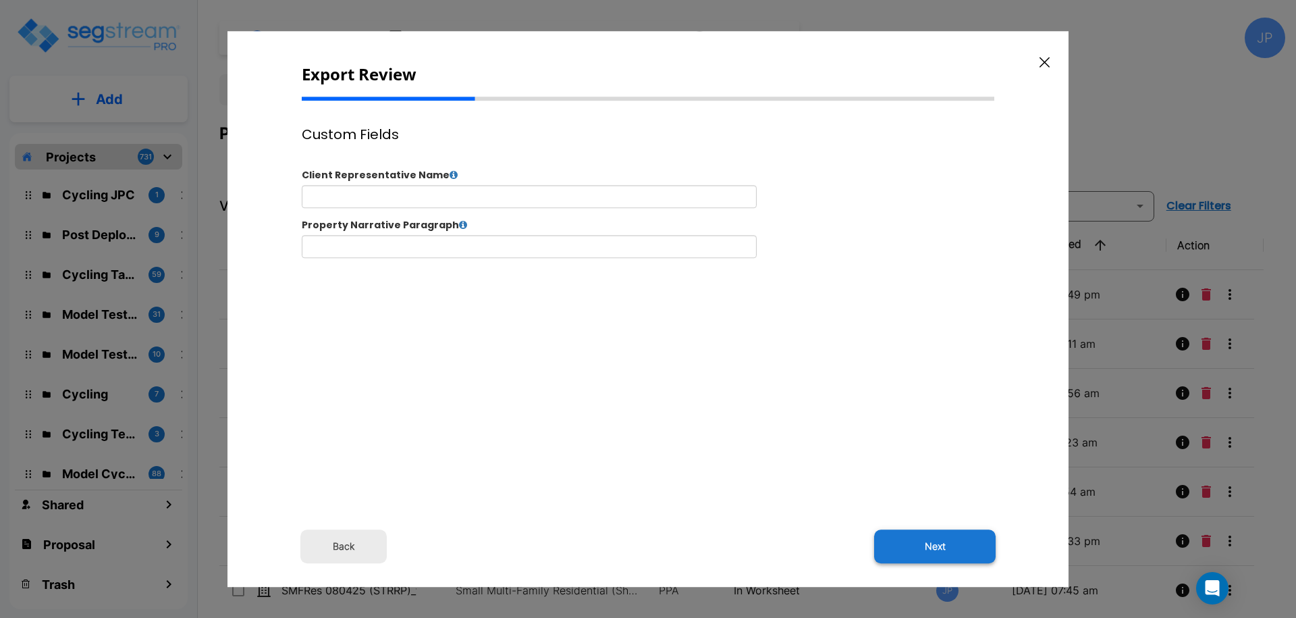
drag, startPoint x: 949, startPoint y: 556, endPoint x: 797, endPoint y: 3, distance: 573.3
click at [949, 557] on button "Next" at bounding box center [935, 546] width 122 height 34
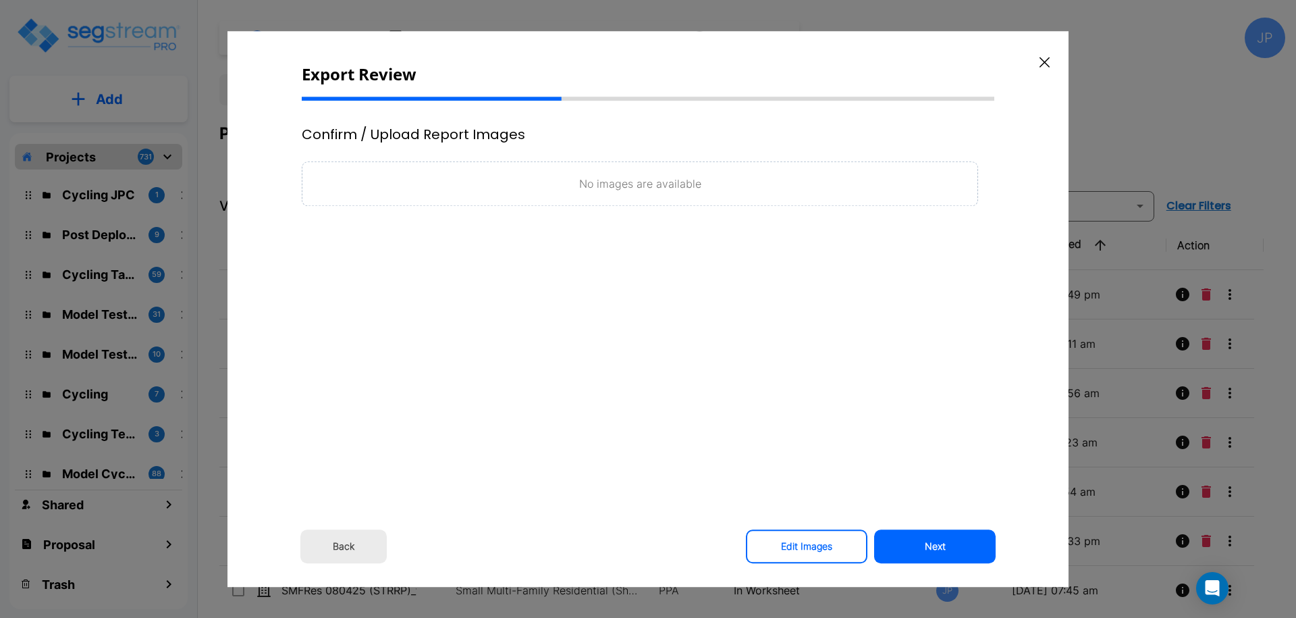
click at [945, 550] on button "Next" at bounding box center [935, 546] width 122 height 34
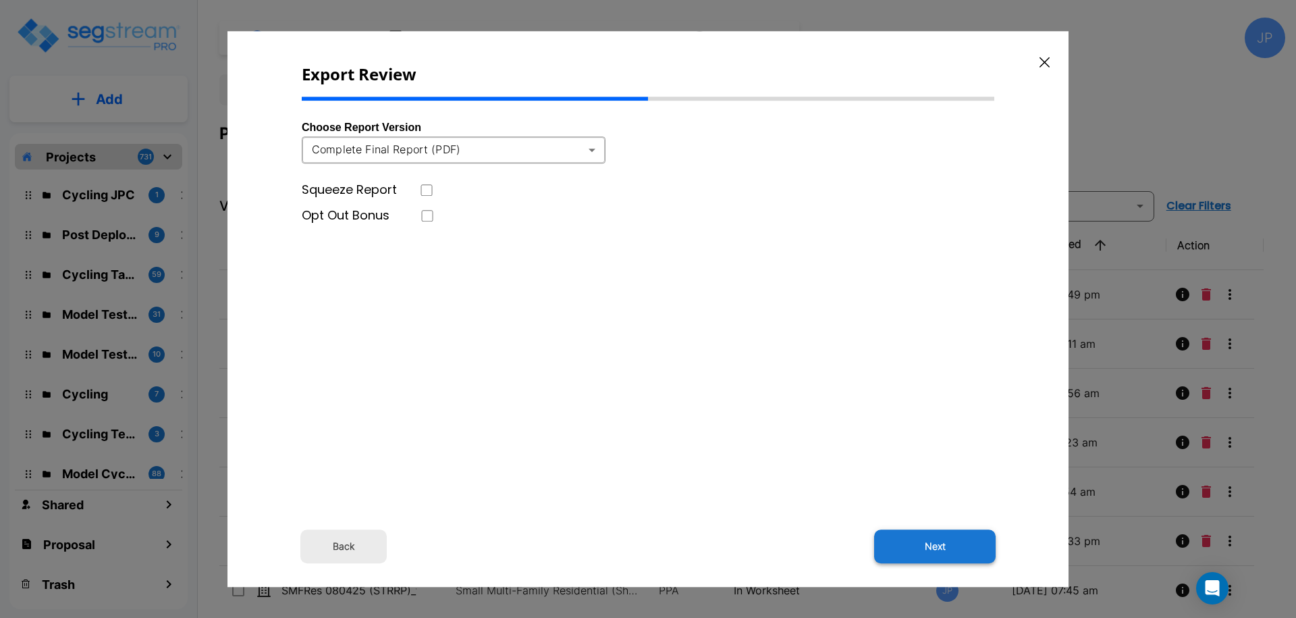
click at [932, 549] on button "Next" at bounding box center [935, 546] width 122 height 34
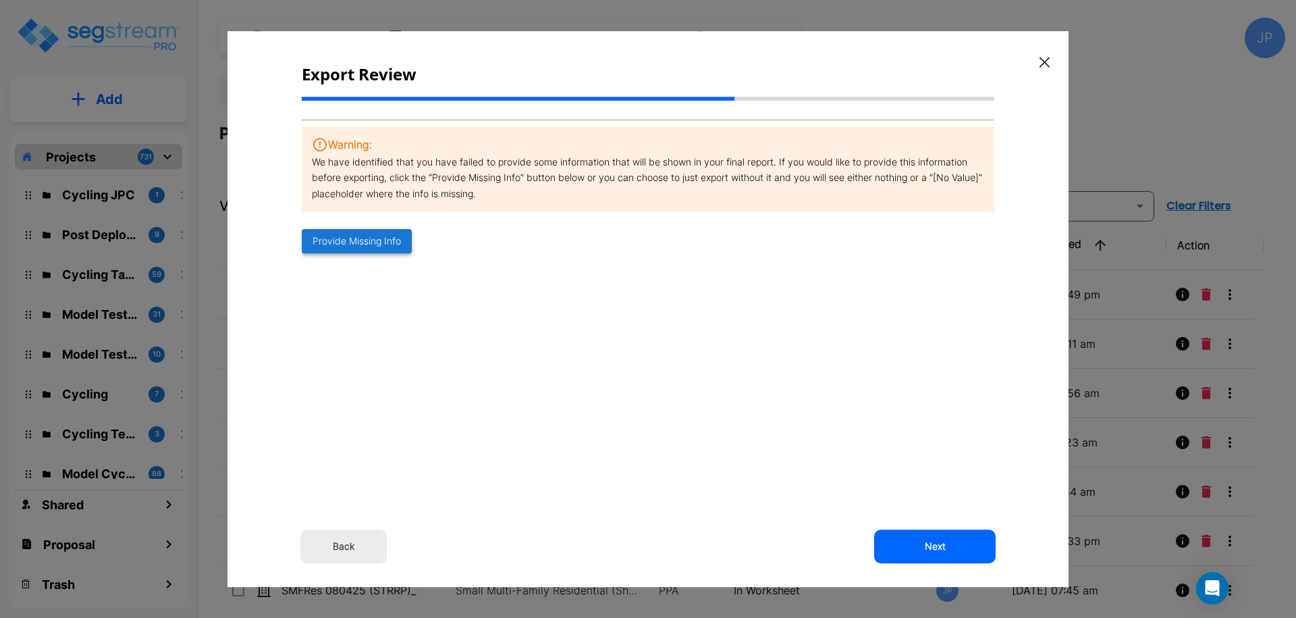
click at [369, 245] on button "Provide Missing Info" at bounding box center [357, 241] width 110 height 25
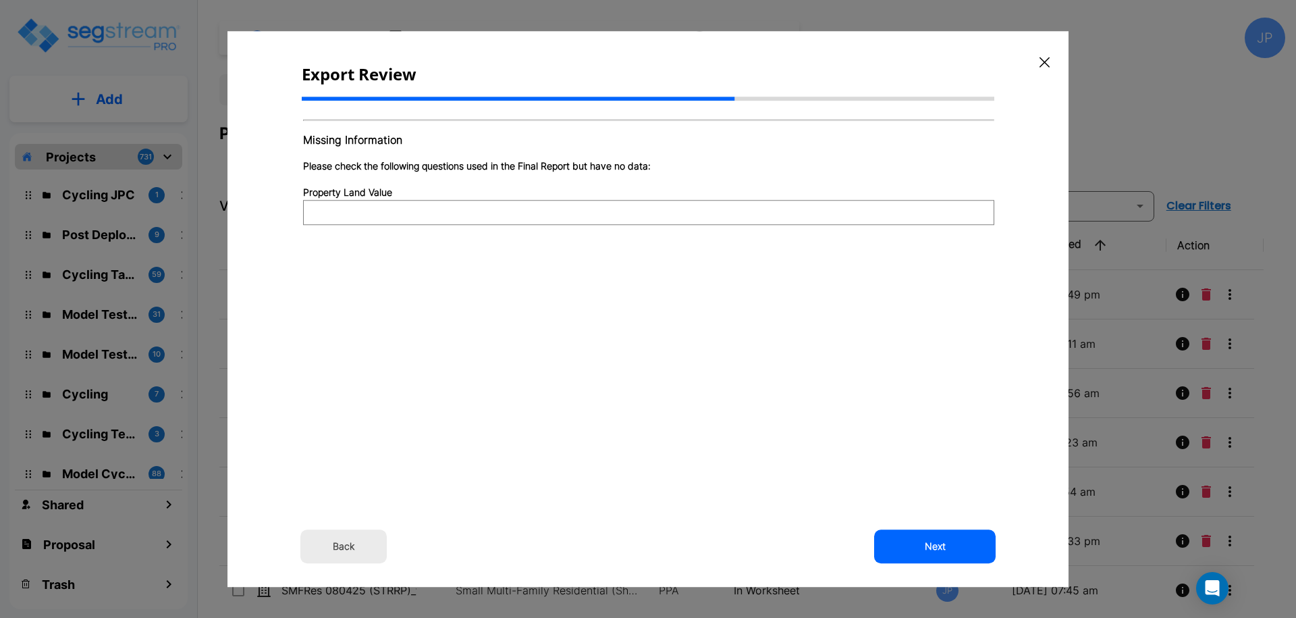
click at [924, 550] on button "Next" at bounding box center [935, 546] width 122 height 34
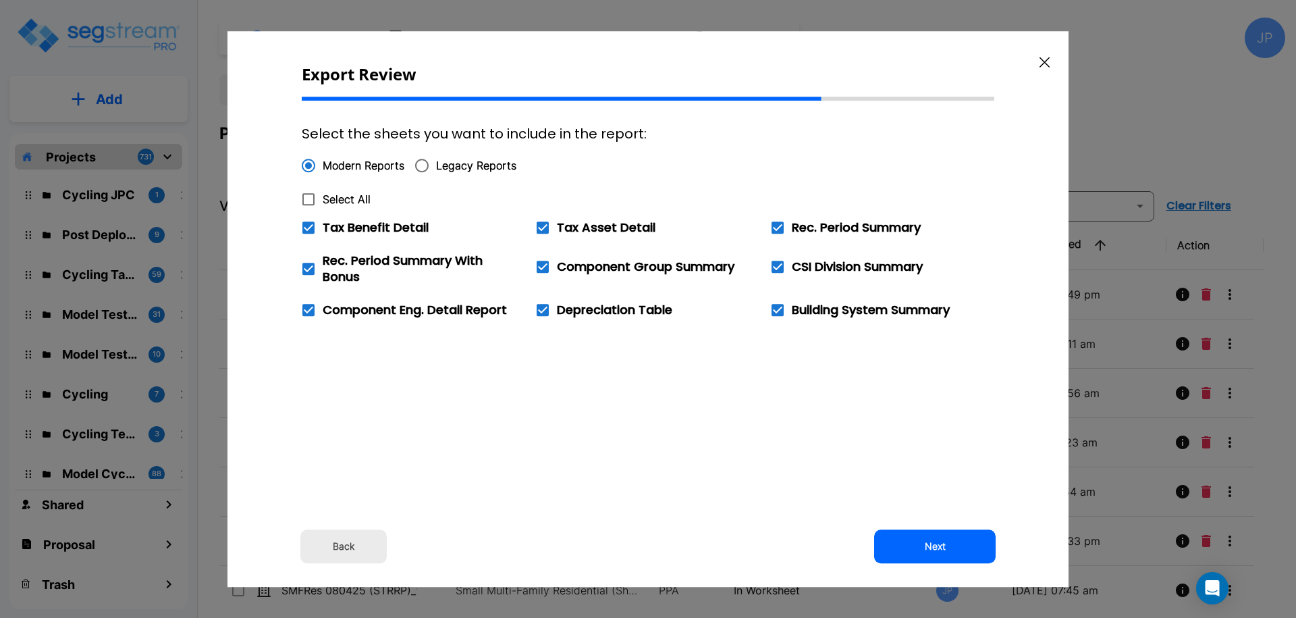
click at [309, 201] on icon at bounding box center [308, 199] width 16 height 16
click at [308, 196] on input "Select All" at bounding box center [301, 190] width 14 height 11
checkbox input "true"
click at [910, 538] on button "Next" at bounding box center [935, 546] width 122 height 34
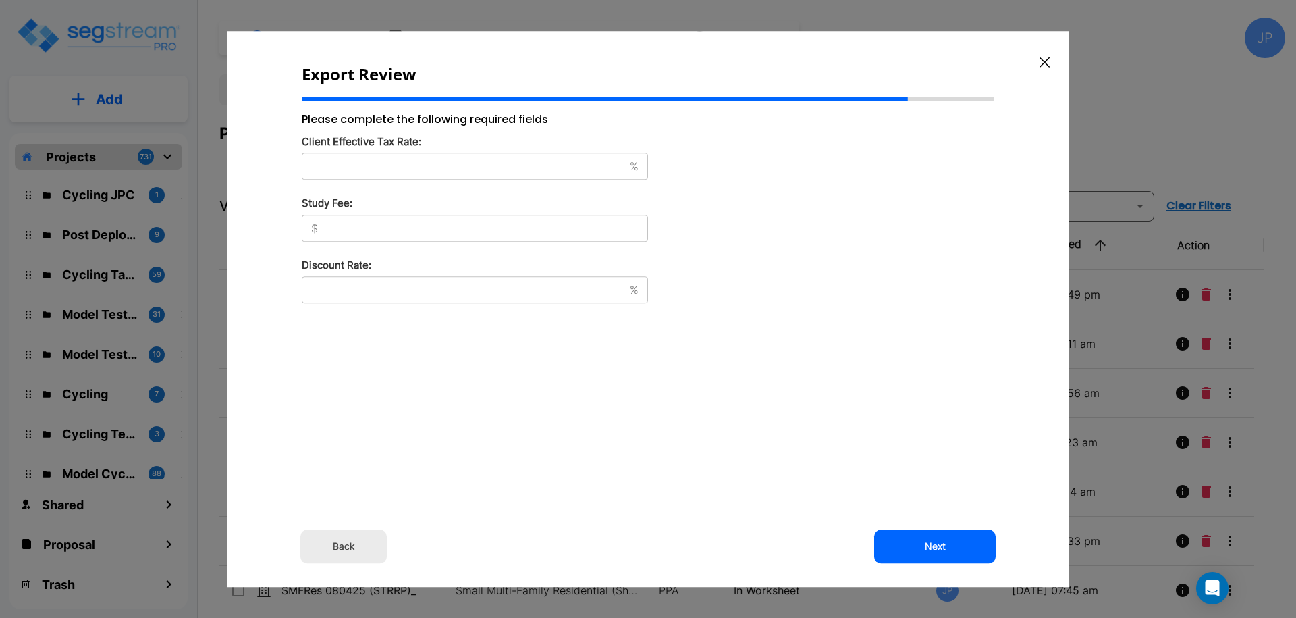
click at [506, 173] on div "% ​" at bounding box center [475, 166] width 346 height 27
type input "32"
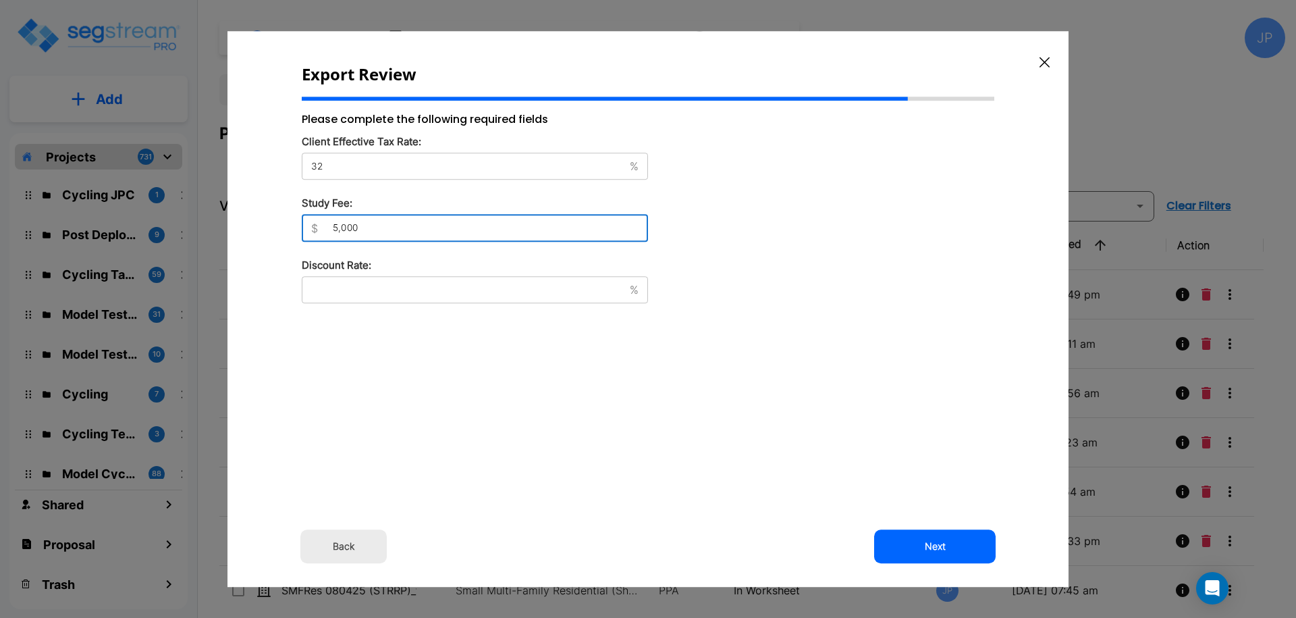
type input "5,000"
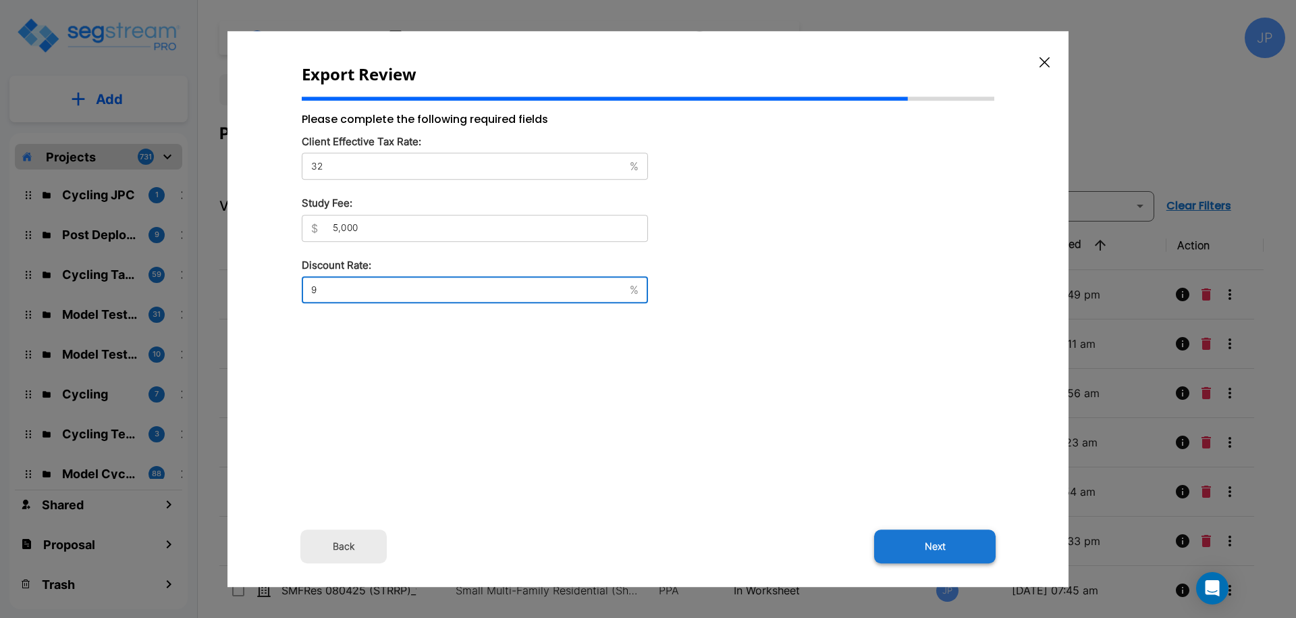
type input "9"
click at [910, 546] on button "Next" at bounding box center [935, 546] width 122 height 34
click at [920, 546] on button "Next" at bounding box center [935, 546] width 122 height 34
click at [932, 542] on button "Next" at bounding box center [935, 546] width 122 height 34
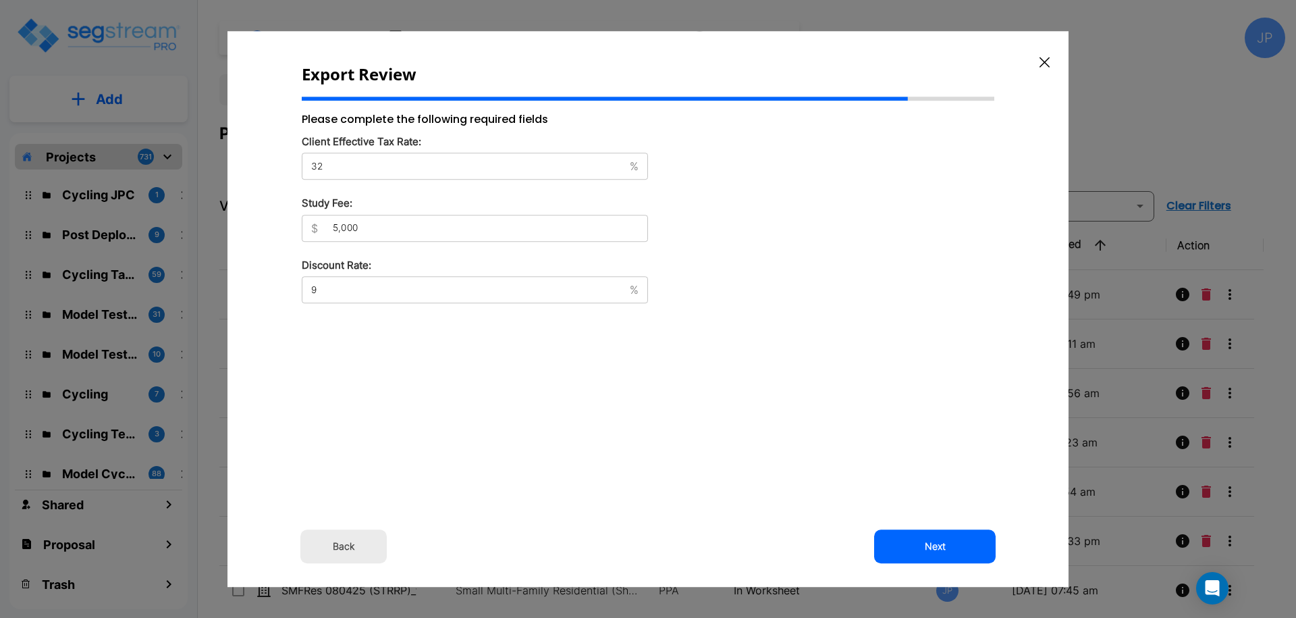
click at [1050, 55] on button "button" at bounding box center [1044, 62] width 21 height 22
click at [357, 553] on td "SMFRes 080425_template" at bounding box center [332, 541] width 226 height 49
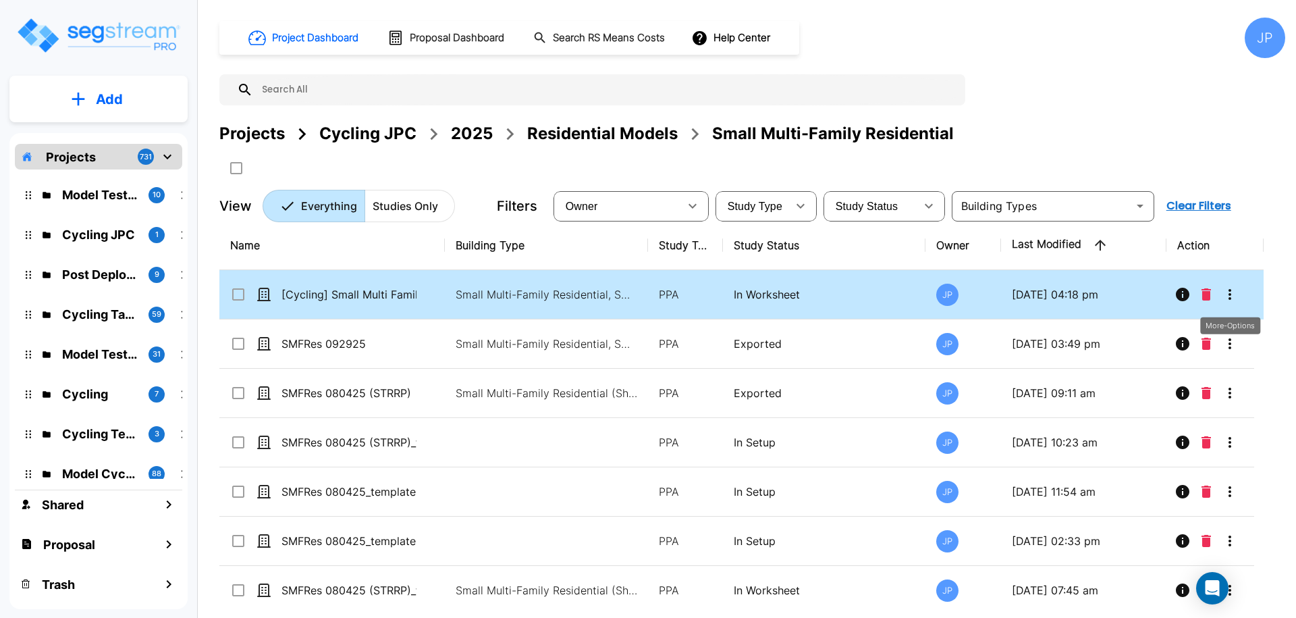
click at [1231, 289] on icon "More-Options" at bounding box center [1230, 294] width 3 height 11
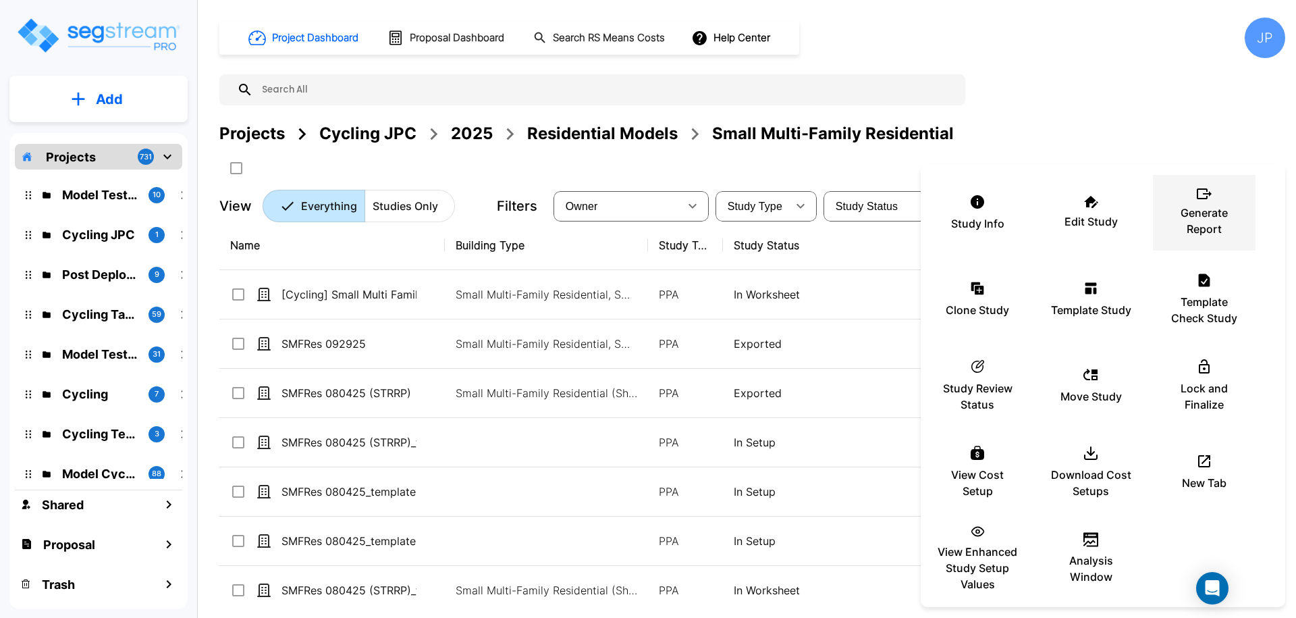
click at [1201, 219] on p "Generate Report" at bounding box center [1204, 221] width 81 height 32
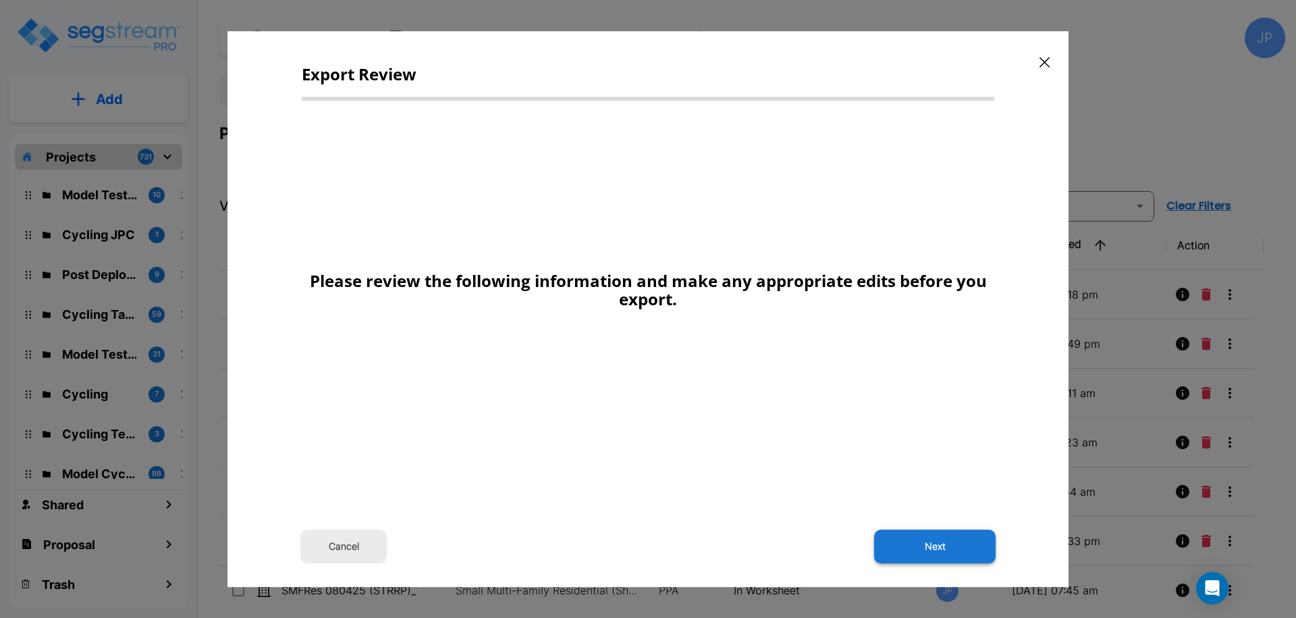
click at [924, 546] on button "Next" at bounding box center [935, 546] width 122 height 34
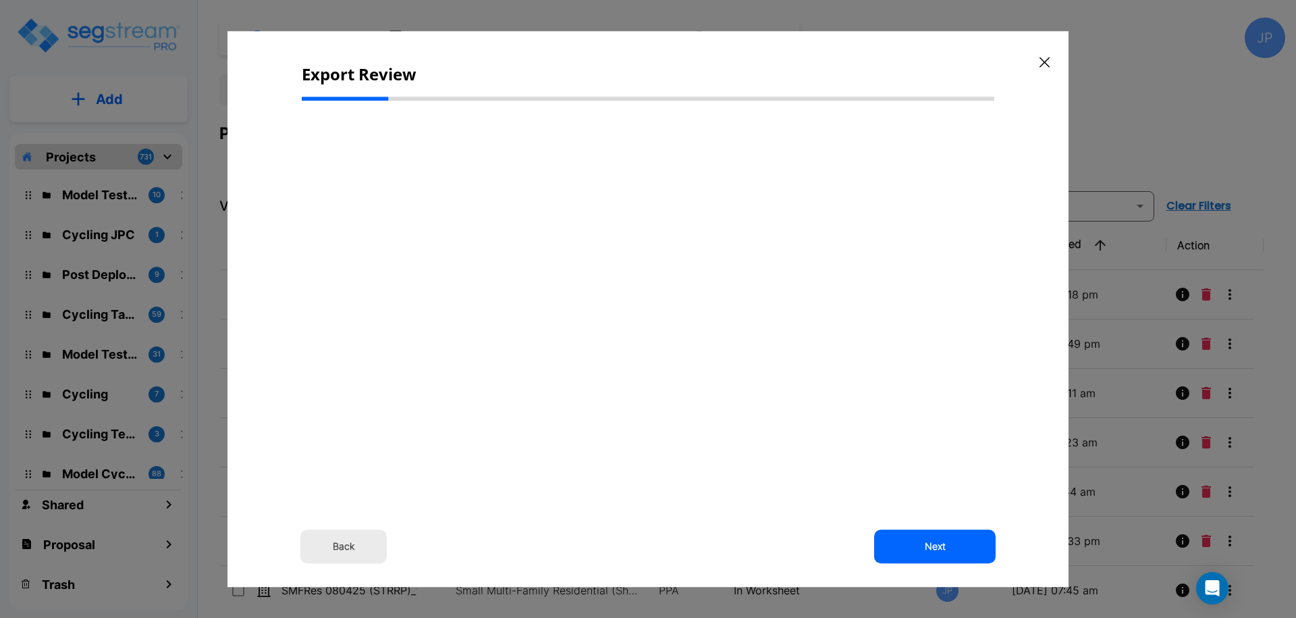
select select "2025"
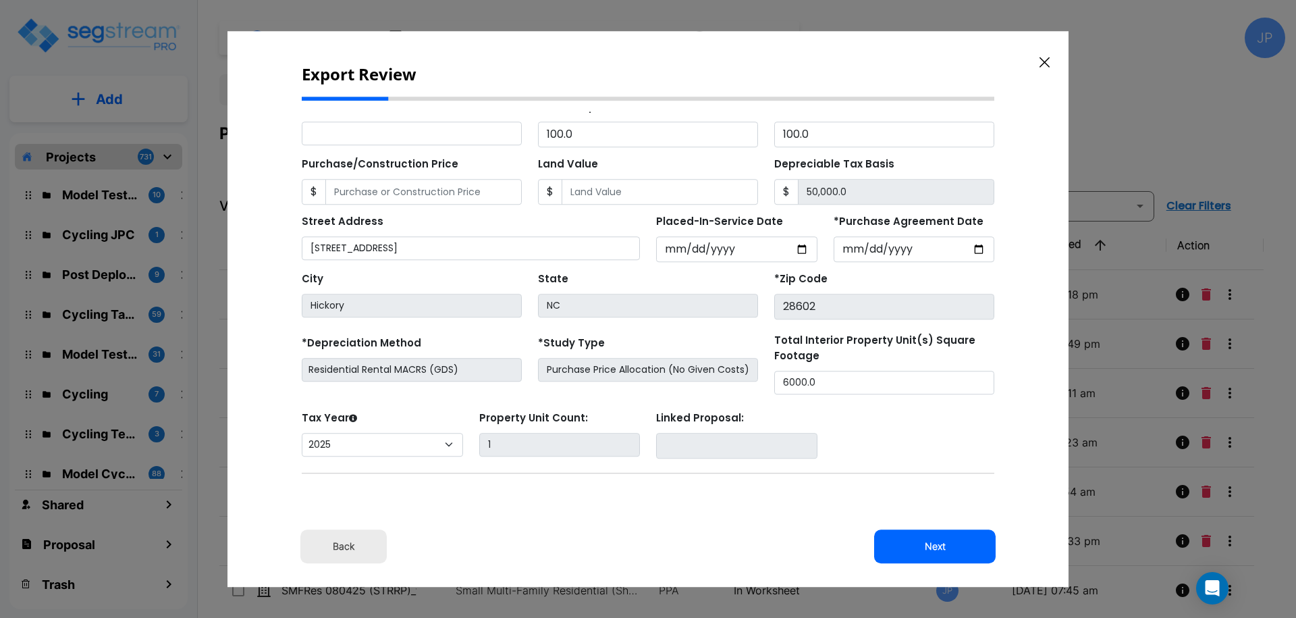
scroll to position [169, 0]
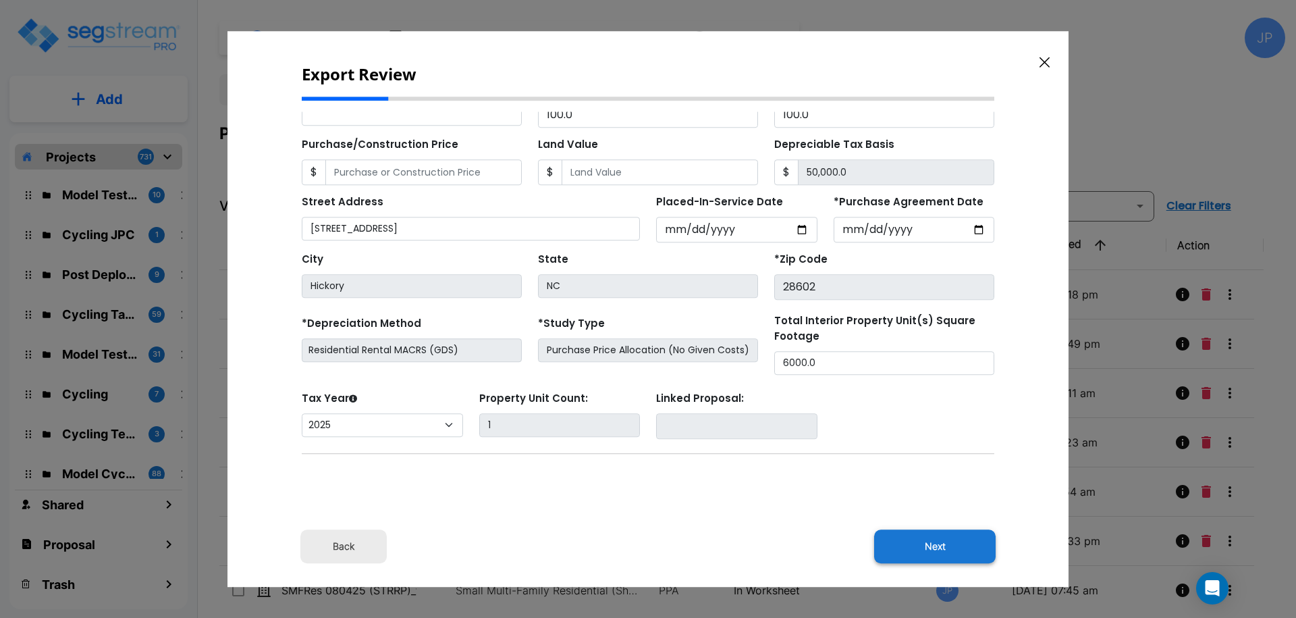
click at [947, 533] on button "Next" at bounding box center [935, 546] width 122 height 34
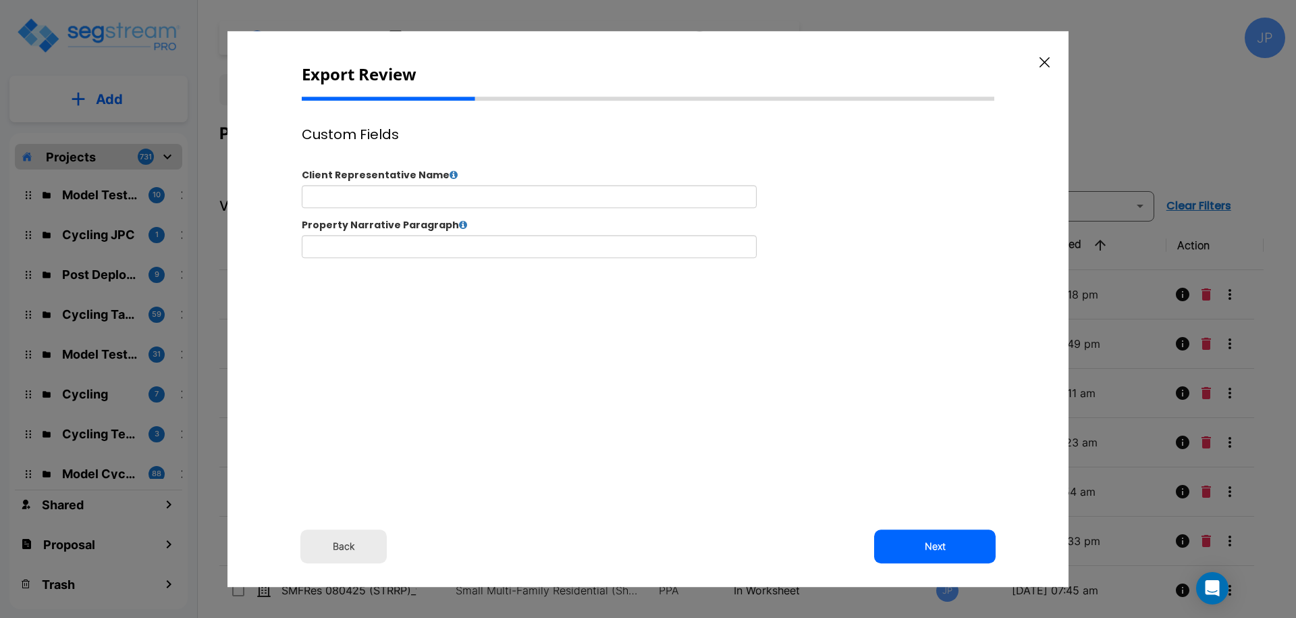
scroll to position [0, 0]
drag, startPoint x: 901, startPoint y: 534, endPoint x: 737, endPoint y: 0, distance: 558.7
click at [901, 534] on button "Next" at bounding box center [935, 546] width 122 height 34
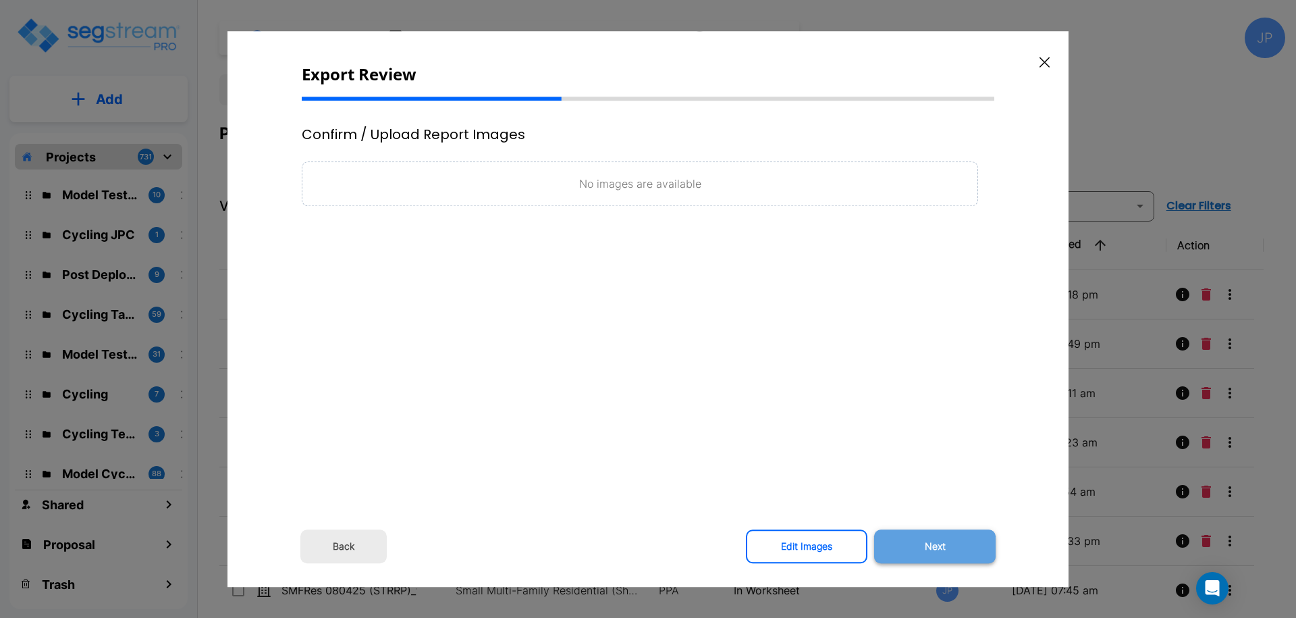
click at [936, 547] on button "Next" at bounding box center [935, 546] width 122 height 34
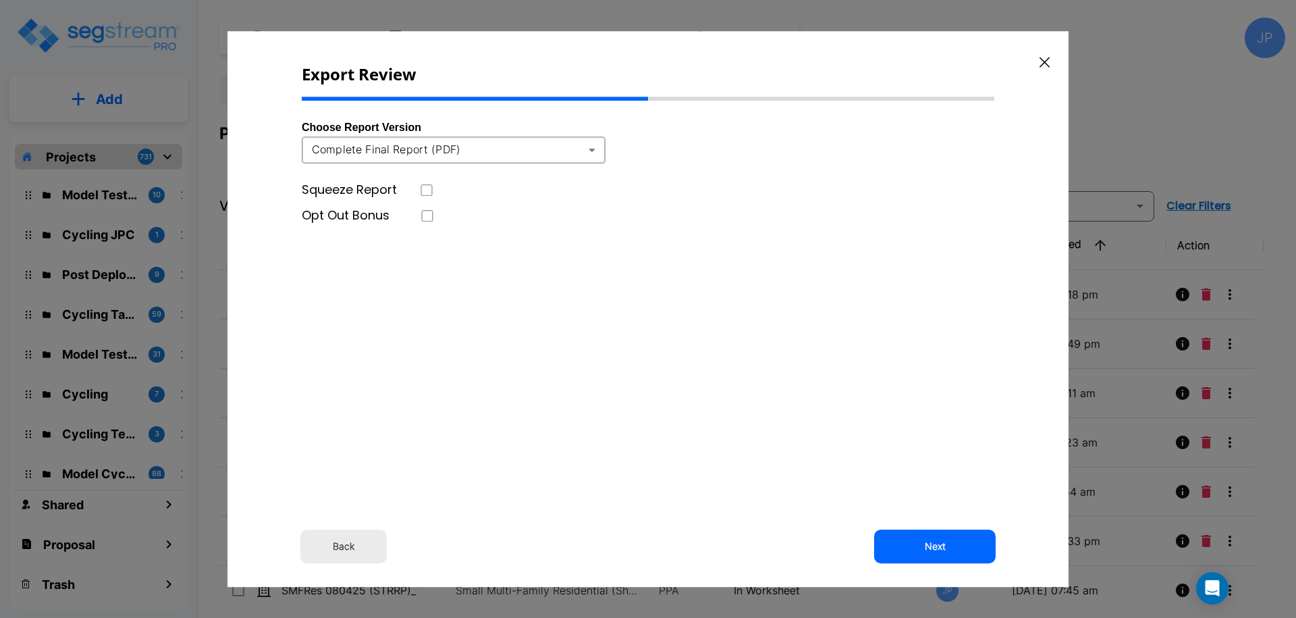
click at [935, 535] on button "Next" at bounding box center [935, 546] width 122 height 34
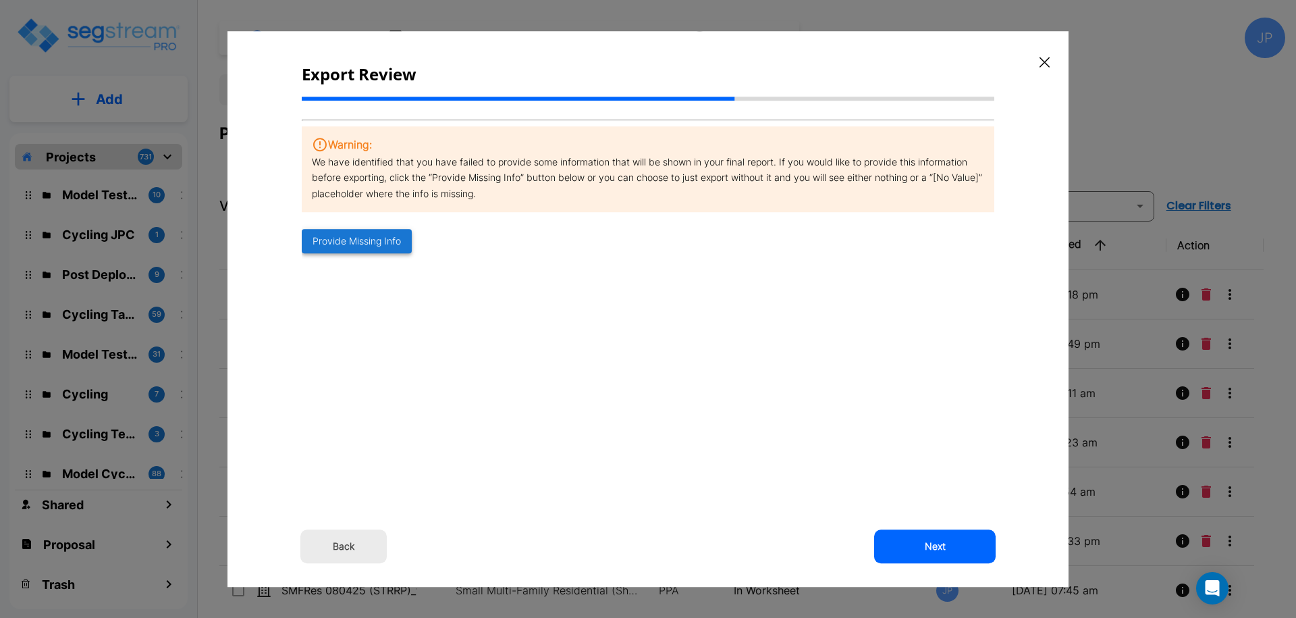
click at [380, 239] on button "Provide Missing Info" at bounding box center [357, 241] width 110 height 25
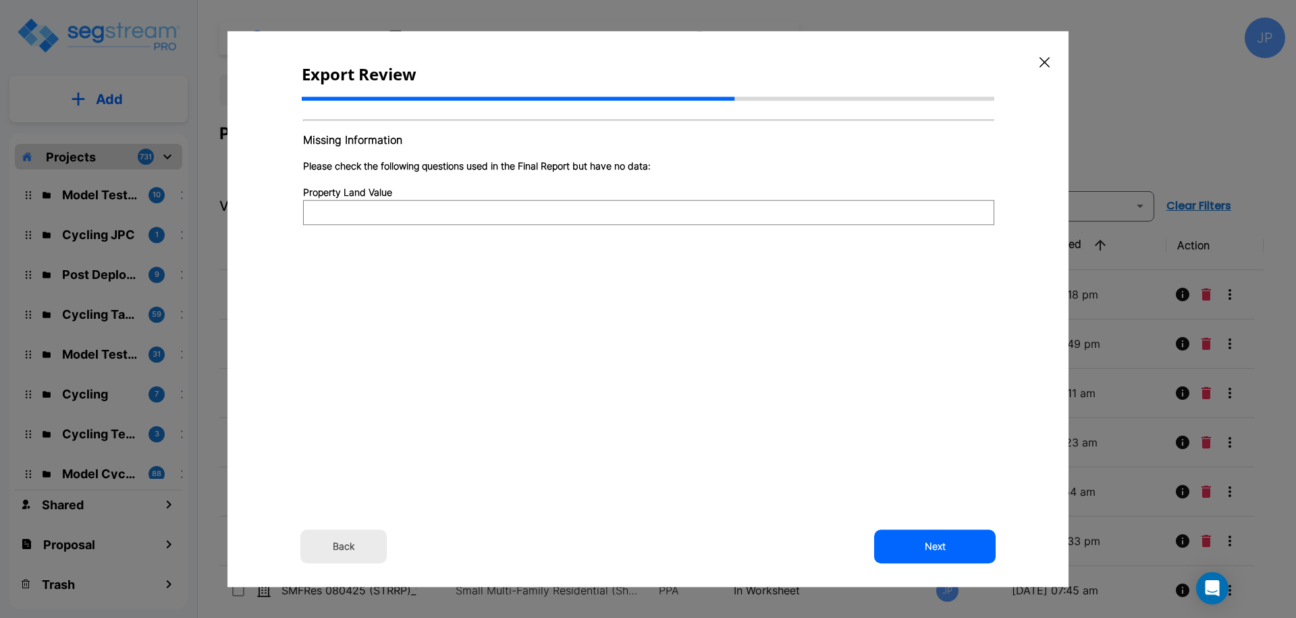
click at [442, 218] on input "Property Land Value" at bounding box center [648, 212] width 691 height 25
type input "0"
click at [937, 547] on button "Next" at bounding box center [935, 546] width 122 height 34
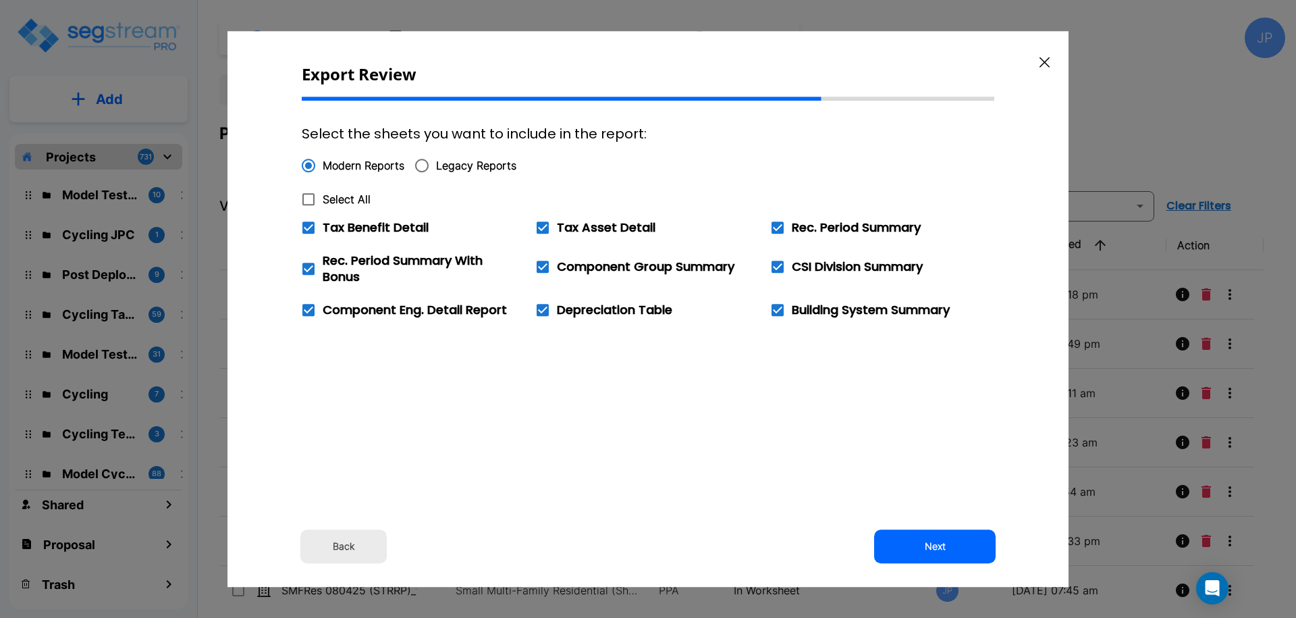
click at [332, 196] on span "Select All" at bounding box center [347, 199] width 48 height 16
click at [308, 196] on input "Select All" at bounding box center [301, 190] width 14 height 11
checkbox input "true"
click at [943, 547] on button "Next" at bounding box center [935, 546] width 122 height 34
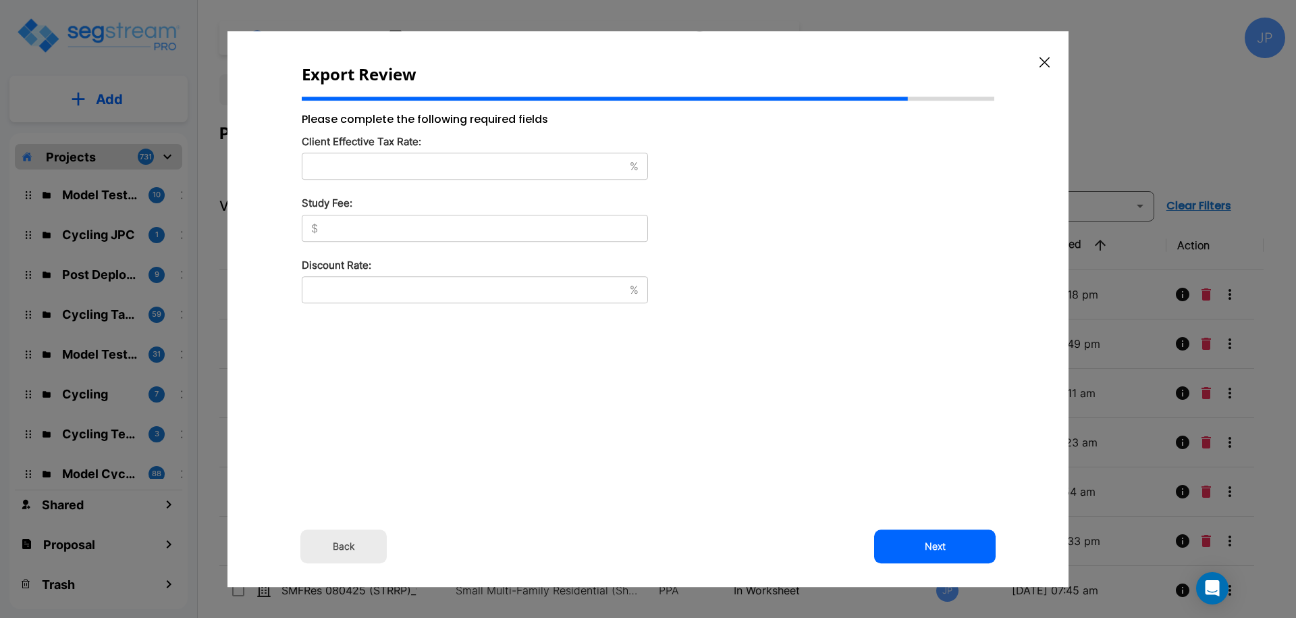
click at [489, 173] on div "% ​" at bounding box center [475, 166] width 346 height 27
type input "32"
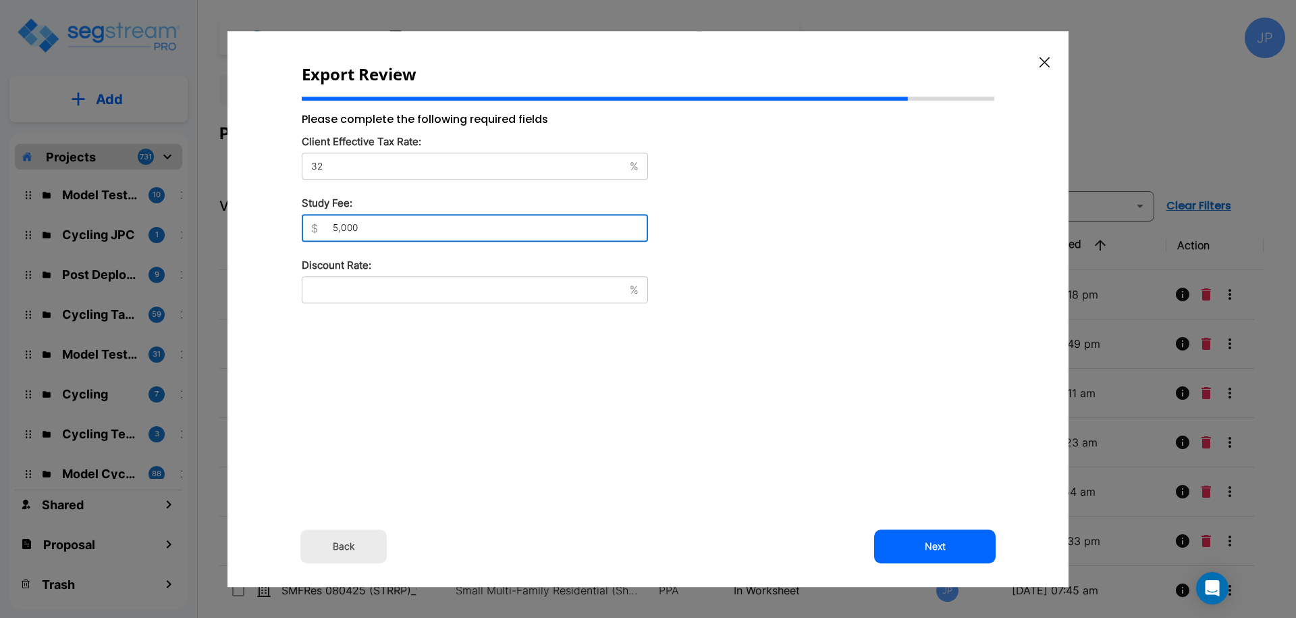
type input "5,000"
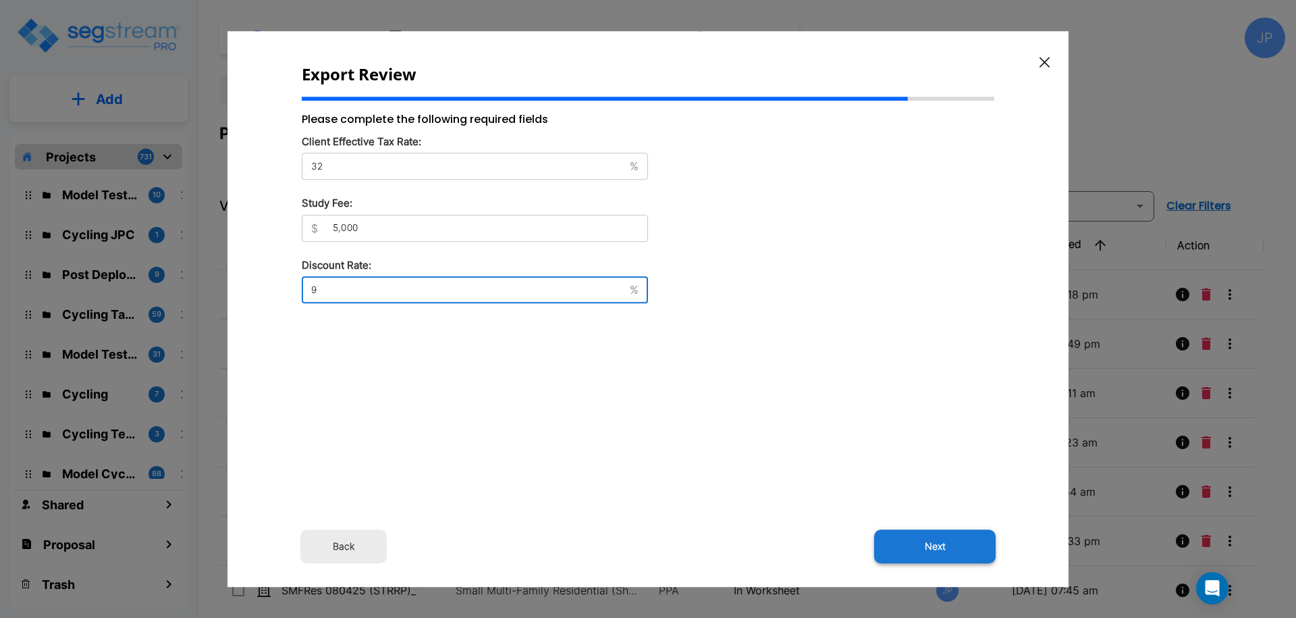
type input "9"
click at [931, 539] on button "Next" at bounding box center [935, 546] width 122 height 34
click at [947, 547] on button "Next" at bounding box center [935, 546] width 122 height 34
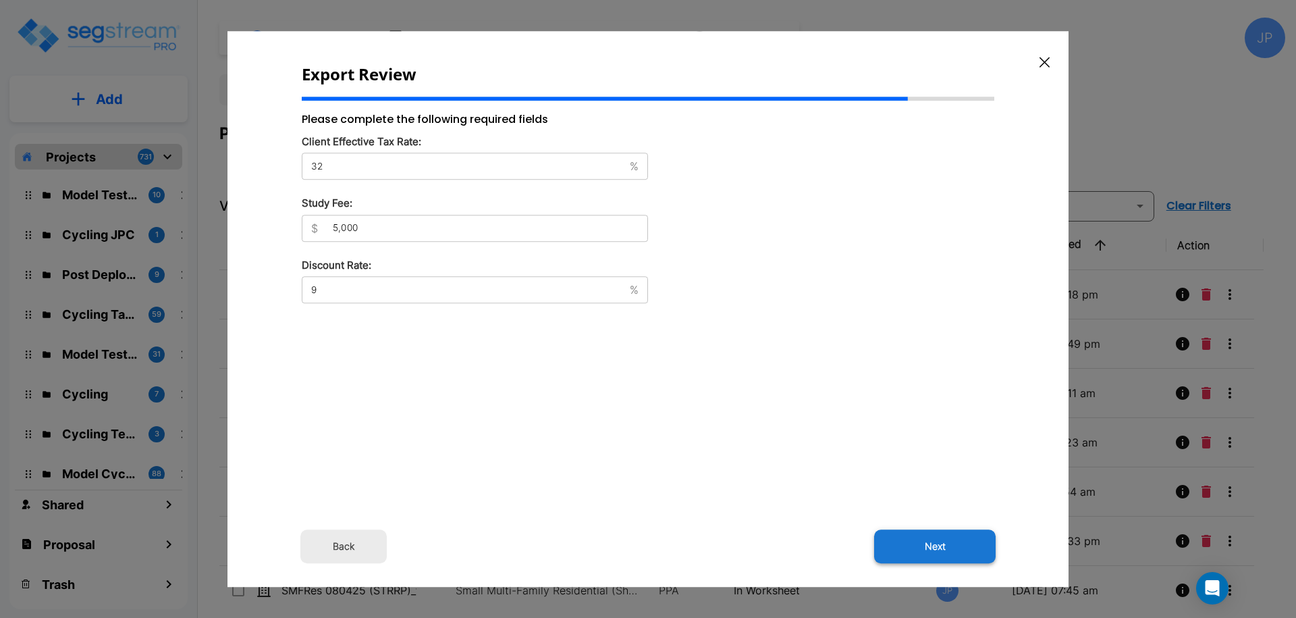
click at [947, 547] on button "Next" at bounding box center [935, 546] width 122 height 34
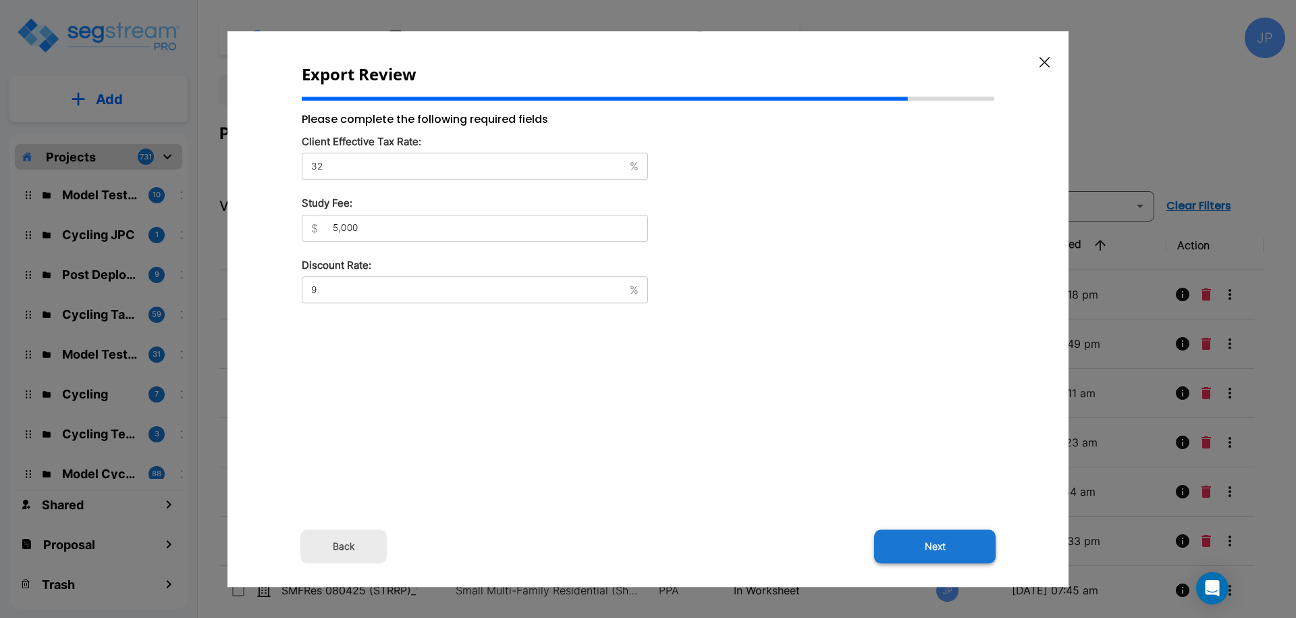
click at [947, 547] on button "Next" at bounding box center [935, 546] width 122 height 34
drag, startPoint x: 947, startPoint y: 547, endPoint x: 931, endPoint y: 2, distance: 545.1
click at [947, 547] on button "Next" at bounding box center [935, 546] width 122 height 34
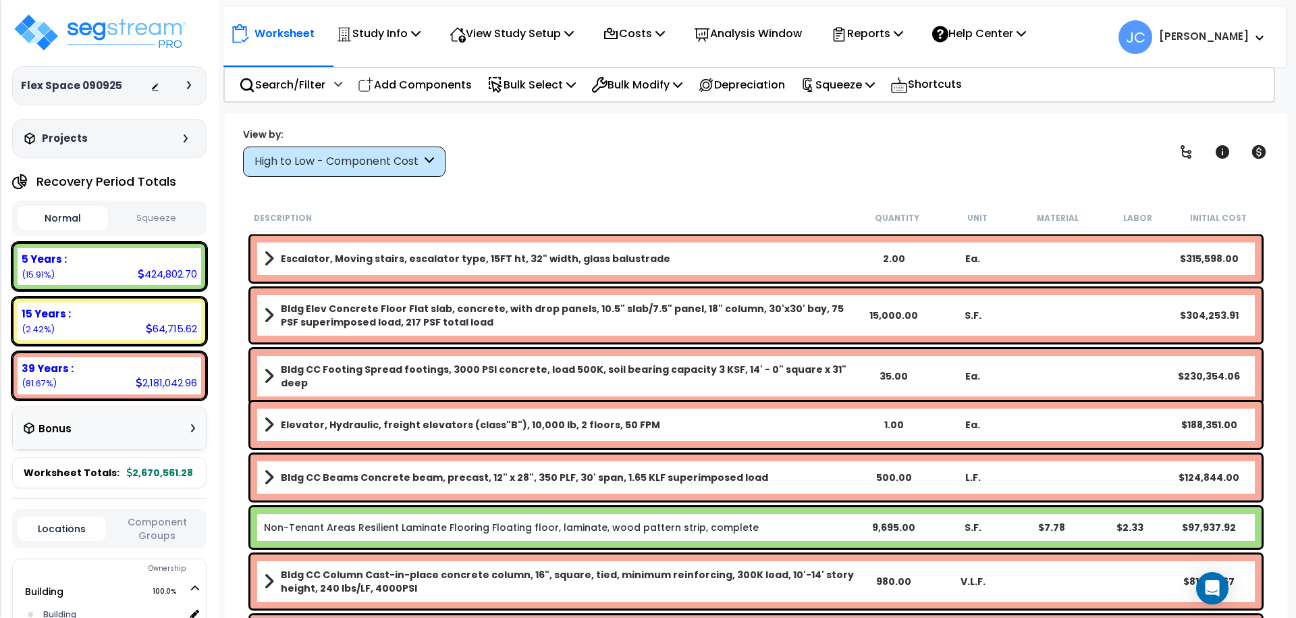
click at [188, 83] on icon at bounding box center [189, 85] width 4 height 8
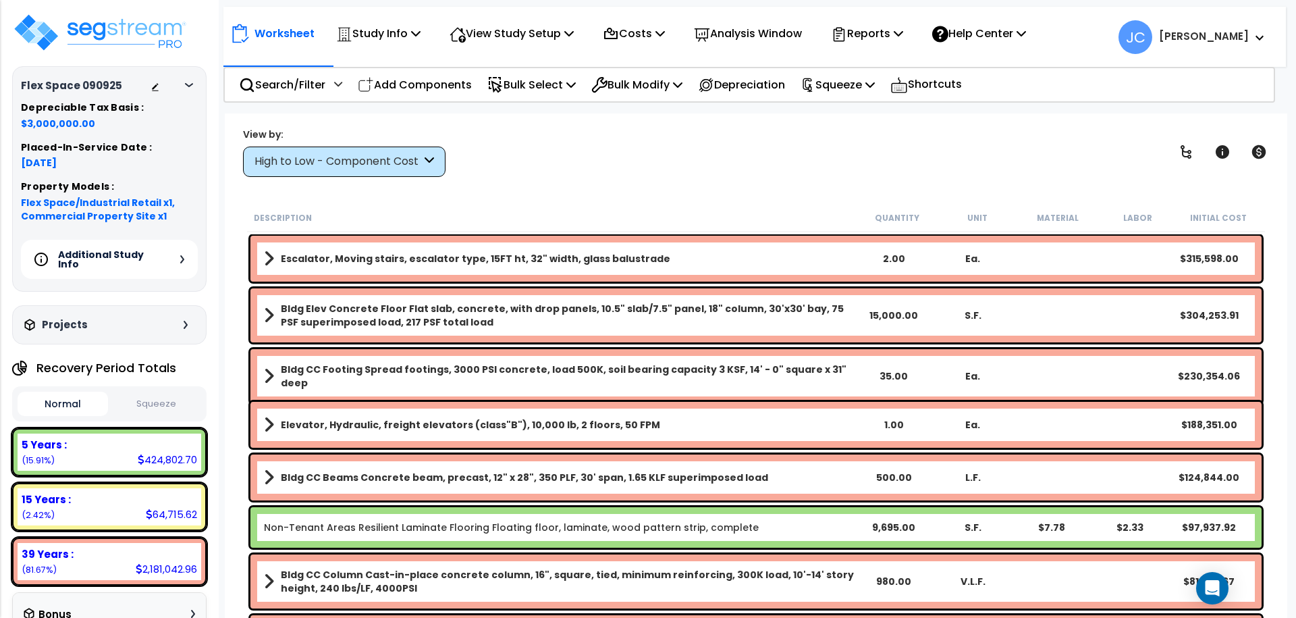
click at [192, 88] on div at bounding box center [192, 85] width 11 height 8
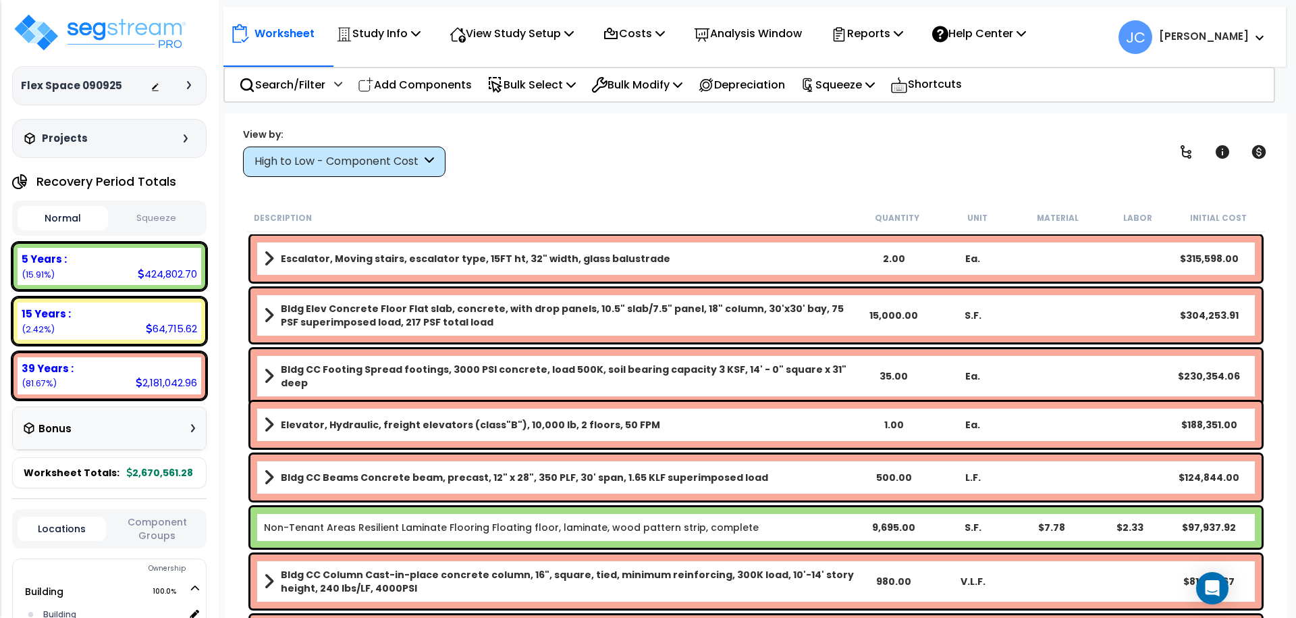
click at [192, 88] on div at bounding box center [192, 85] width 11 height 8
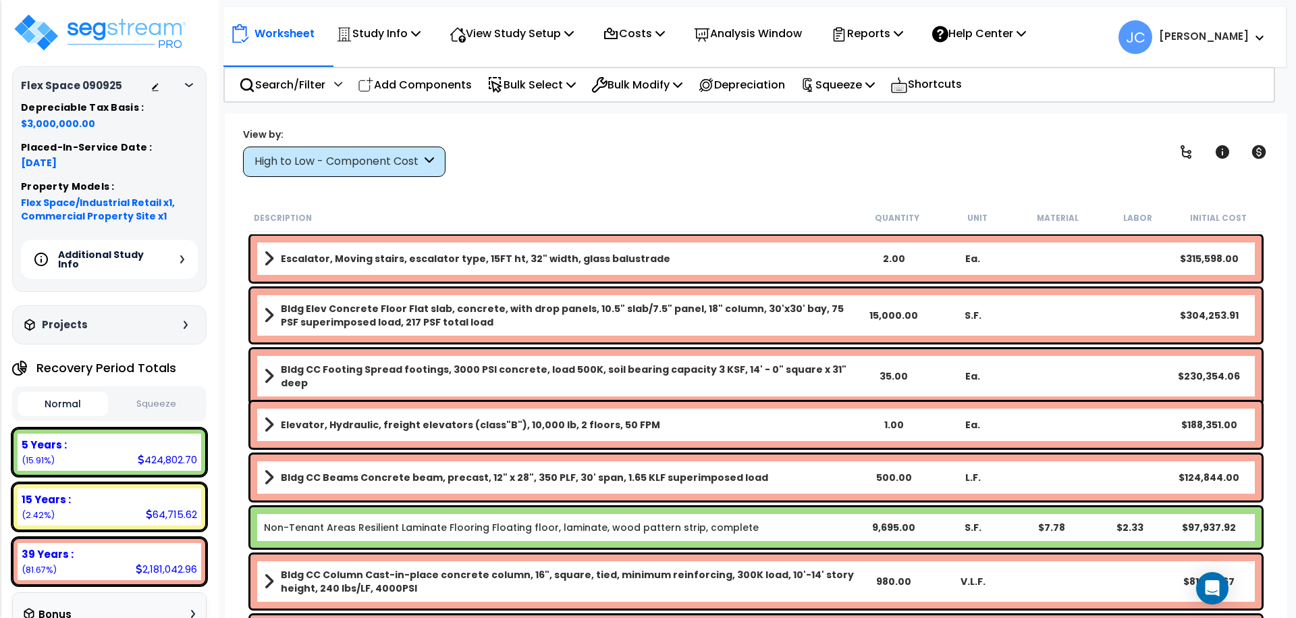
click at [162, 250] on div "Additional Study Info" at bounding box center [109, 259] width 177 height 39
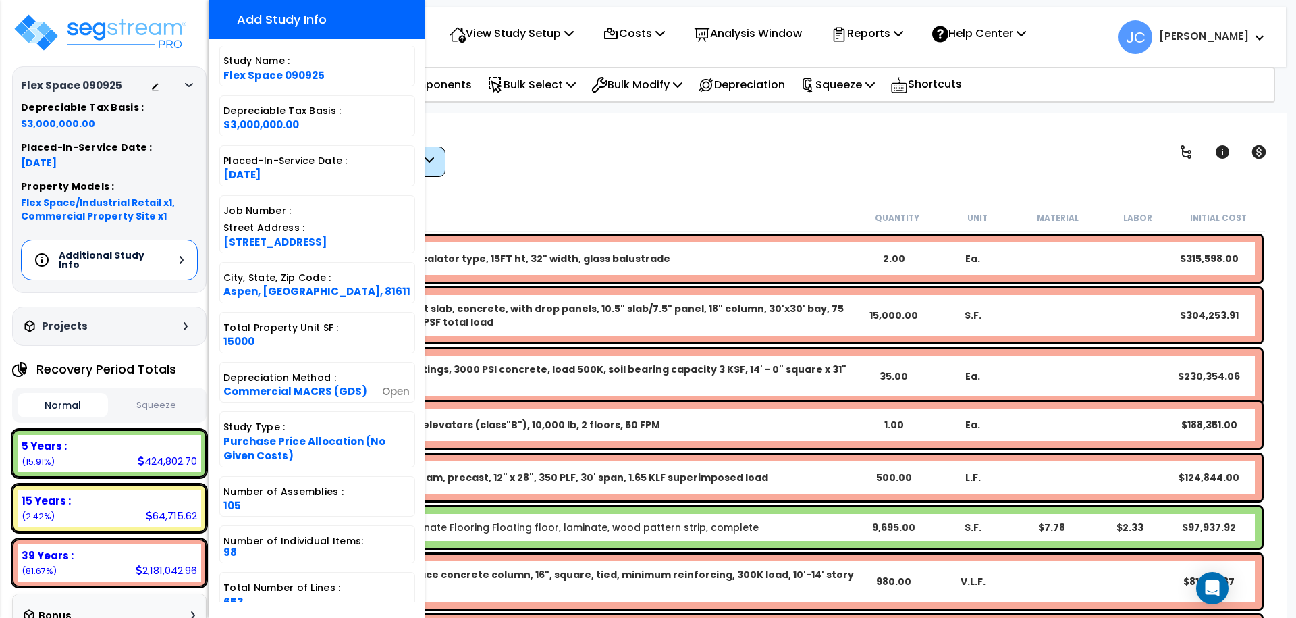
scroll to position [59, 0]
click at [149, 261] on h5 "Additional Study Info" at bounding box center [106, 260] width 95 height 19
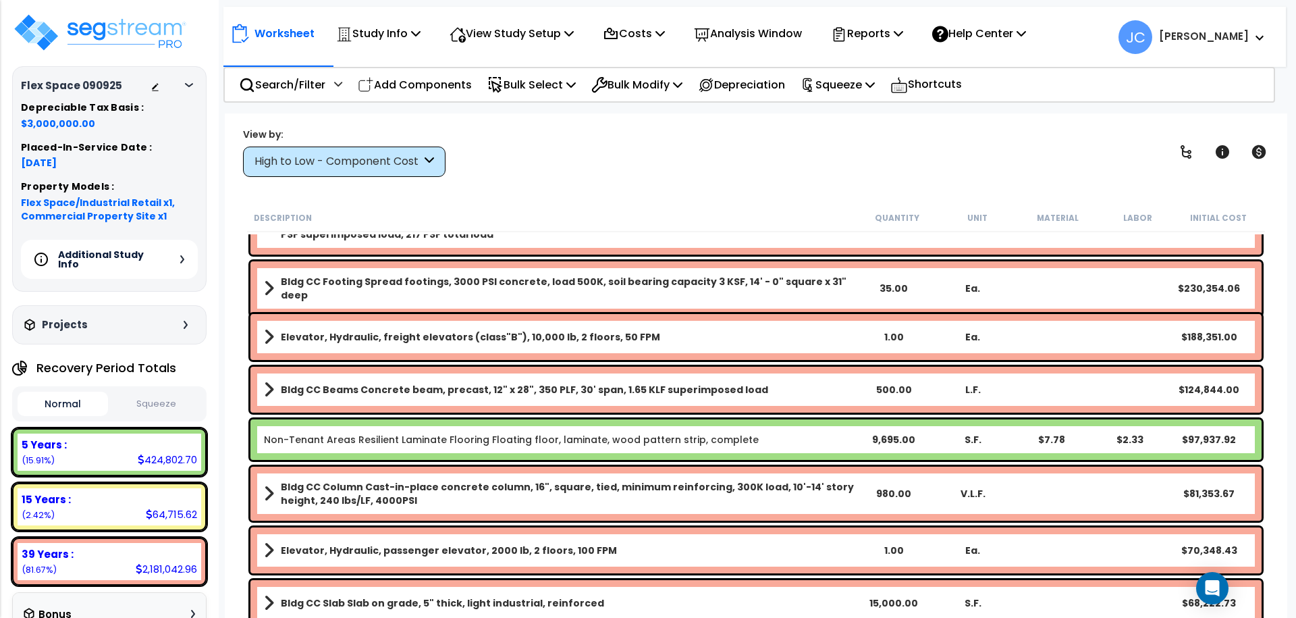
scroll to position [0, 0]
